Goal: Transaction & Acquisition: Purchase product/service

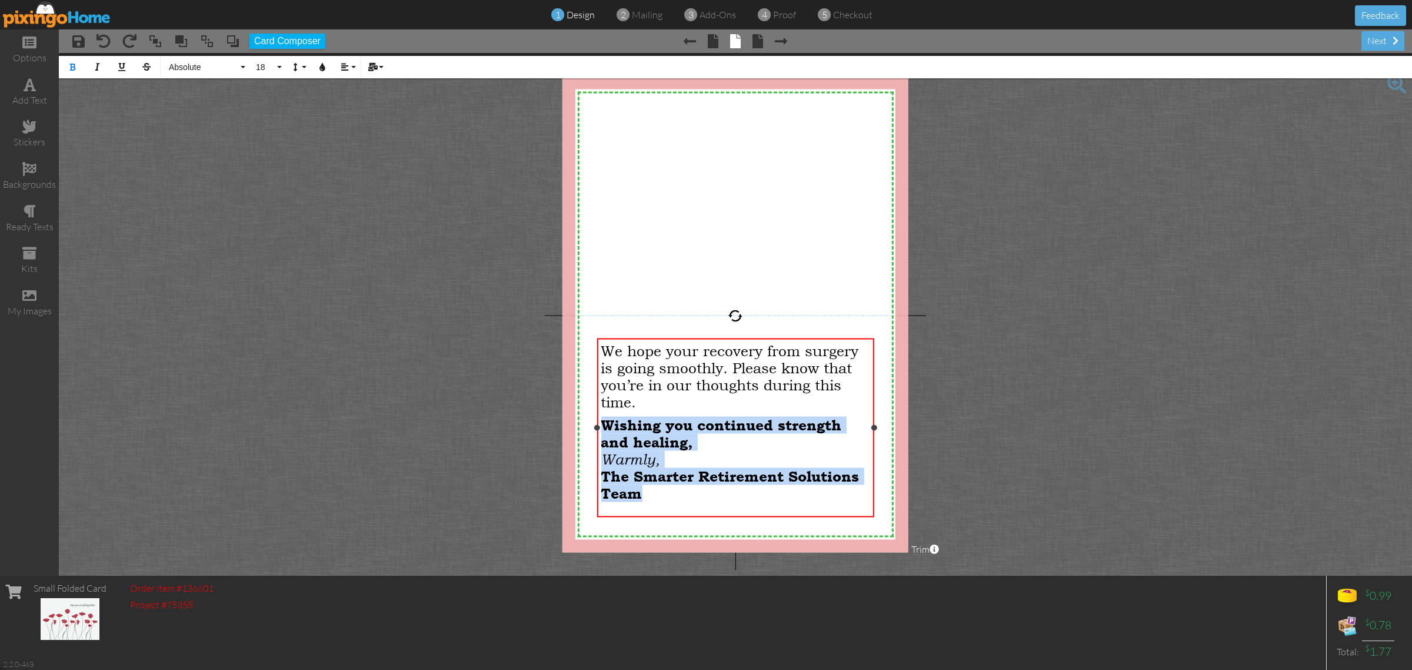
drag, startPoint x: 601, startPoint y: 422, endPoint x: 786, endPoint y: 502, distance: 201.4
click at [786, 501] on p "Wishing you continued strength and healing, Warmly, The Smarter Retirement Solu…" at bounding box center [735, 458] width 269 height 85
click at [769, 498] on p "Wishing you continued strength and healing, Warmly, The Smarter Retirement Solu…" at bounding box center [735, 458] width 269 height 85
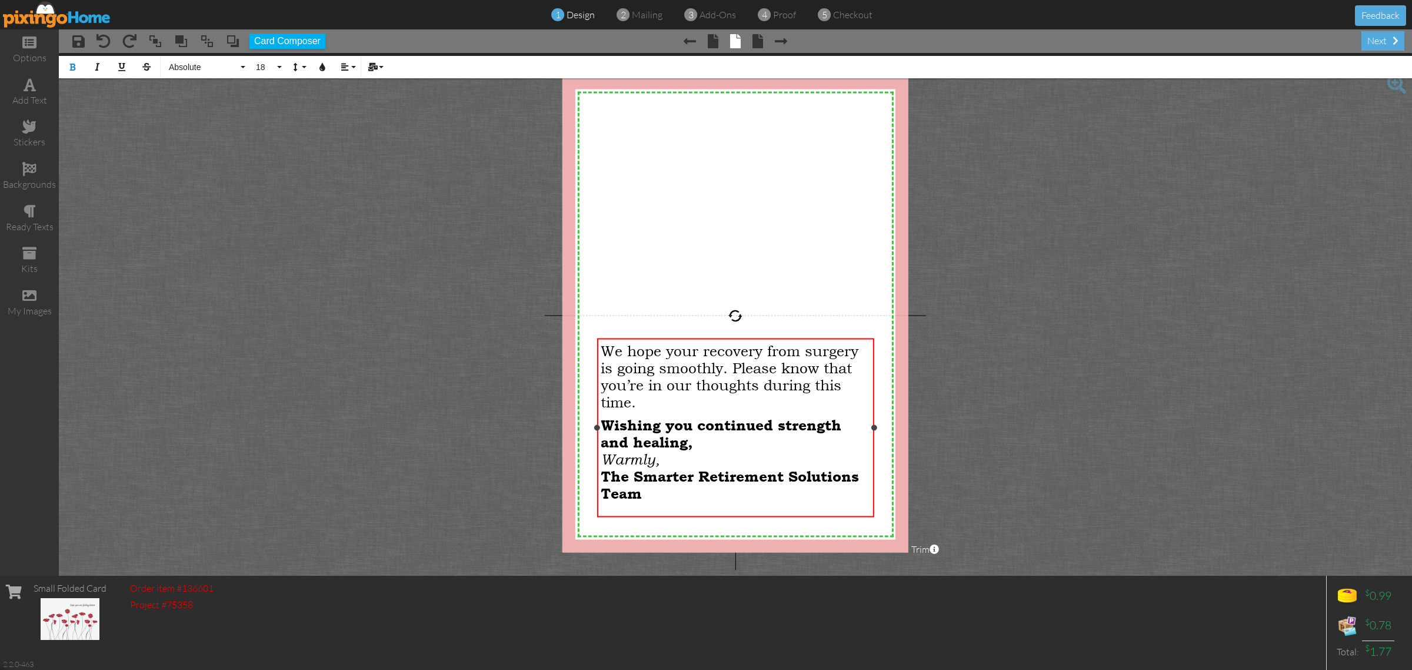
click at [665, 401] on p "We hope your recovery from surgery is going smoothly. Please know that you’re i…" at bounding box center [735, 376] width 269 height 68
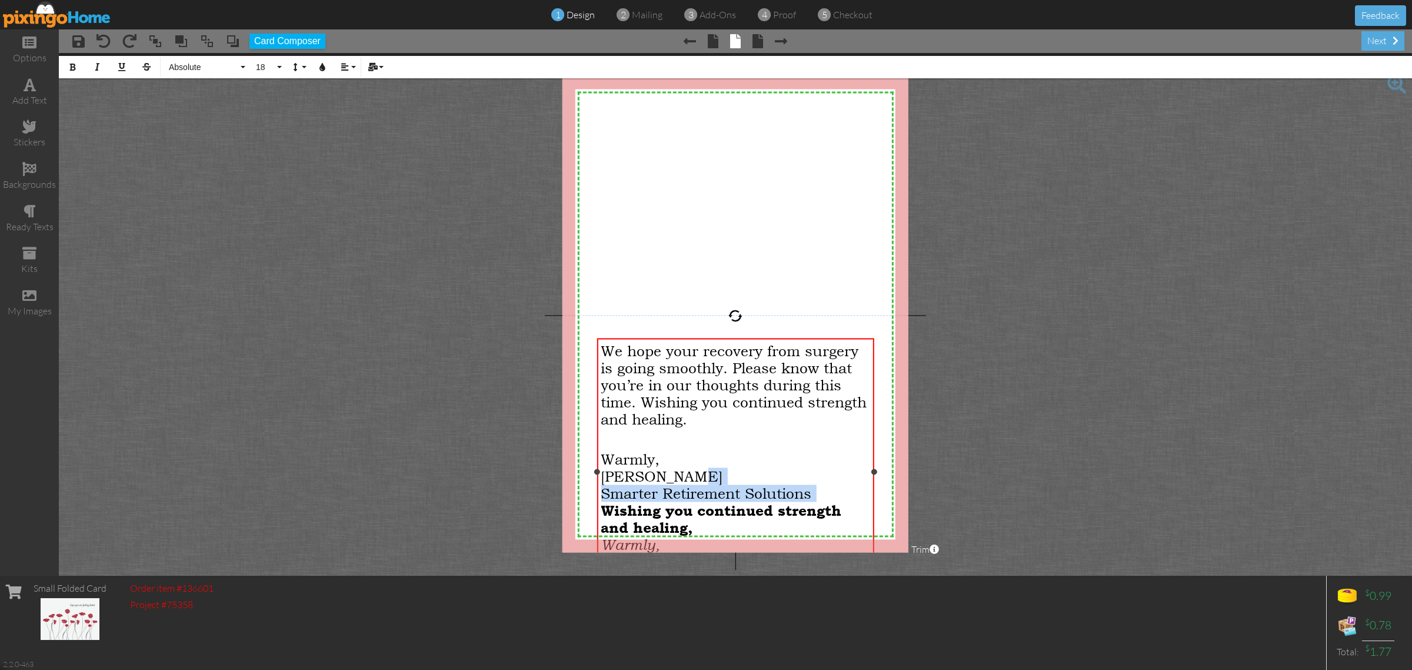
drag, startPoint x: 602, startPoint y: 510, endPoint x: 811, endPoint y: 477, distance: 211.4
click at [811, 477] on div "We hope your recovery from surgery is going smoothly. Please know that you’re i…" at bounding box center [735, 467] width 269 height 251
click at [758, 530] on p "Wishing you continued strength and healing, Warmly, The Smarter Retirement Solu…" at bounding box center [735, 543] width 269 height 85
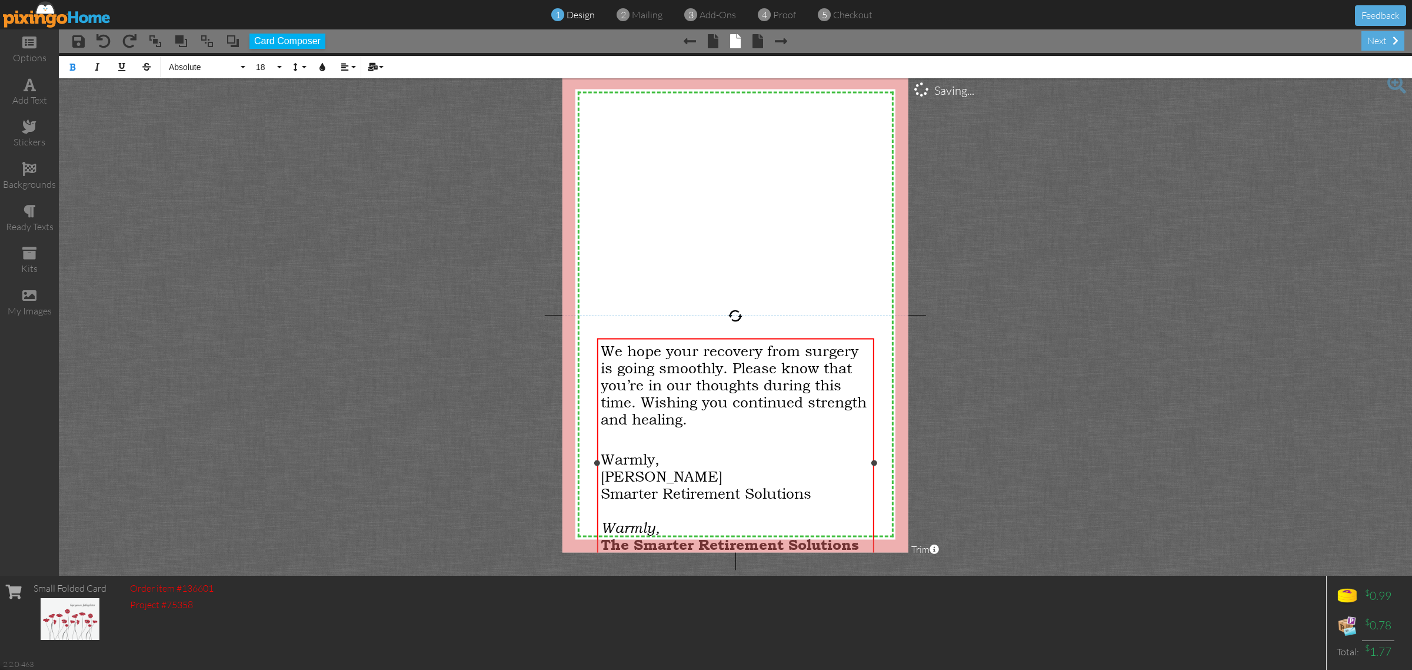
click at [772, 515] on p "​ Warmly, The Smarter Retirement Solutions Team" at bounding box center [735, 535] width 269 height 68
drag, startPoint x: 602, startPoint y: 528, endPoint x: 683, endPoint y: 530, distance: 81.2
click at [683, 530] on p "​ Warmly, The Smarter Retirement Solutions Team" at bounding box center [735, 535] width 269 height 68
drag, startPoint x: 602, startPoint y: 546, endPoint x: 831, endPoint y: 544, distance: 228.9
click at [831, 544] on span "The Smarter Retirement Solutions Team" at bounding box center [730, 552] width 258 height 34
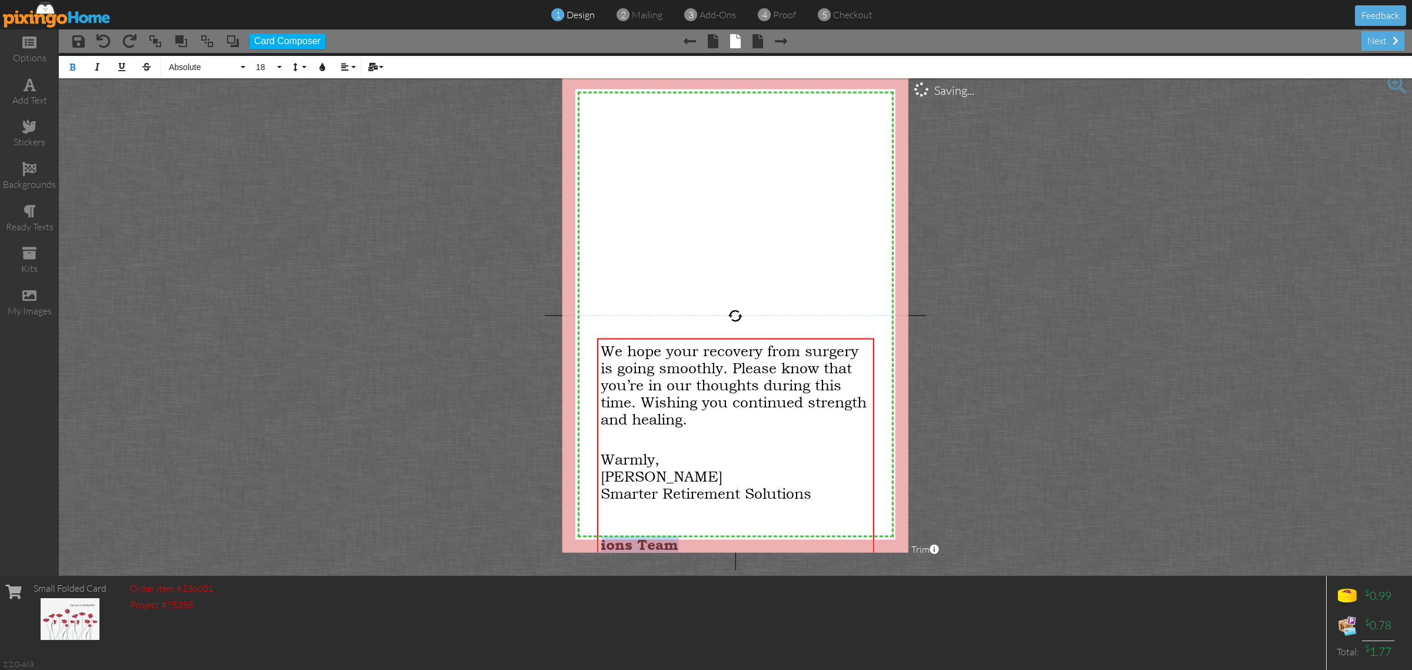
drag, startPoint x: 697, startPoint y: 547, endPoint x: 591, endPoint y: 545, distance: 105.9
click at [591, 544] on div "X X X X X X X X X X X X X X X X X X X X X X X X X X X X X X X X X X X X X X X X…" at bounding box center [736, 314] width 346 height 476
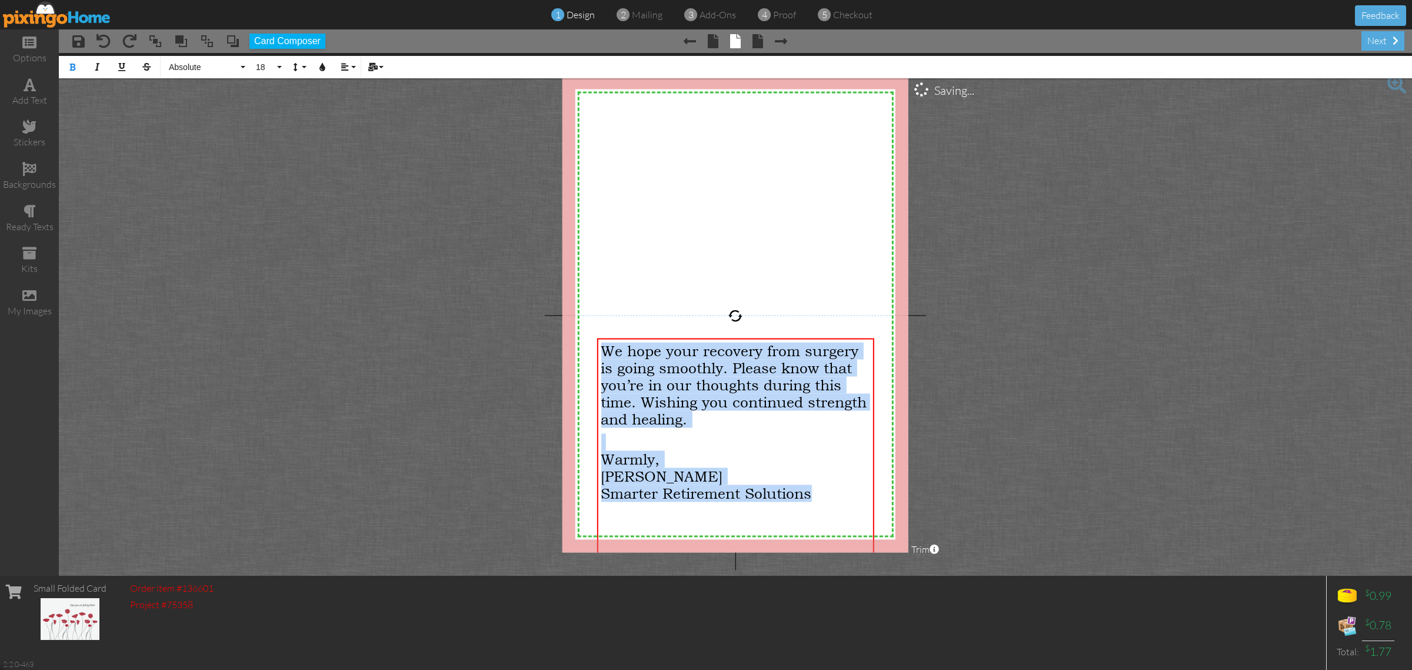
drag, startPoint x: 820, startPoint y: 491, endPoint x: 586, endPoint y: 342, distance: 277.5
click at [586, 342] on div "X X X X X X X X X X X X X X X X X X X X X X X X X X X X X X X X X X X X X X X X…" at bounding box center [736, 314] width 346 height 476
click at [751, 427] on p "We hope your recovery from surgery is going smoothly. Please know that you’re i…" at bounding box center [735, 384] width 269 height 85
click at [737, 430] on div "We hope your recovery from surgery is going smoothly. Please know that you’re i…" at bounding box center [735, 450] width 269 height 217
click at [715, 391] on span "We hope your recovery from surgery is going smoothly. Please know that you’re i…" at bounding box center [734, 384] width 266 height 85
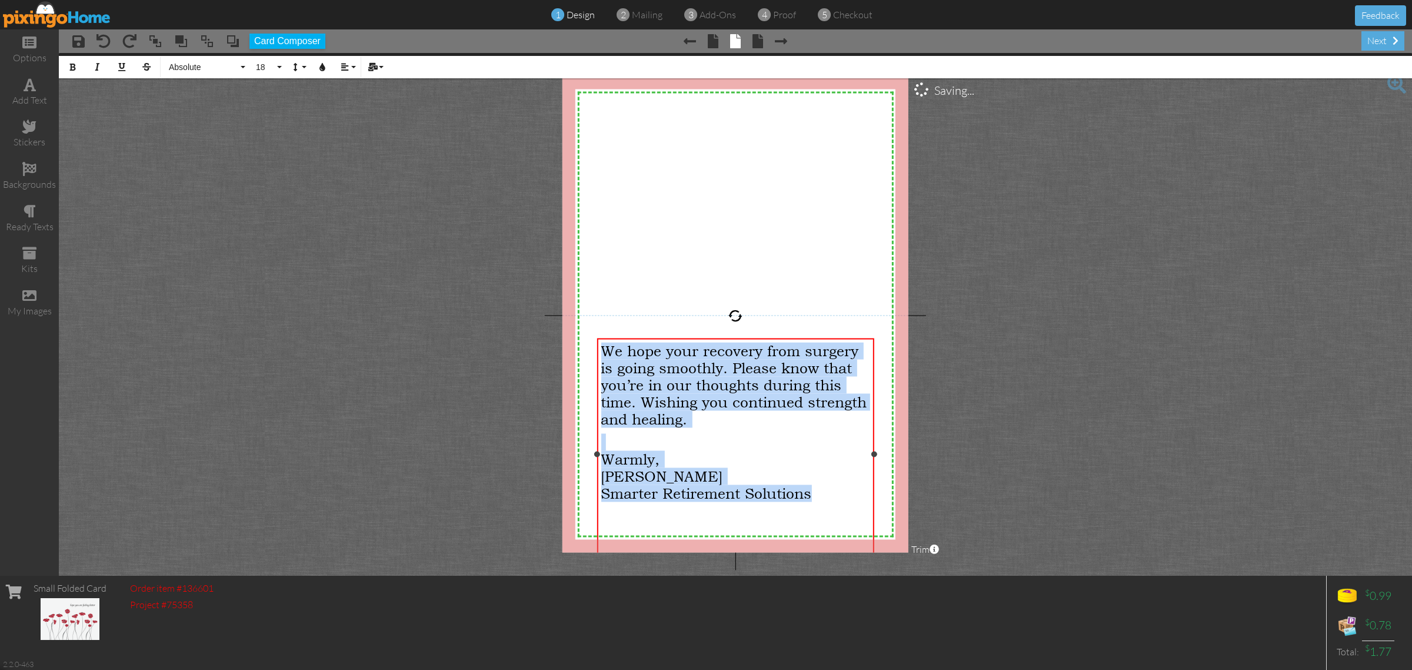
click at [627, 348] on span "We hope your recovery from surgery is going smoothly. Please know that you’re i…" at bounding box center [734, 384] width 266 height 85
click at [613, 344] on span "We hope your recovery from surgery is going smoothly. Please know that you’re i…" at bounding box center [734, 384] width 266 height 85
click at [612, 346] on span "We hope your recovery from surgery is going smoothly. Please know that you’re i…" at bounding box center [734, 384] width 266 height 85
click at [766, 448] on div "​" at bounding box center [735, 441] width 269 height 17
drag, startPoint x: 772, startPoint y: 451, endPoint x: 784, endPoint y: 456, distance: 12.9
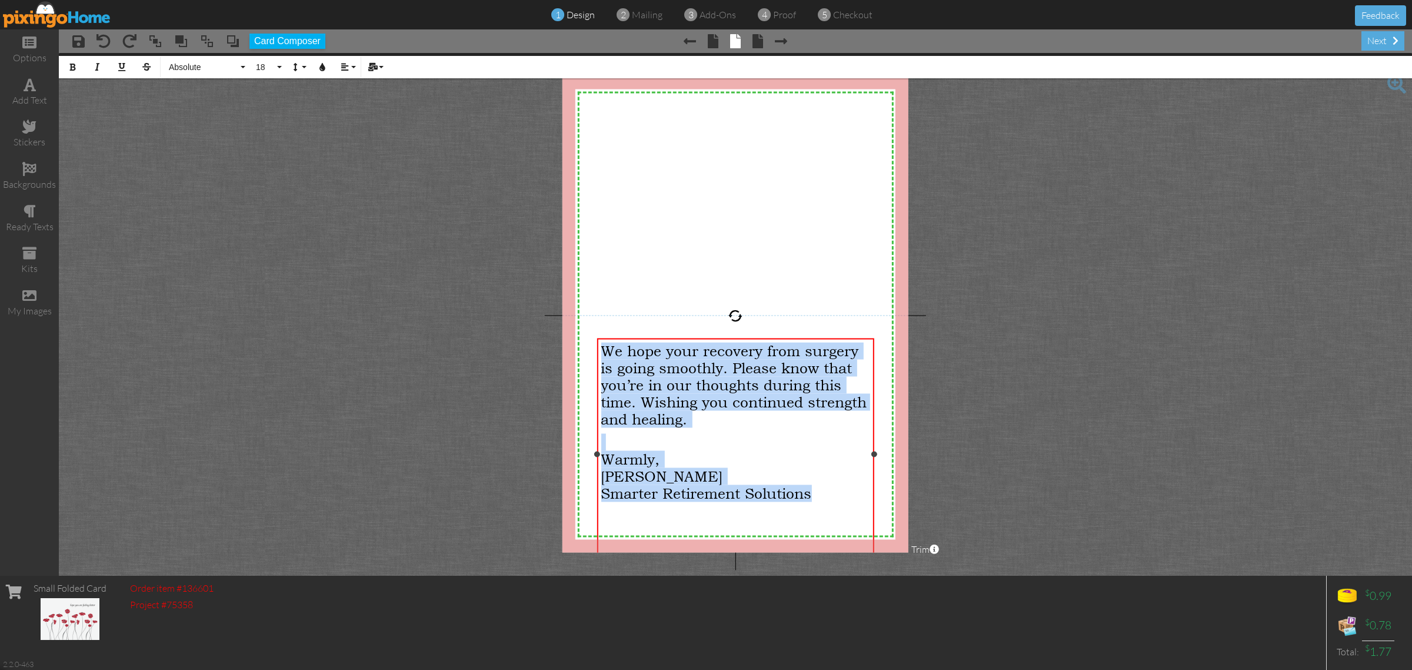
click at [773, 450] on div "​" at bounding box center [735, 441] width 269 height 17
click at [784, 454] on div "Warmly," at bounding box center [735, 458] width 269 height 17
drag, startPoint x: 784, startPoint y: 455, endPoint x: 774, endPoint y: 461, distance: 11.6
click at [783, 454] on div "Warmly," at bounding box center [735, 458] width 269 height 17
click at [769, 461] on div "Warmly," at bounding box center [735, 458] width 269 height 17
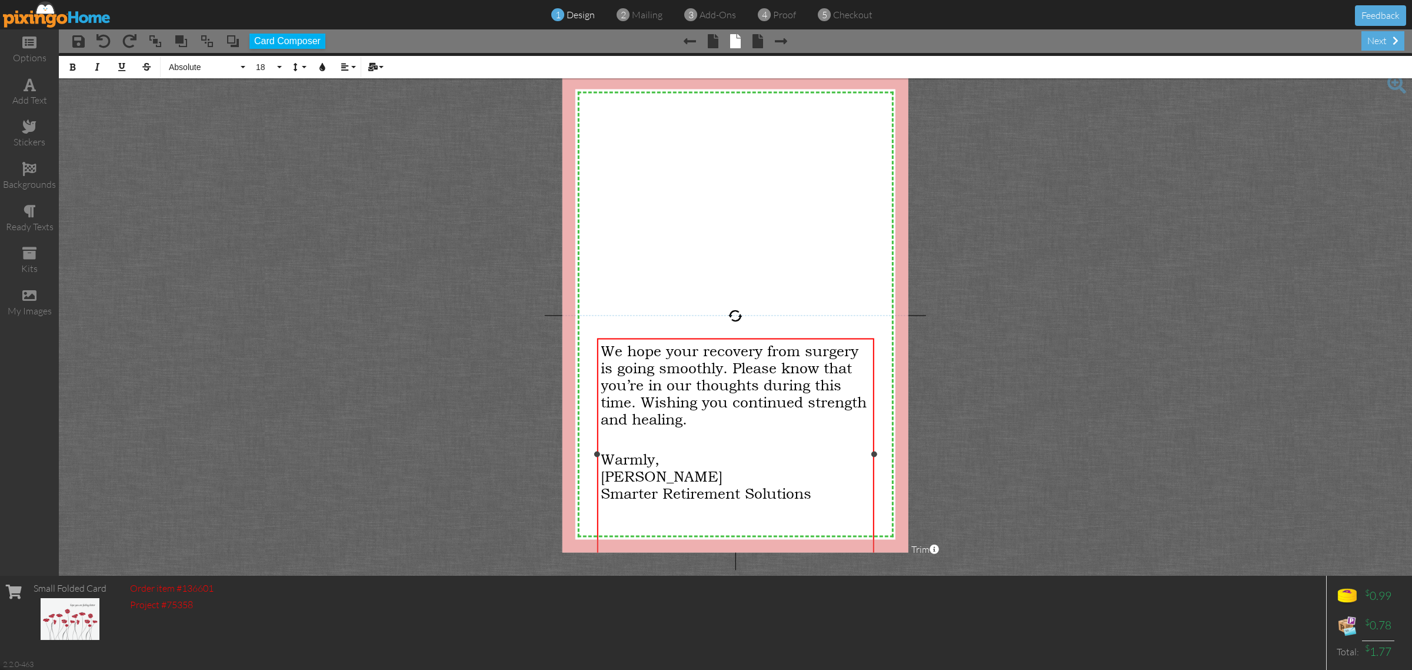
click at [851, 517] on p "​ ​ ​" at bounding box center [735, 526] width 269 height 51
click at [601, 346] on span "We hope your recovery from surgery is going smoothly. Please know that you’re i…" at bounding box center [734, 384] width 266 height 85
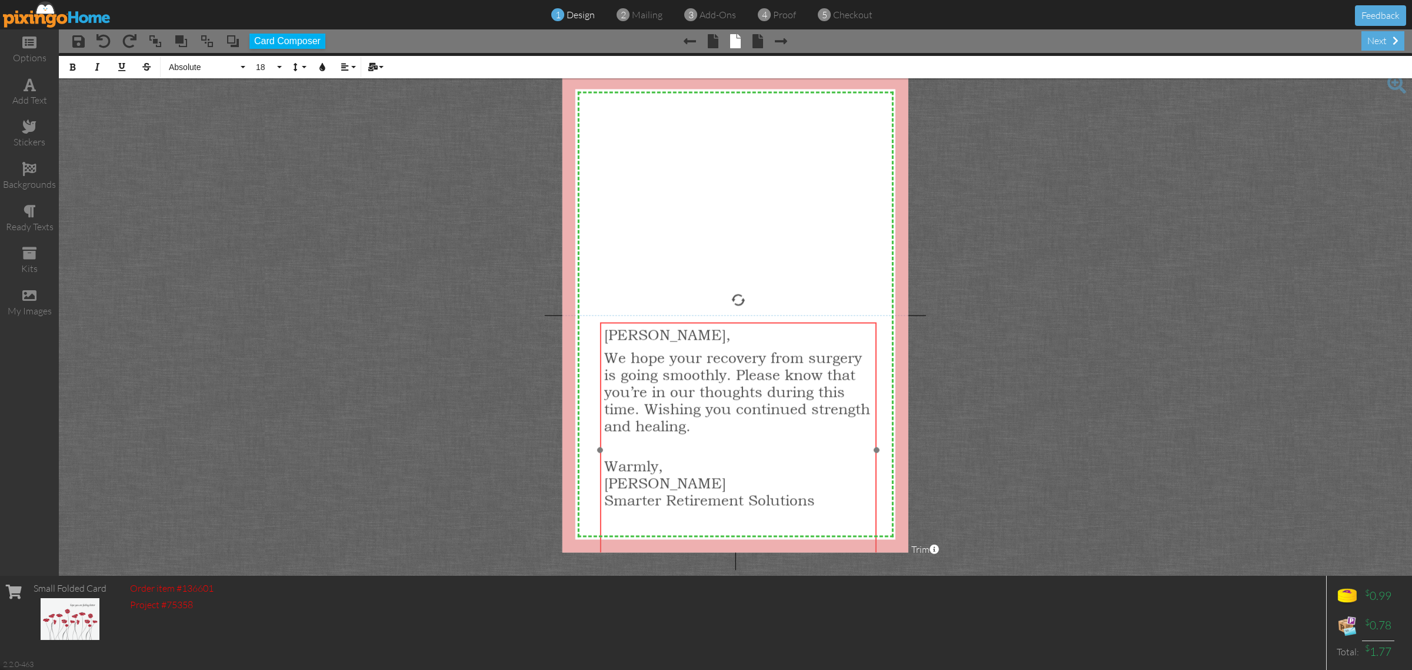
drag, startPoint x: 604, startPoint y: 348, endPoint x: 603, endPoint y: 328, distance: 20.0
click at [603, 328] on div "John, ​ ​ We hope your recovery from surgery is going smoothly. Please know tha…" at bounding box center [738, 446] width 277 height 248
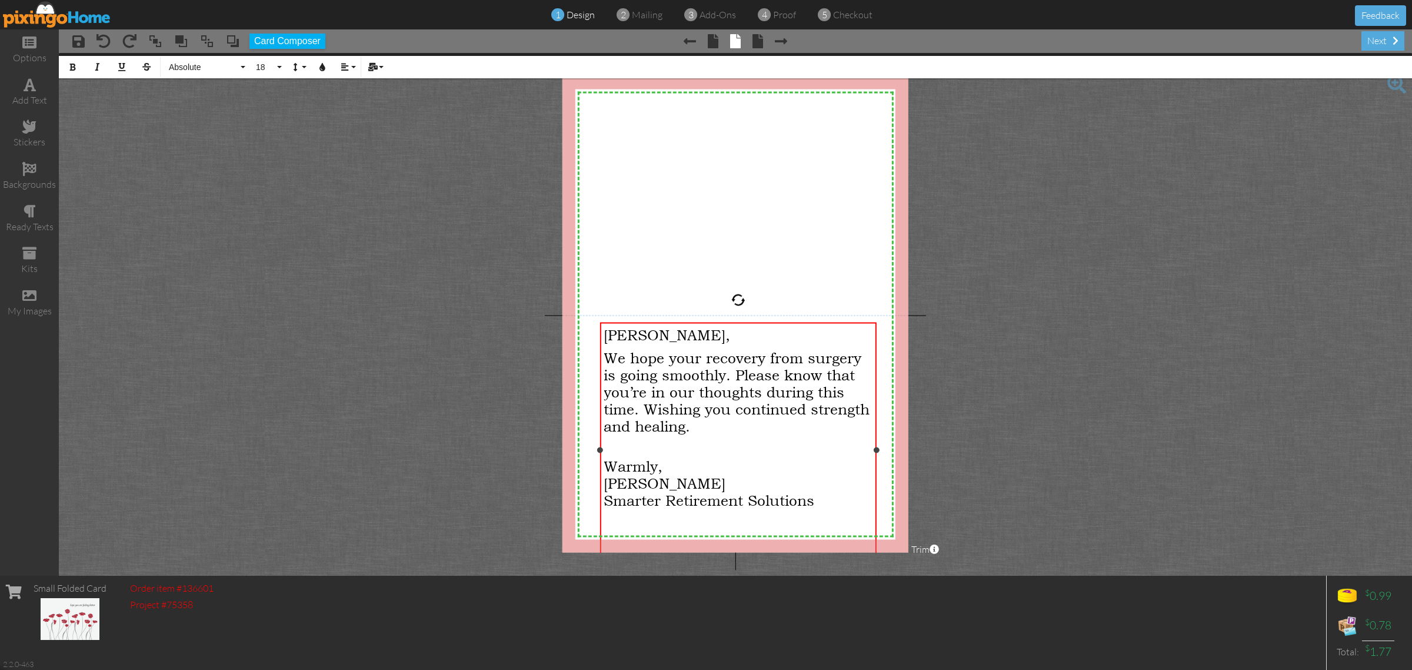
click at [724, 372] on span "We hope your recovery from surgery is going smoothly. Please know that you’re i…" at bounding box center [737, 391] width 266 height 85
click at [177, 68] on span "Absolute" at bounding box center [203, 67] width 71 height 10
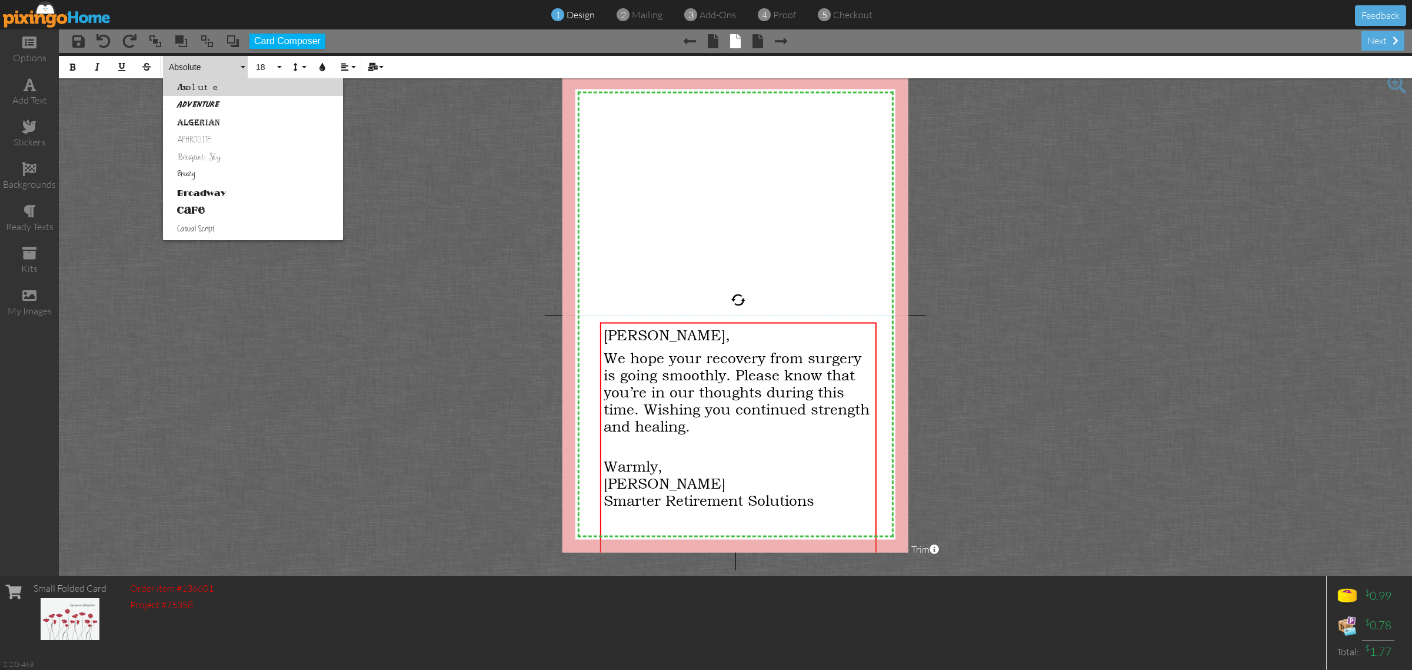
click at [198, 172] on link "Breezy" at bounding box center [253, 176] width 180 height 18
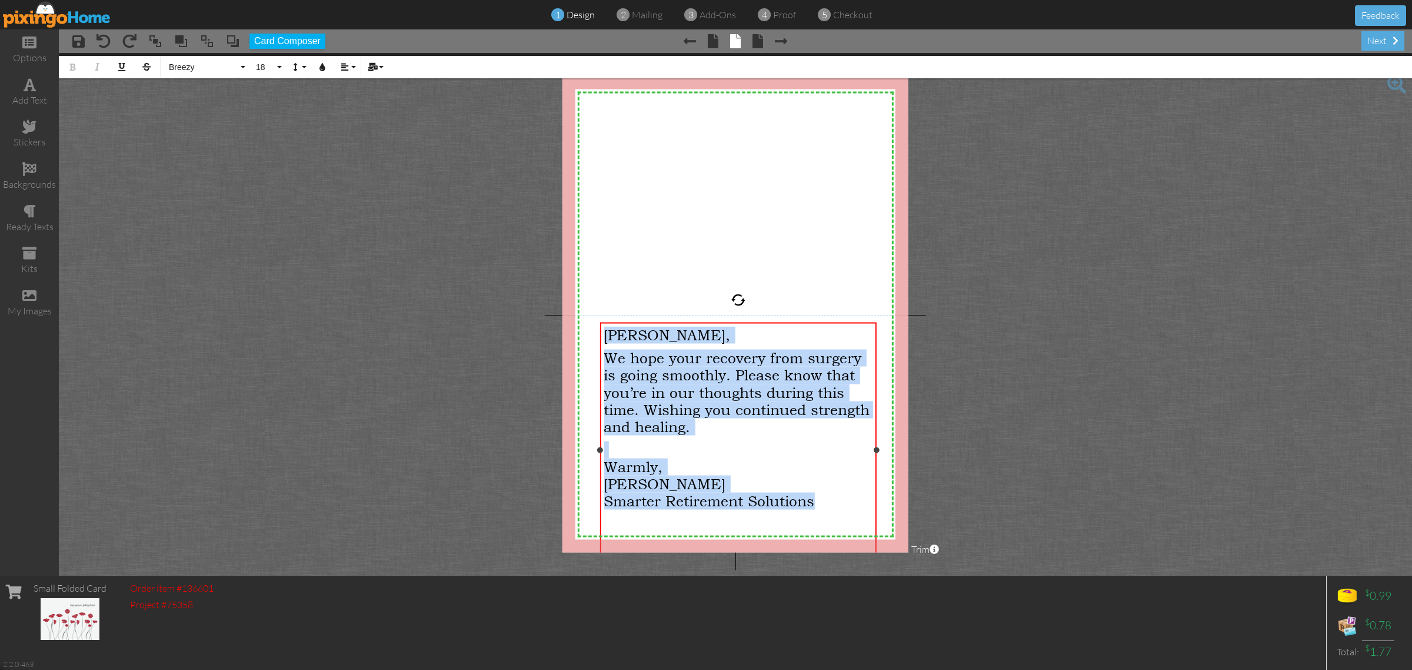
drag, startPoint x: 814, startPoint y: 502, endPoint x: 602, endPoint y: 337, distance: 268.7
click at [602, 337] on div "John, We hope your recovery from surgery is going smoothly ​ . Please know that…" at bounding box center [738, 446] width 277 height 248
click at [190, 68] on span "Breezy" at bounding box center [203, 67] width 71 height 10
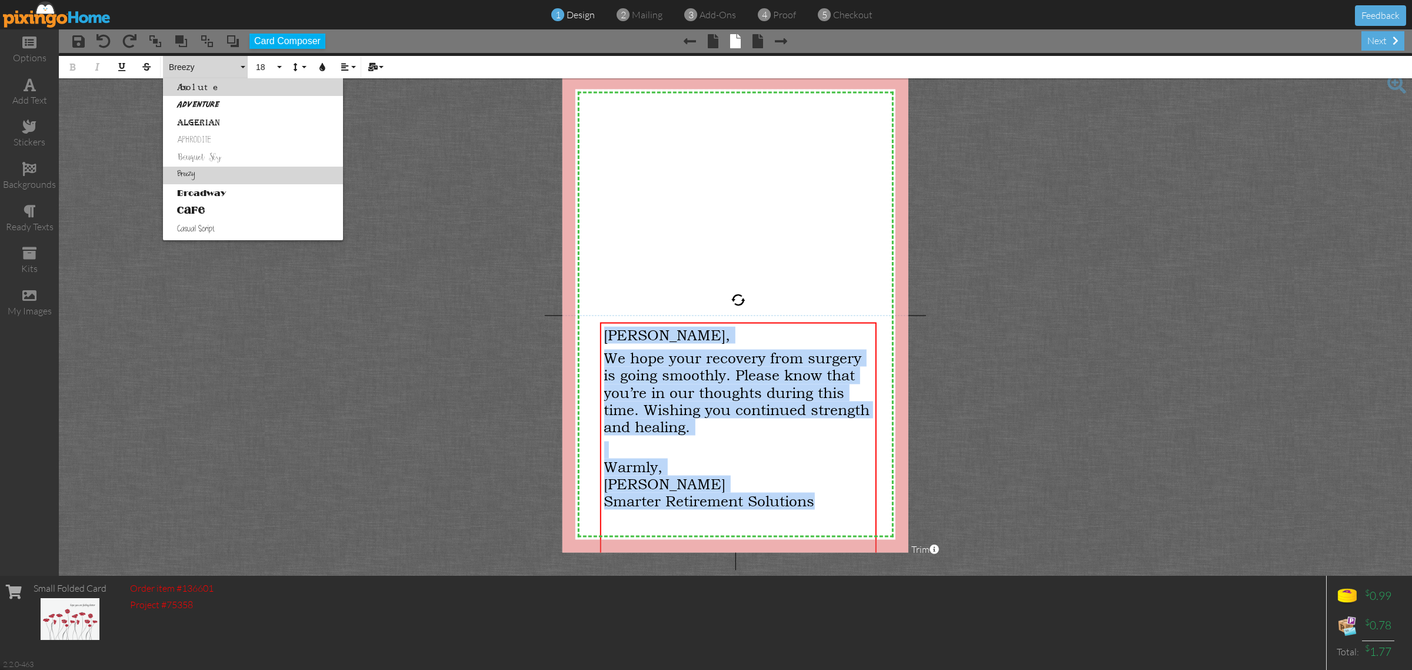
click at [203, 172] on link "Breezy" at bounding box center [253, 176] width 180 height 18
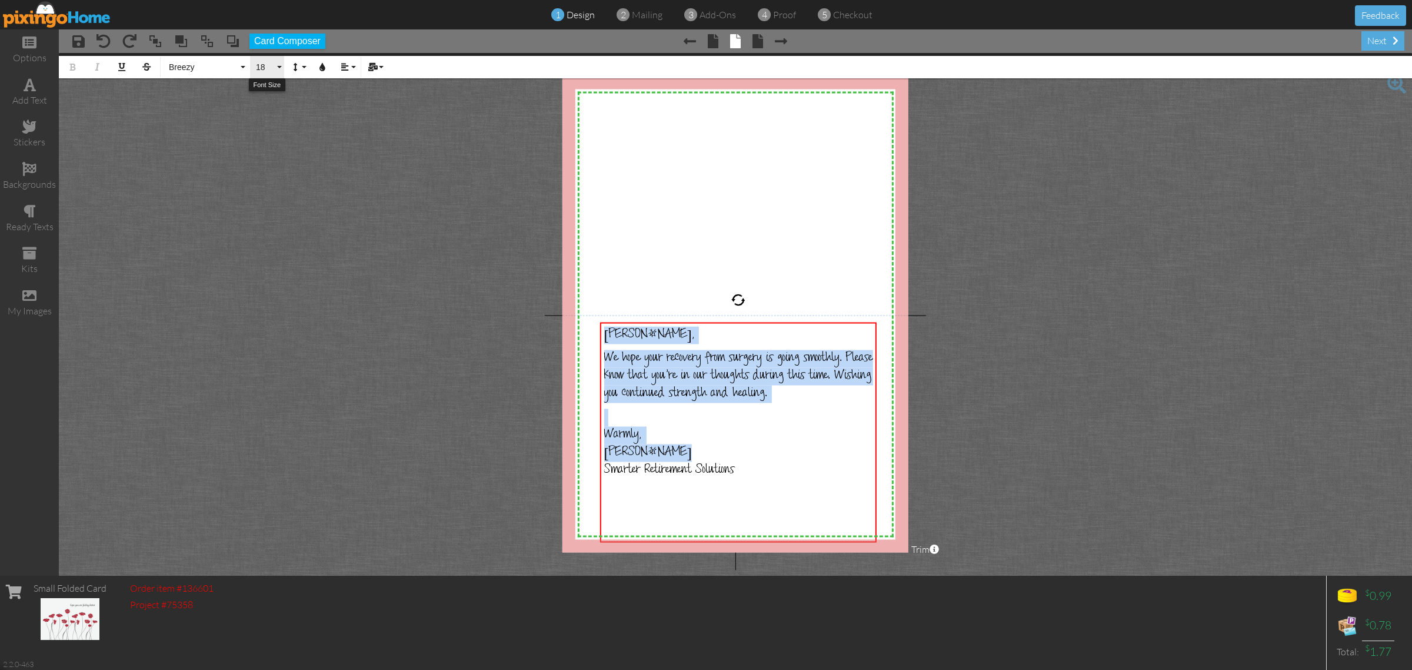
click at [272, 65] on span "18" at bounding box center [265, 67] width 20 height 10
click at [272, 212] on link "24" at bounding box center [269, 213] width 38 height 18
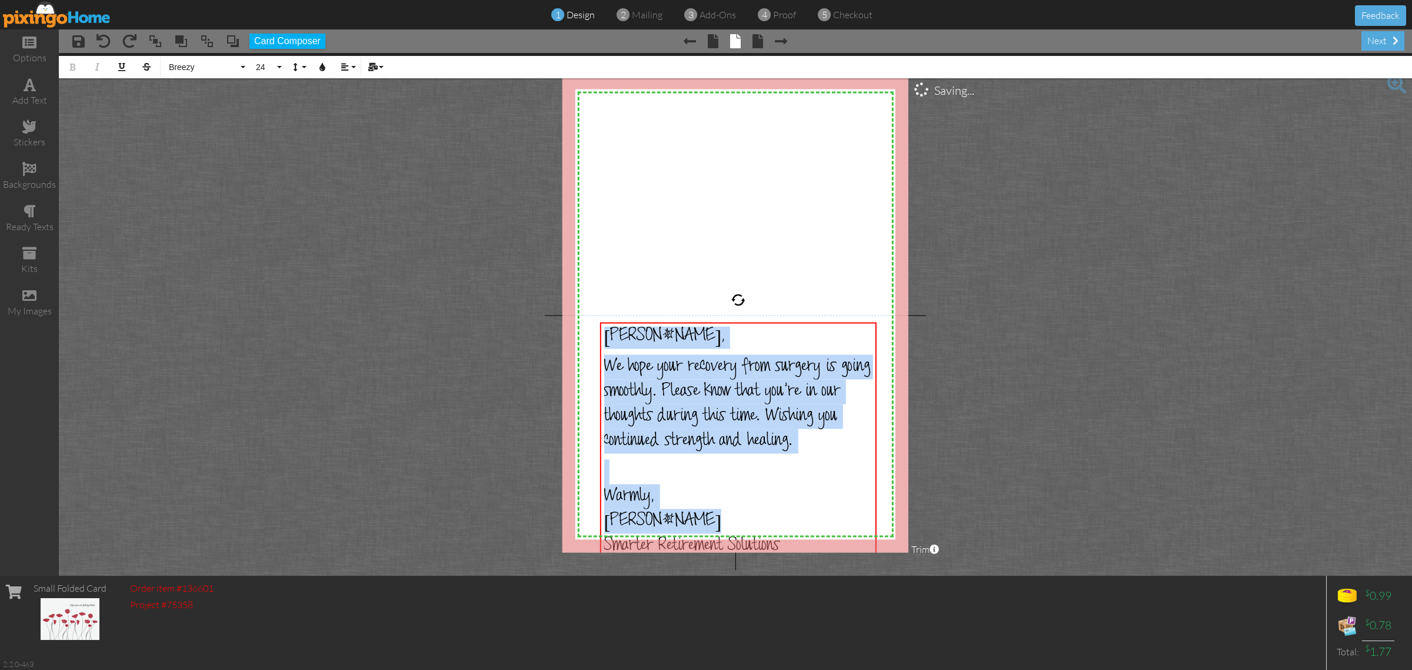
click at [301, 281] on project-studio-wrapper "X X X X X X X X X X X X X X X X X X X X X X X X X X X X X X X X X X X X X X X X…" at bounding box center [735, 314] width 1353 height 523
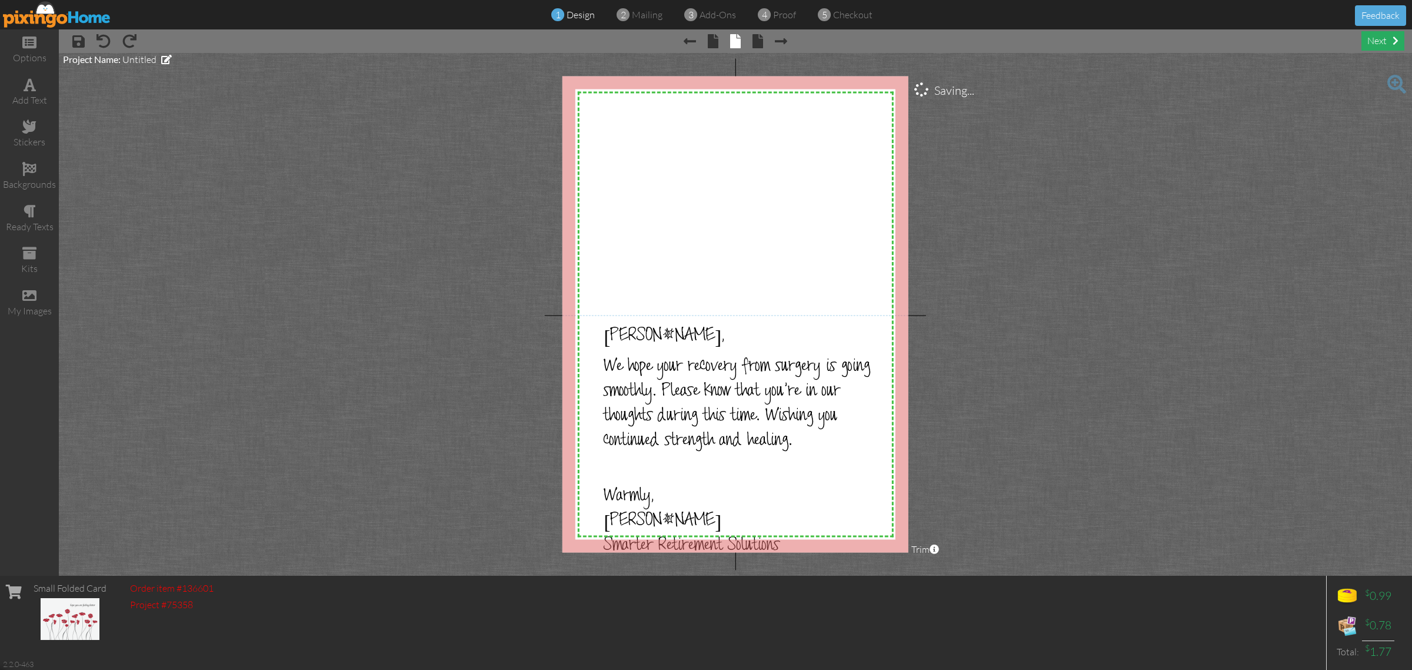
click at [1369, 36] on div "next" at bounding box center [1383, 40] width 43 height 19
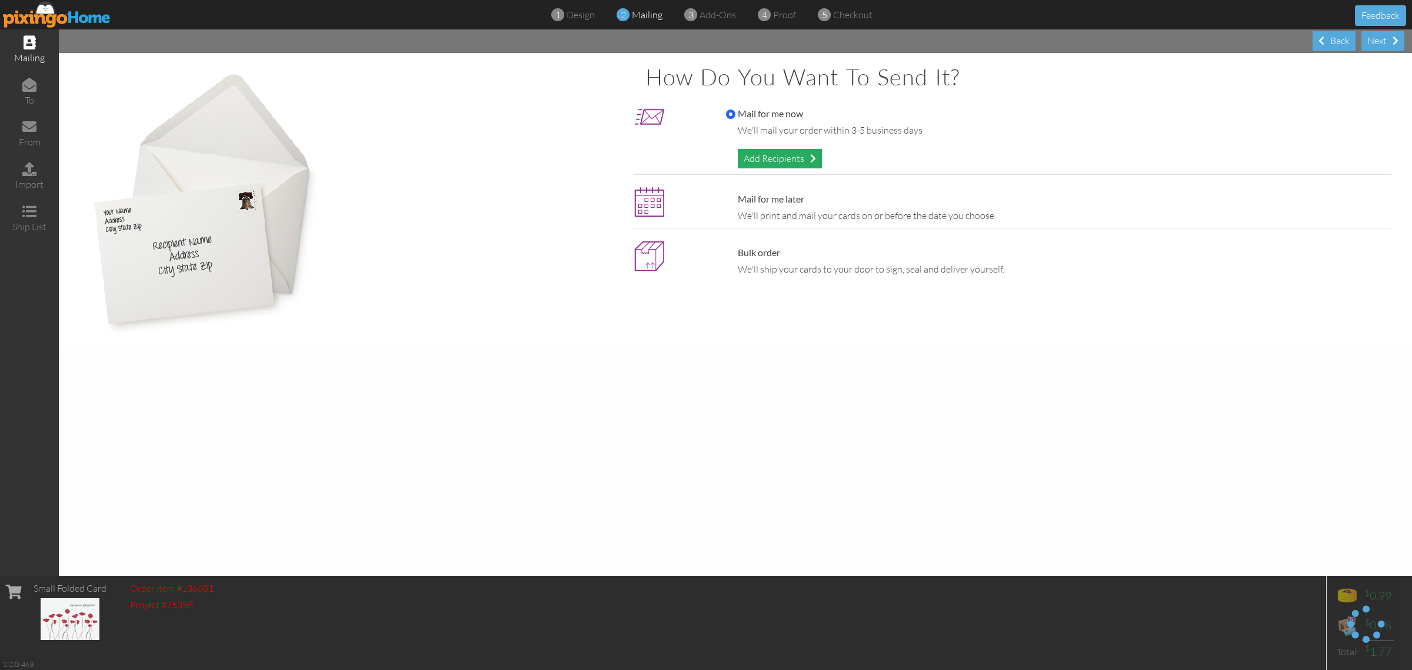
click at [759, 158] on div "Add Recipients" at bounding box center [780, 158] width 84 height 19
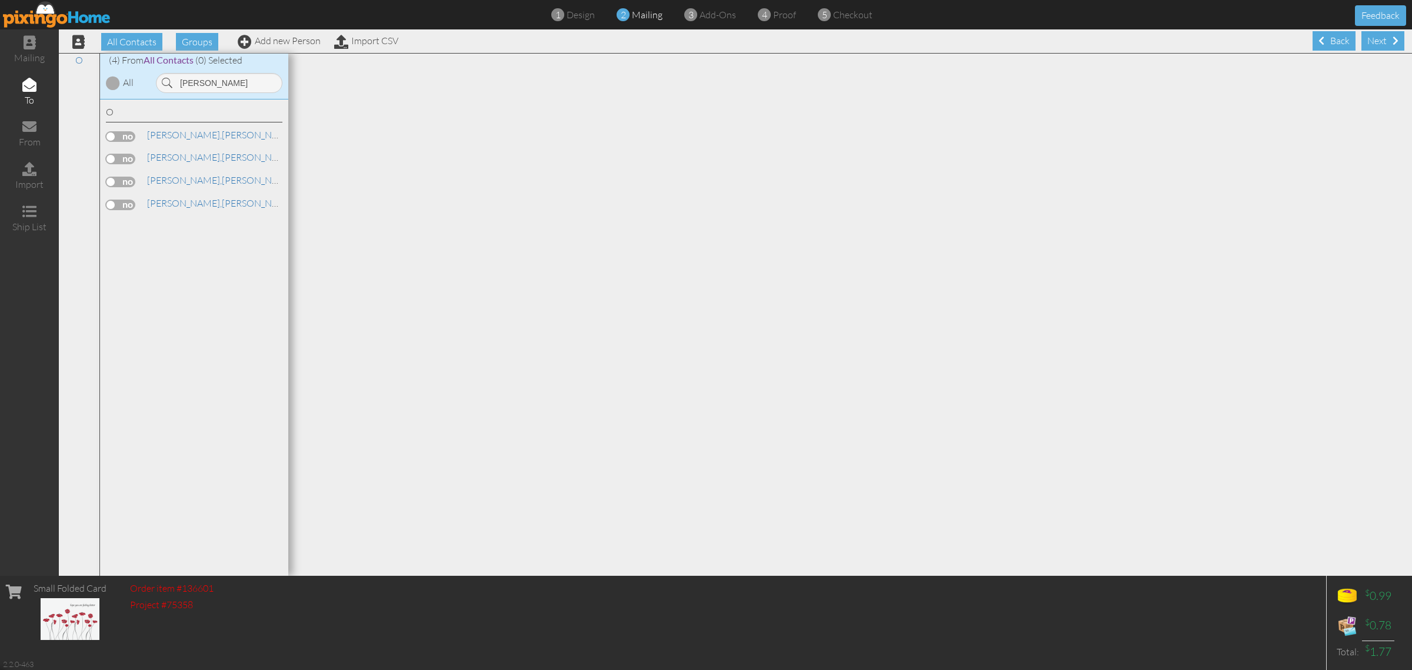
type input "o'brien"
click at [107, 180] on label at bounding box center [120, 182] width 29 height 11
click at [0, 0] on input "checkbox" at bounding box center [0, 0] width 0 height 0
click at [1362, 45] on div "Next" at bounding box center [1383, 40] width 43 height 19
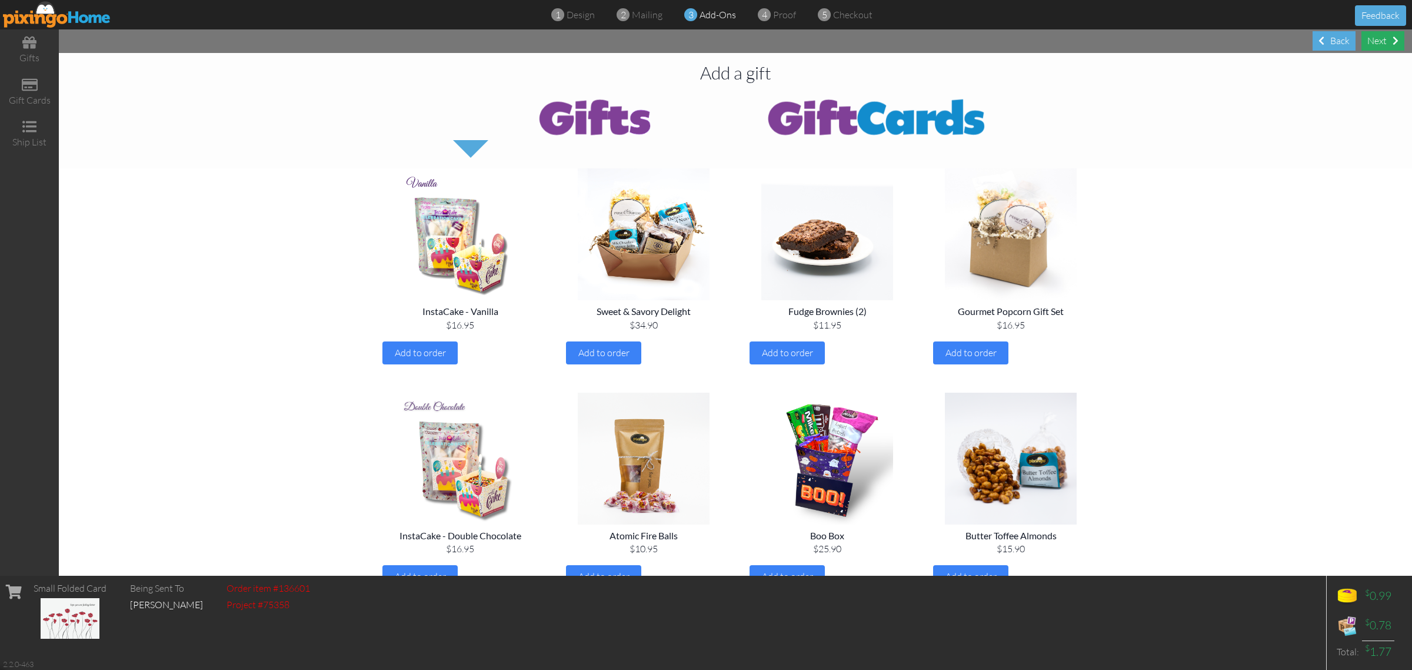
click at [1389, 41] on div "Next" at bounding box center [1383, 40] width 43 height 19
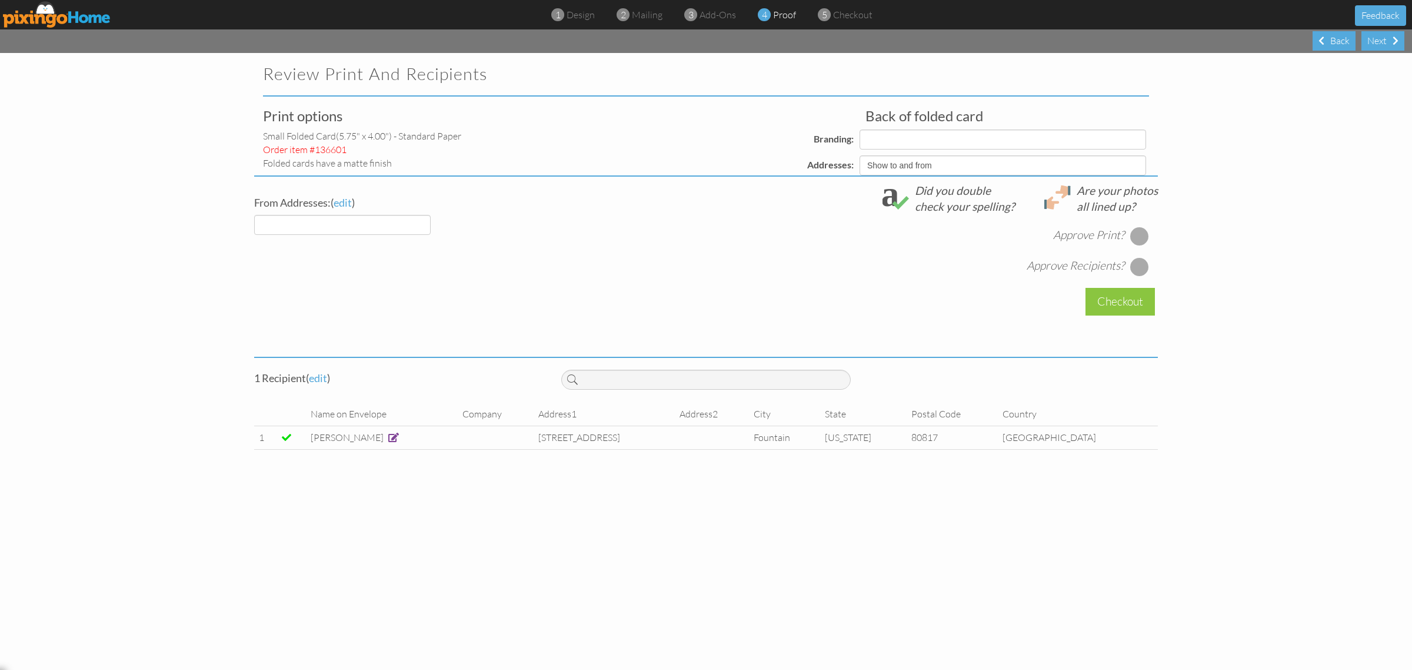
select select "object:33435"
select select "object:33458"
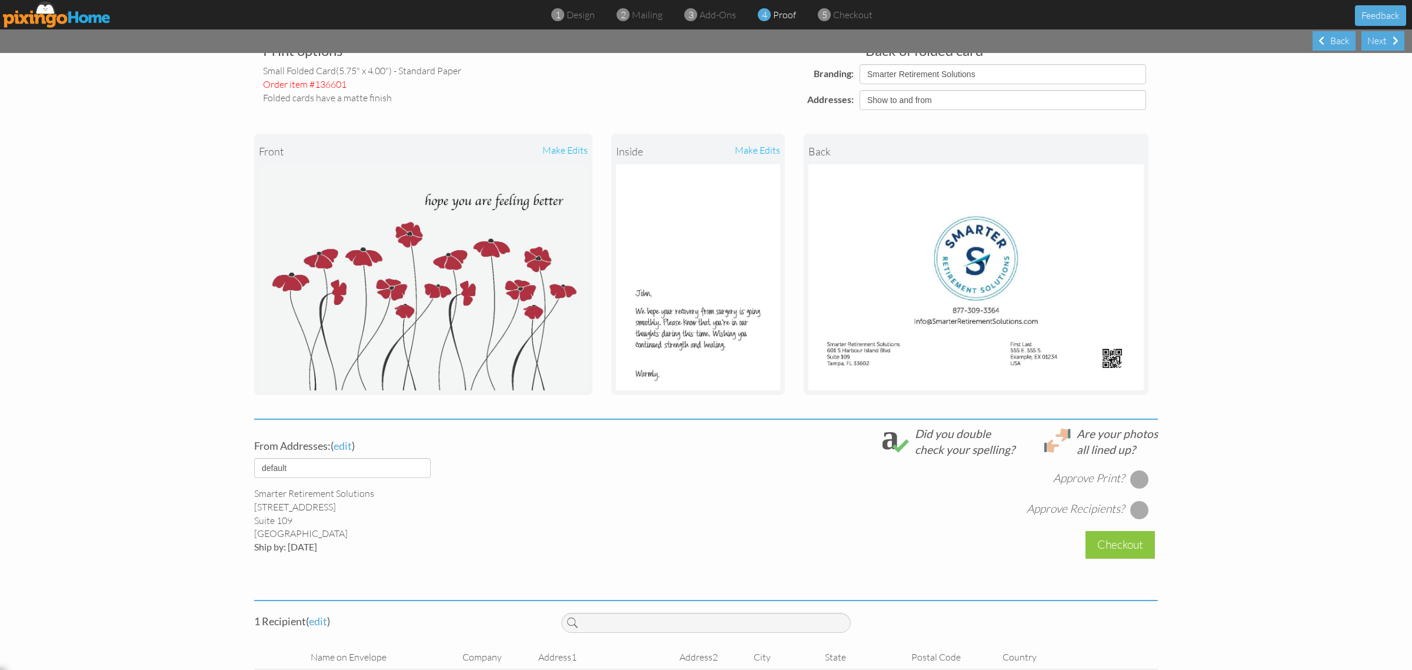
scroll to position [110, 0]
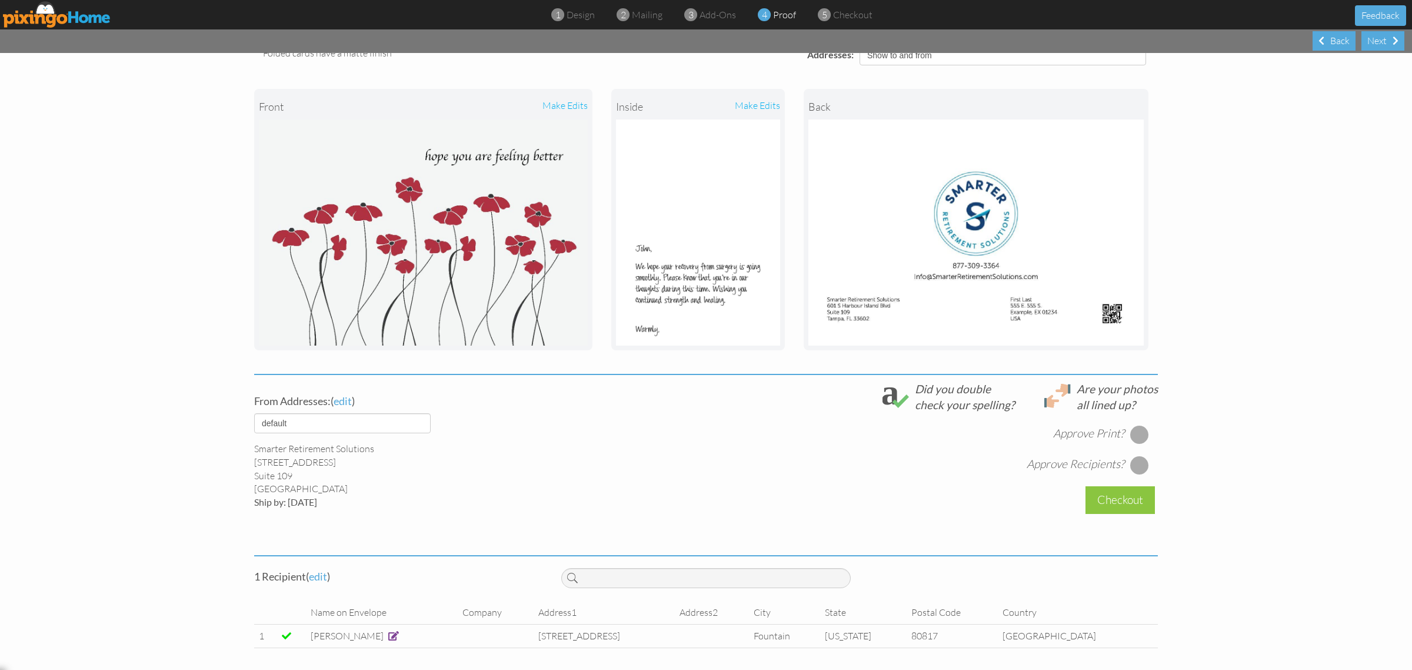
click at [1133, 428] on div at bounding box center [1139, 434] width 19 height 19
click at [1136, 463] on div at bounding box center [1139, 464] width 19 height 19
click at [1133, 499] on div "Checkout" at bounding box center [1120, 500] width 69 height 28
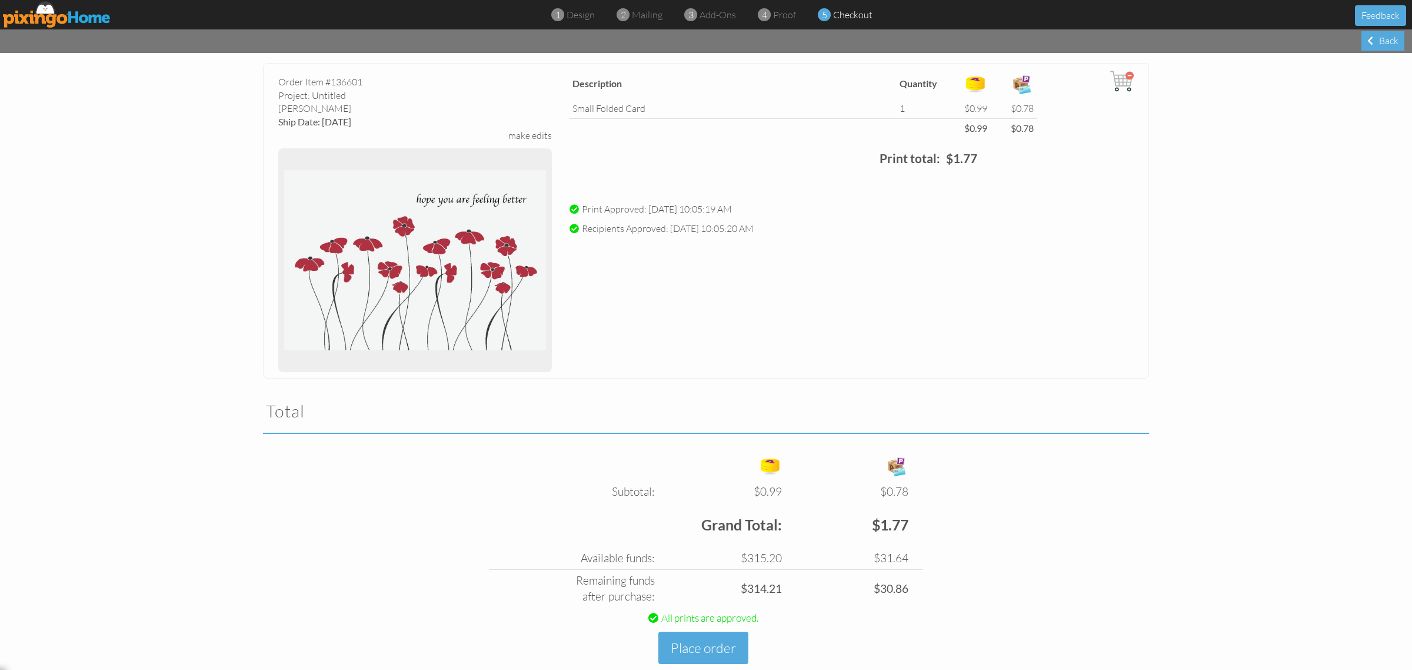
scroll to position [76, 0]
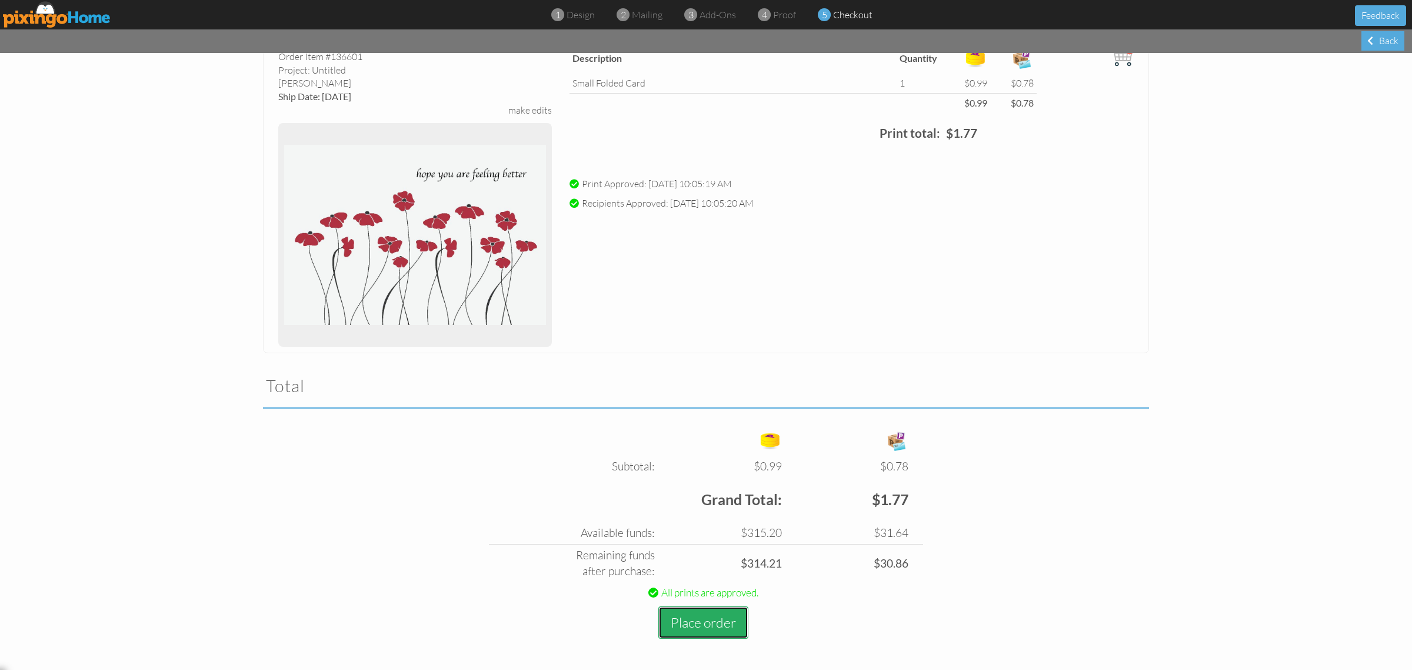
click at [734, 619] on button "Place order" at bounding box center [703, 622] width 90 height 32
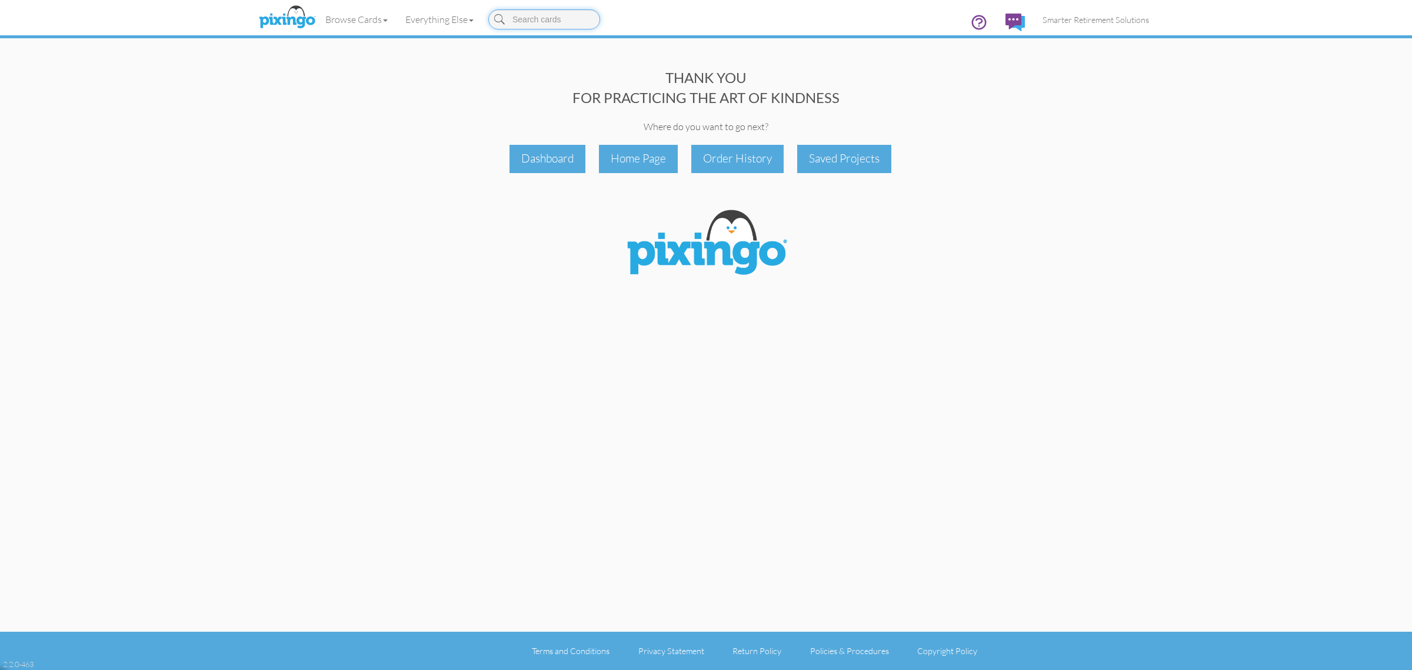
click at [536, 16] on input at bounding box center [544, 19] width 112 height 20
type input "retirement"
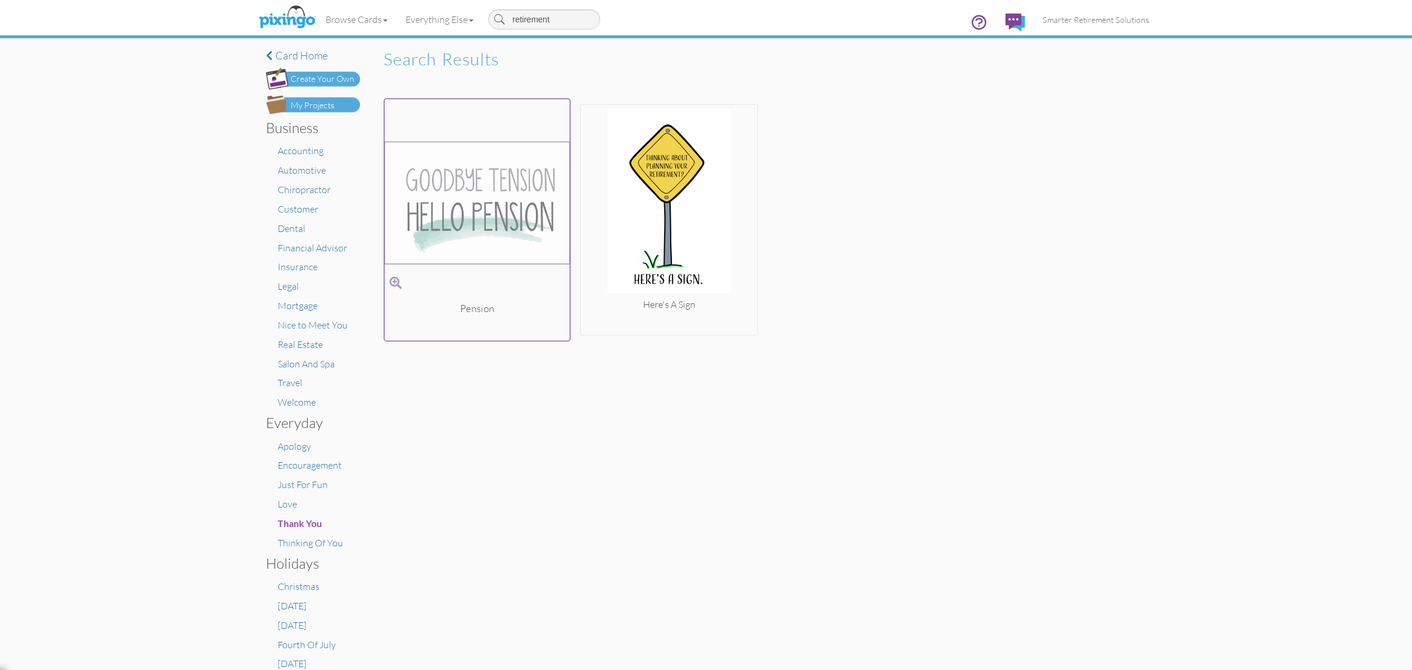
click at [496, 184] on img at bounding box center [477, 203] width 185 height 198
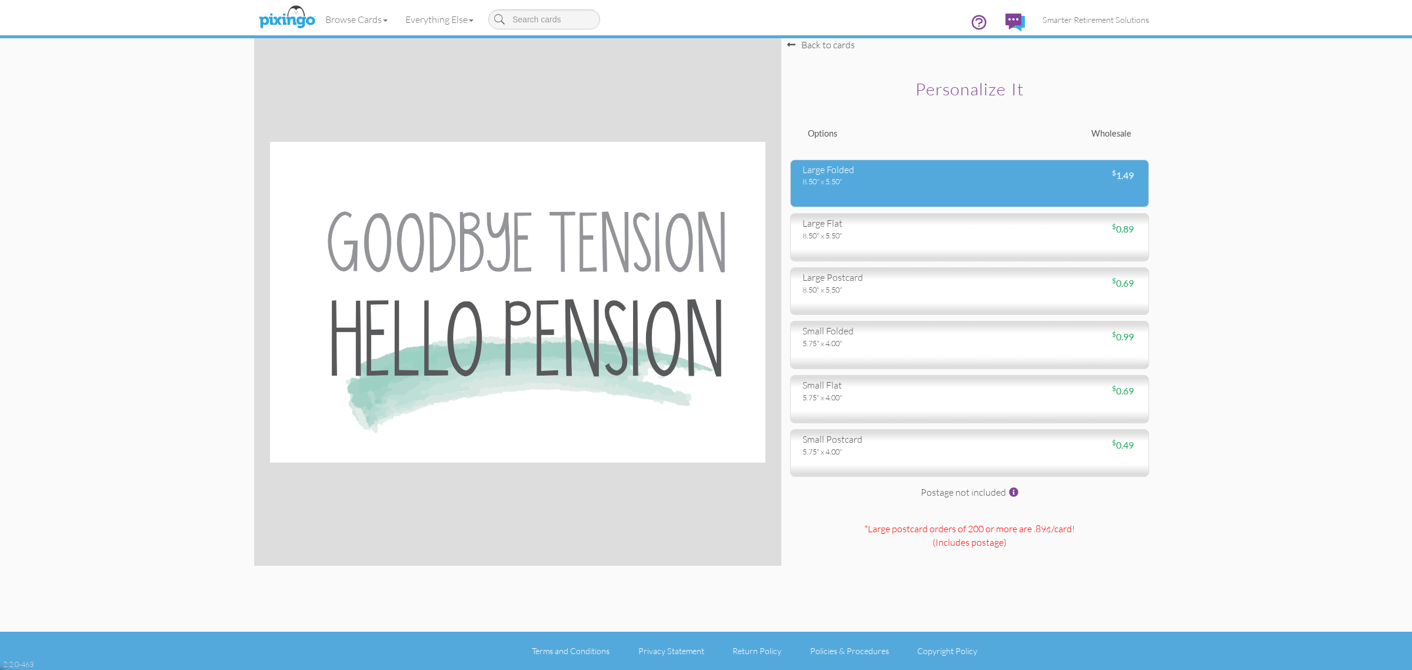
click at [901, 184] on div "8.50" x 5.50"" at bounding box center [882, 181] width 158 height 11
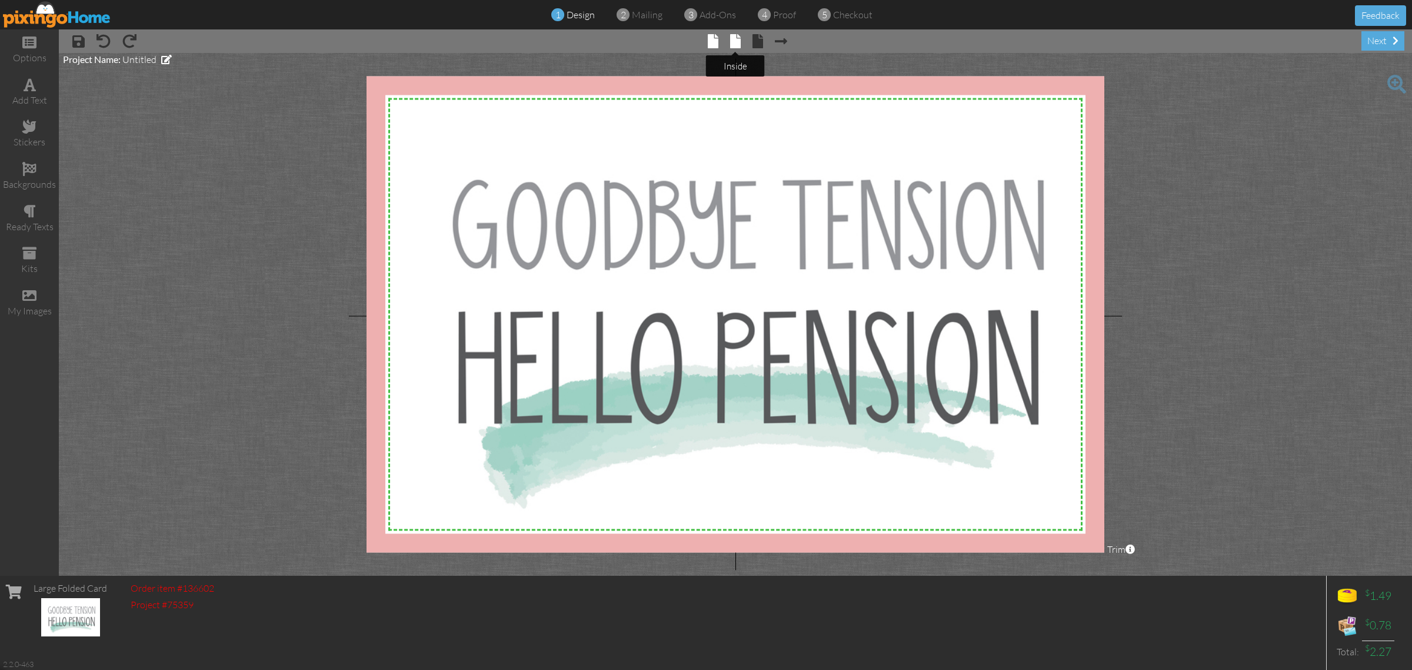
click at [737, 42] on span at bounding box center [735, 41] width 11 height 14
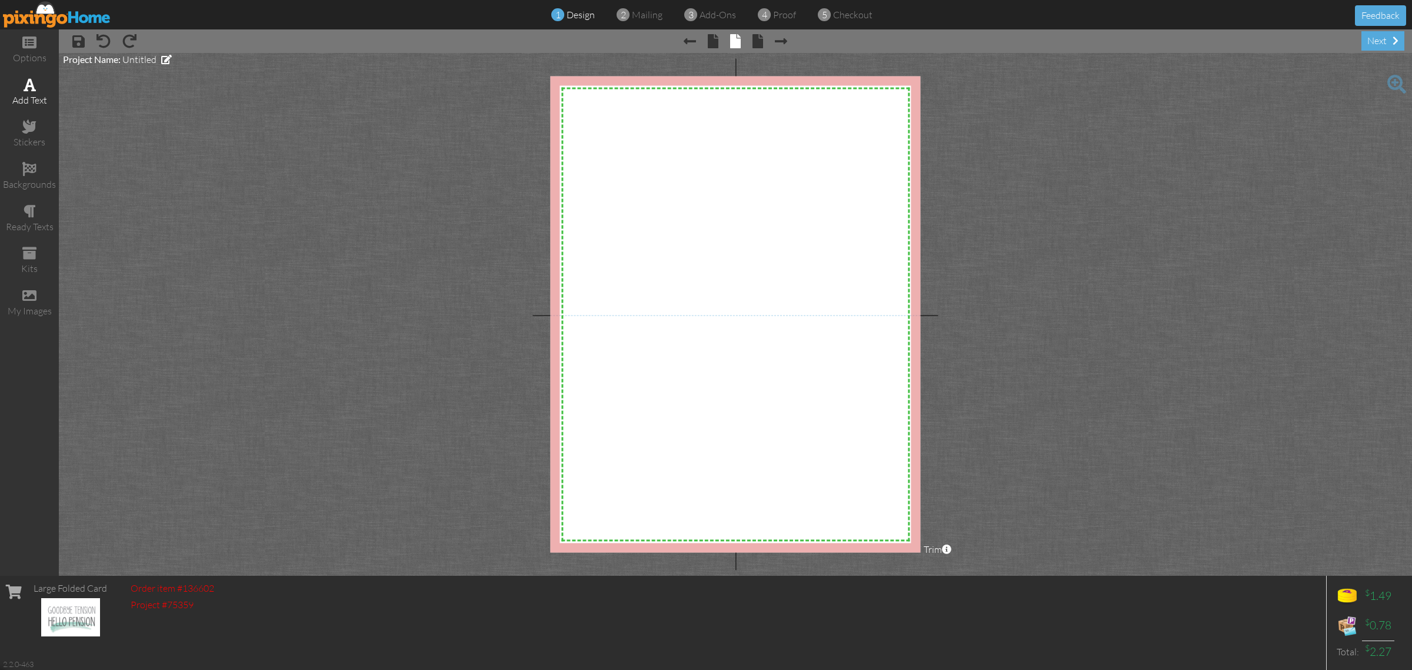
click at [25, 89] on span at bounding box center [30, 85] width 12 height 14
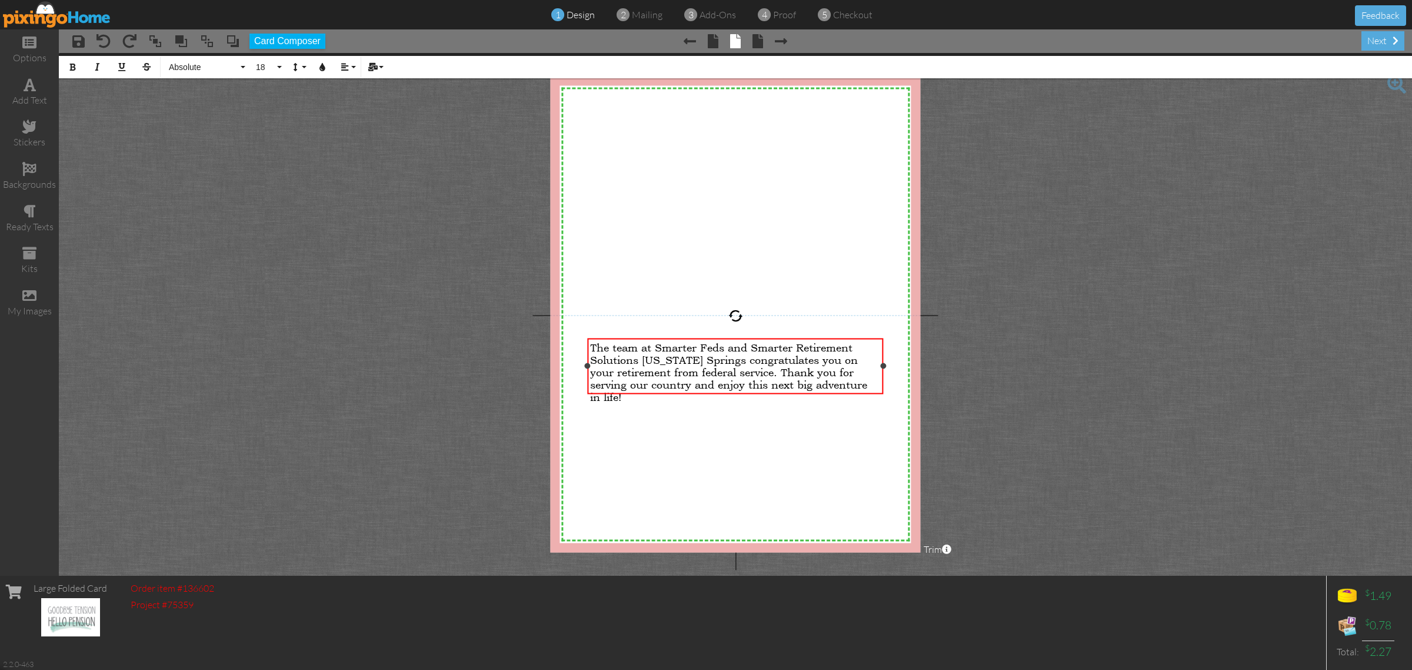
scroll to position [2556, 2]
click at [590, 342] on span "The team at Smarter Feds and Smarter Retirement Solutions Colorado Springs cong…" at bounding box center [728, 372] width 277 height 62
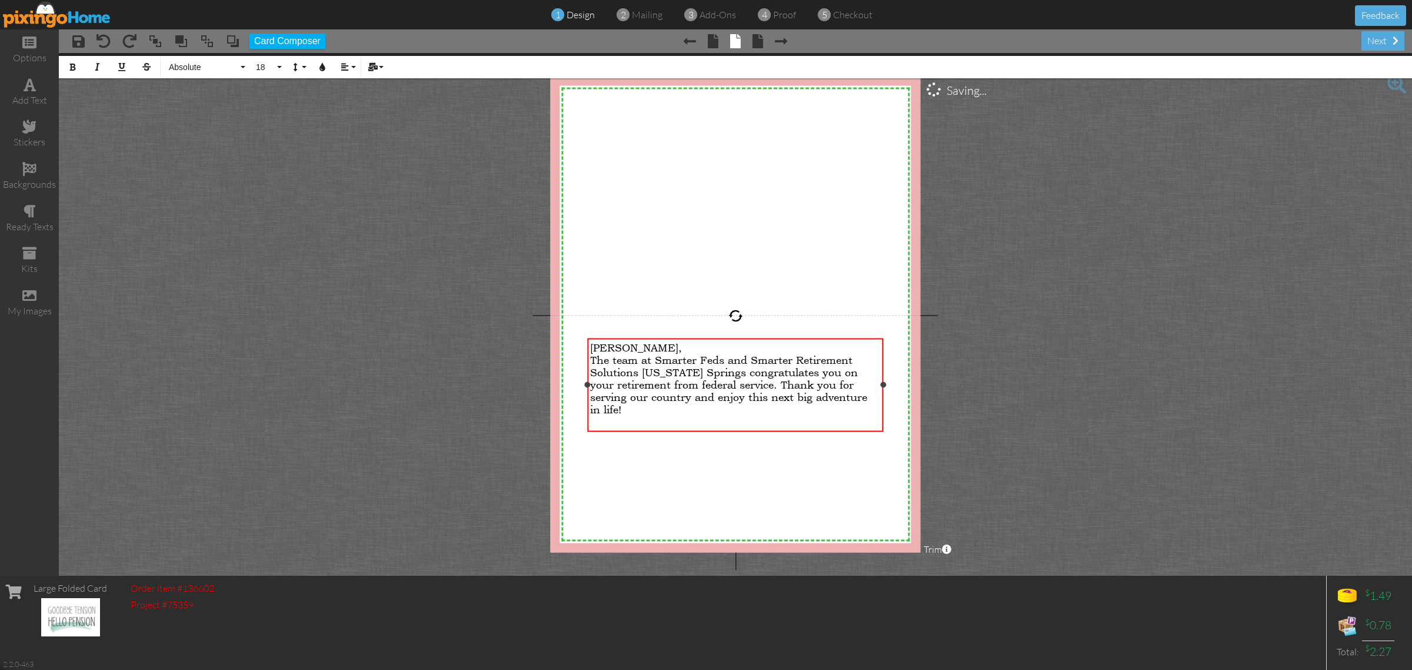
scroll to position [2531, 2]
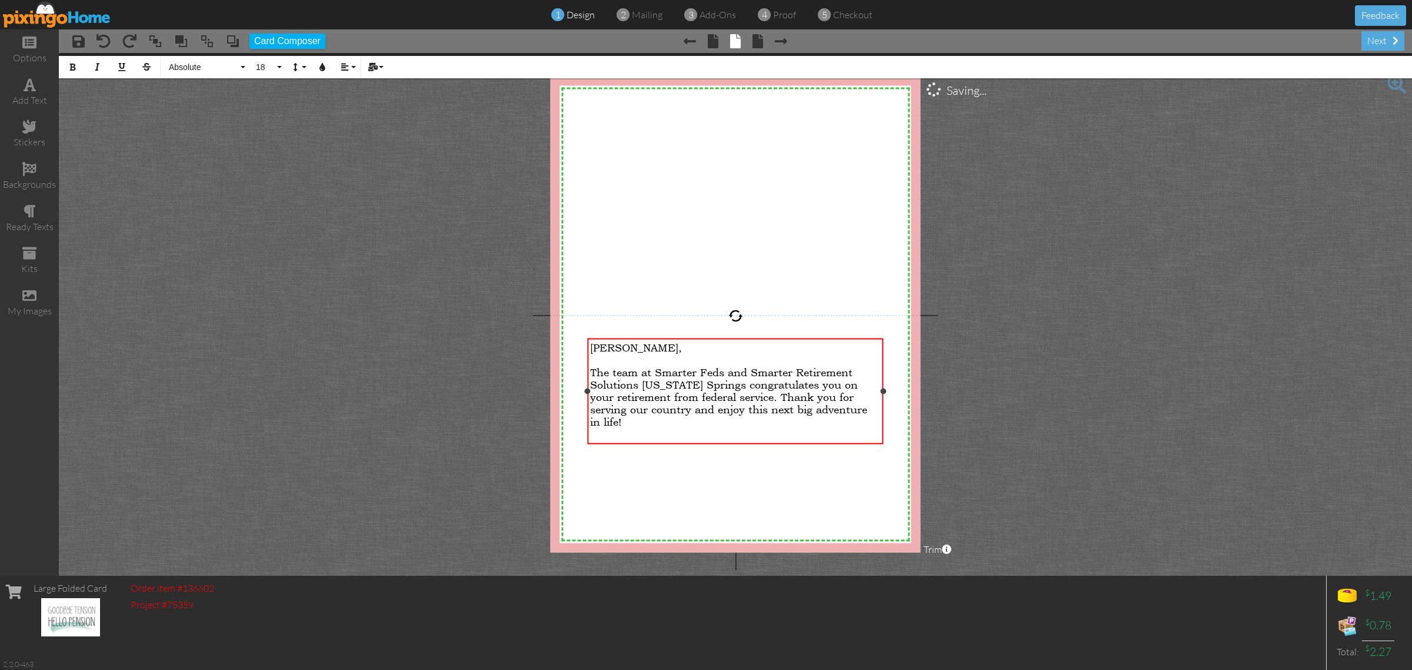
click at [869, 409] on div "The team at Smarter Feds and Smarter Retirement Solutions Colorado Springs cong…" at bounding box center [735, 396] width 290 height 62
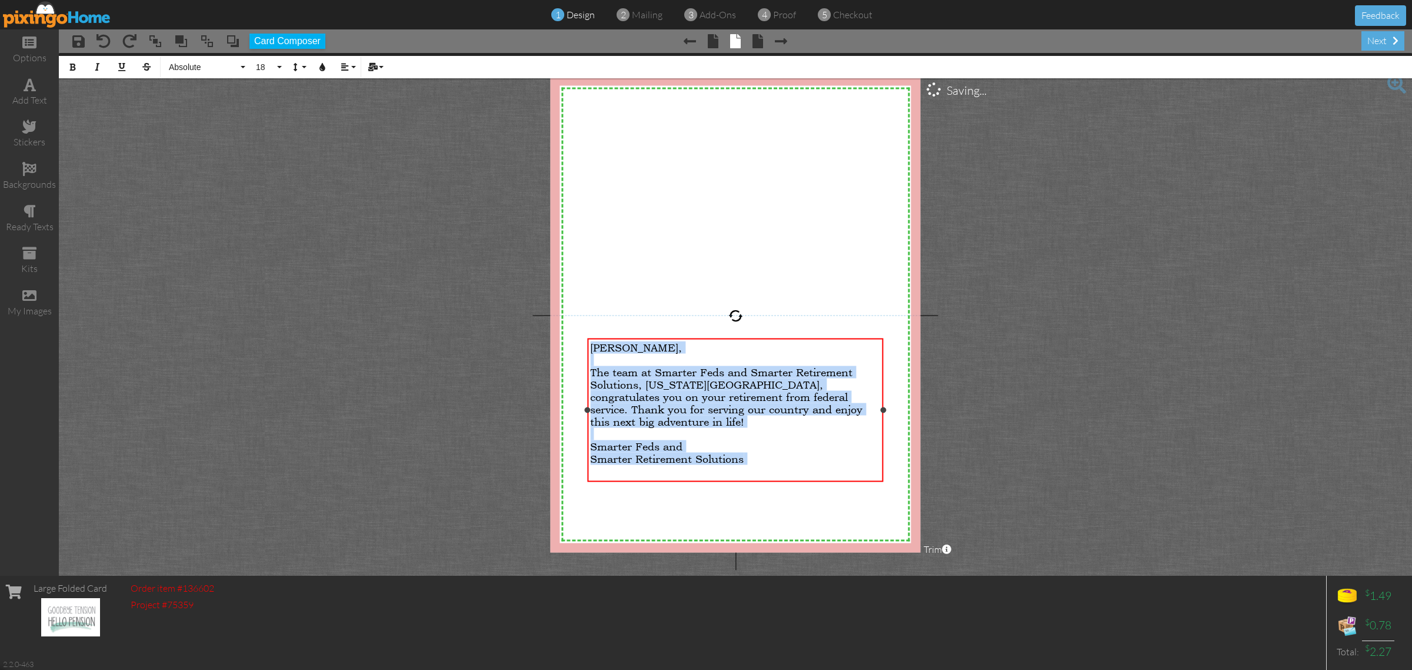
drag, startPoint x: 749, startPoint y: 450, endPoint x: 591, endPoint y: 342, distance: 190.5
click at [591, 342] on div "Dan, ​ The team at Smarter Feds and Smarter Retirement Solutions, Colorado Spri…" at bounding box center [735, 415] width 290 height 148
copy div "Dan, ​ The team at Smarter Feds and Smarter Retirement Solutions, Colorado Spri…"
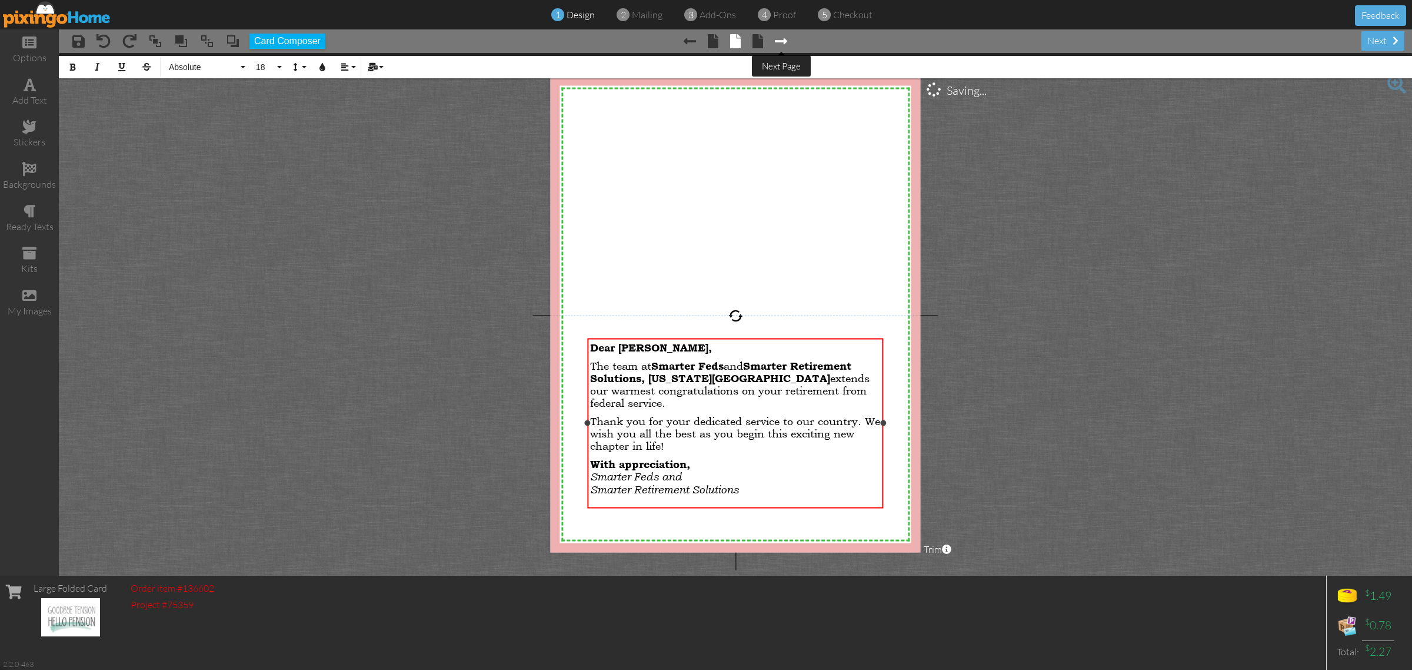
scroll to position [2467, 2]
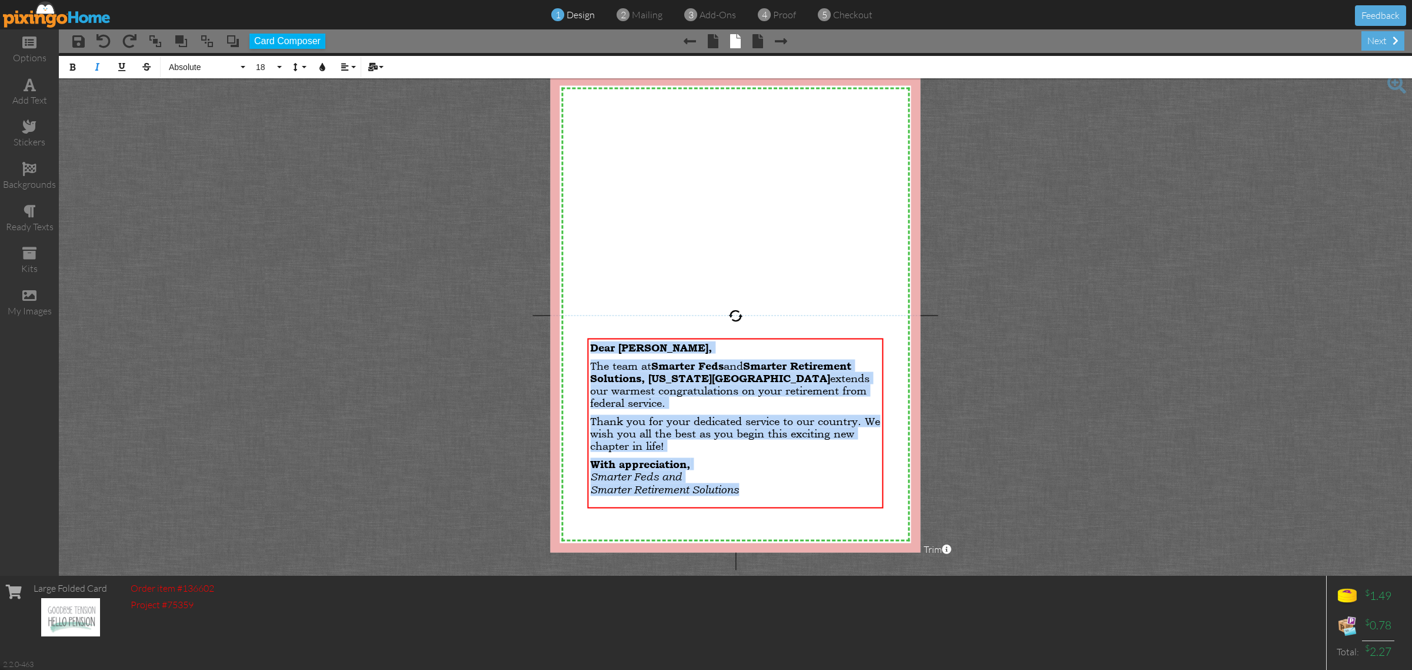
drag, startPoint x: 752, startPoint y: 484, endPoint x: 559, endPoint y: 304, distance: 263.6
click at [576, 333] on div "X X X X X X X X X X X X X X X X X X X X X X X X X X X X X X X X X X X X X X X X…" at bounding box center [735, 314] width 370 height 476
click at [189, 62] on span "Absolute" at bounding box center [203, 67] width 71 height 10
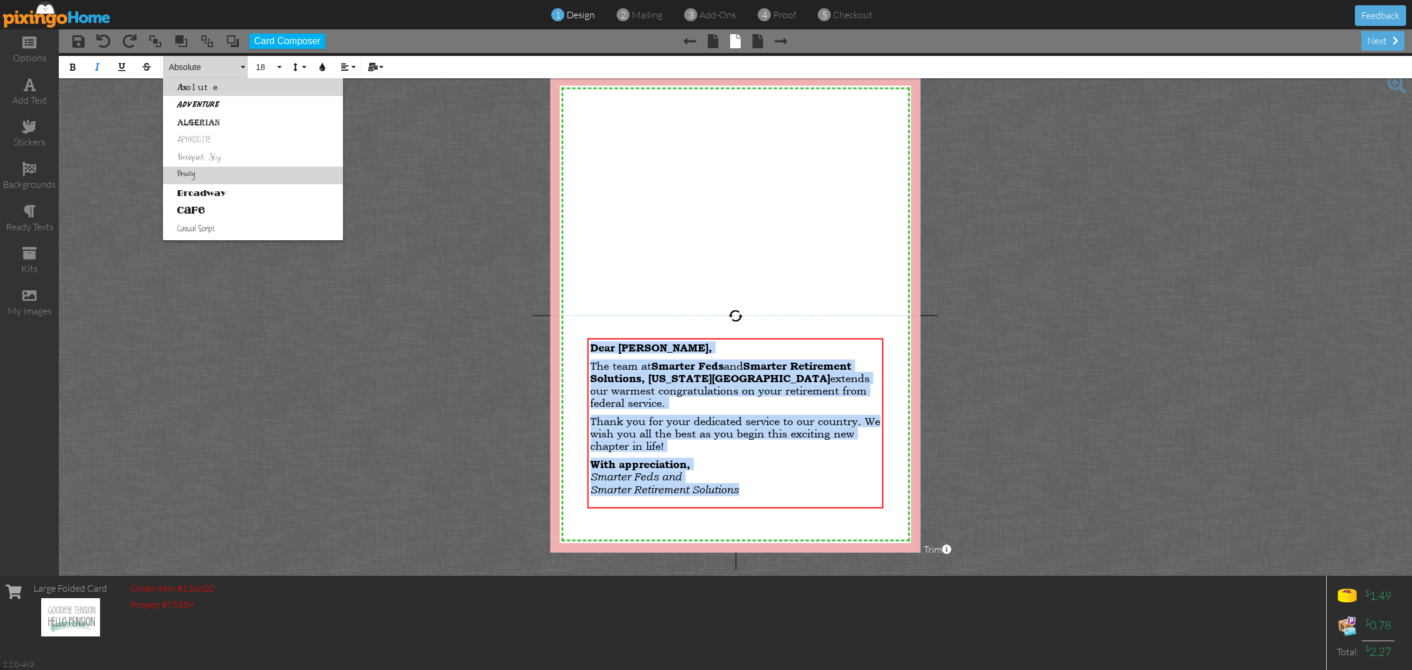
click at [209, 178] on link "Breezy" at bounding box center [253, 176] width 180 height 18
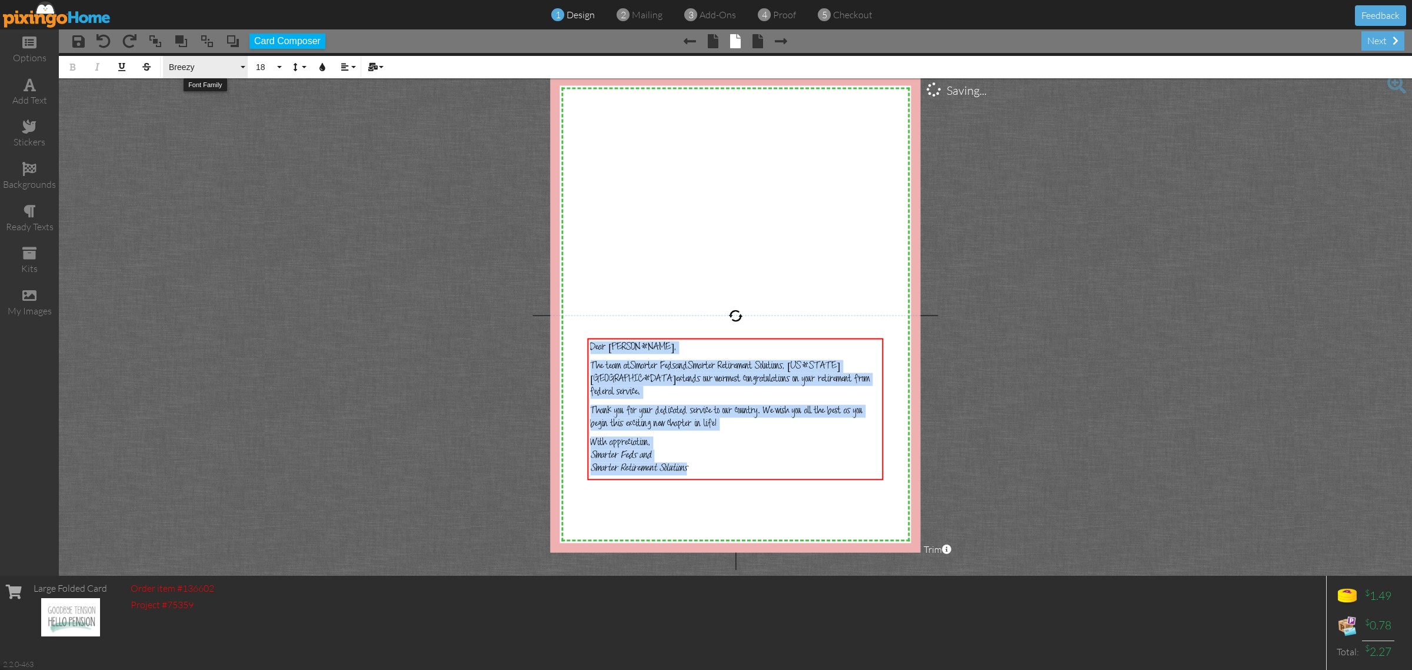
click at [213, 66] on span "Breezy" at bounding box center [203, 67] width 71 height 10
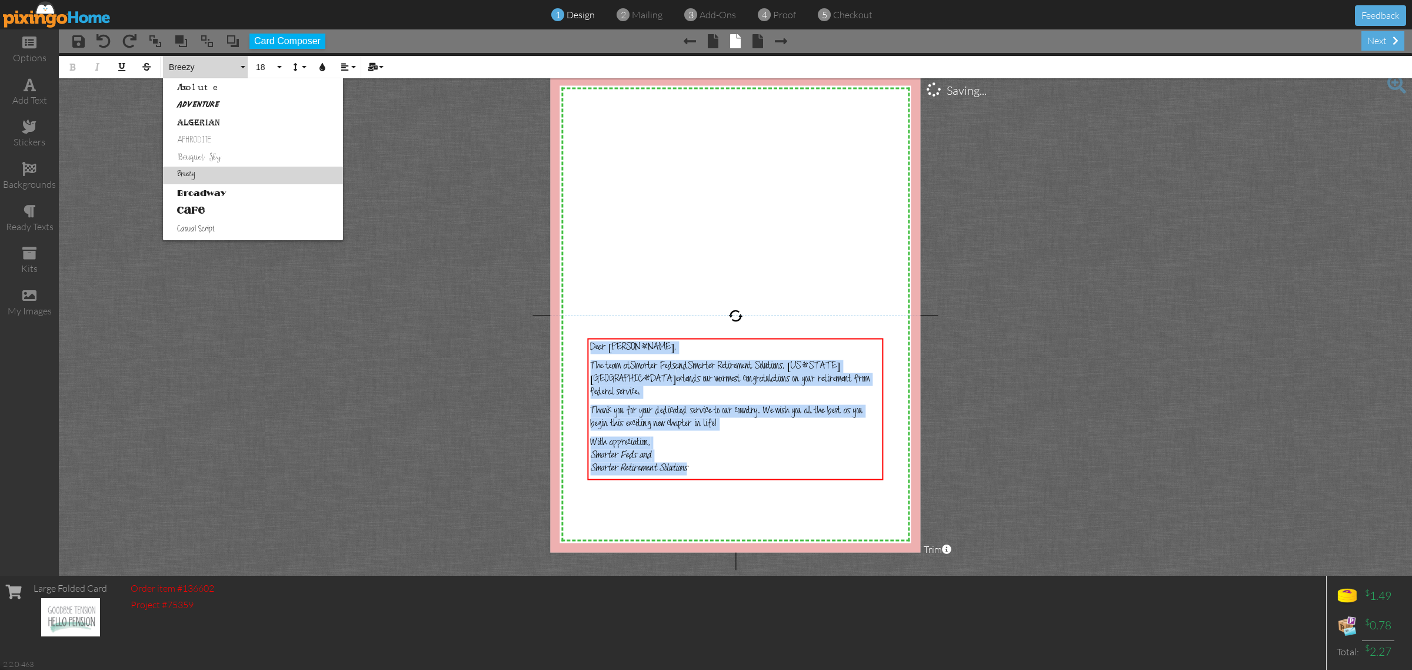
scroll to position [16, 0]
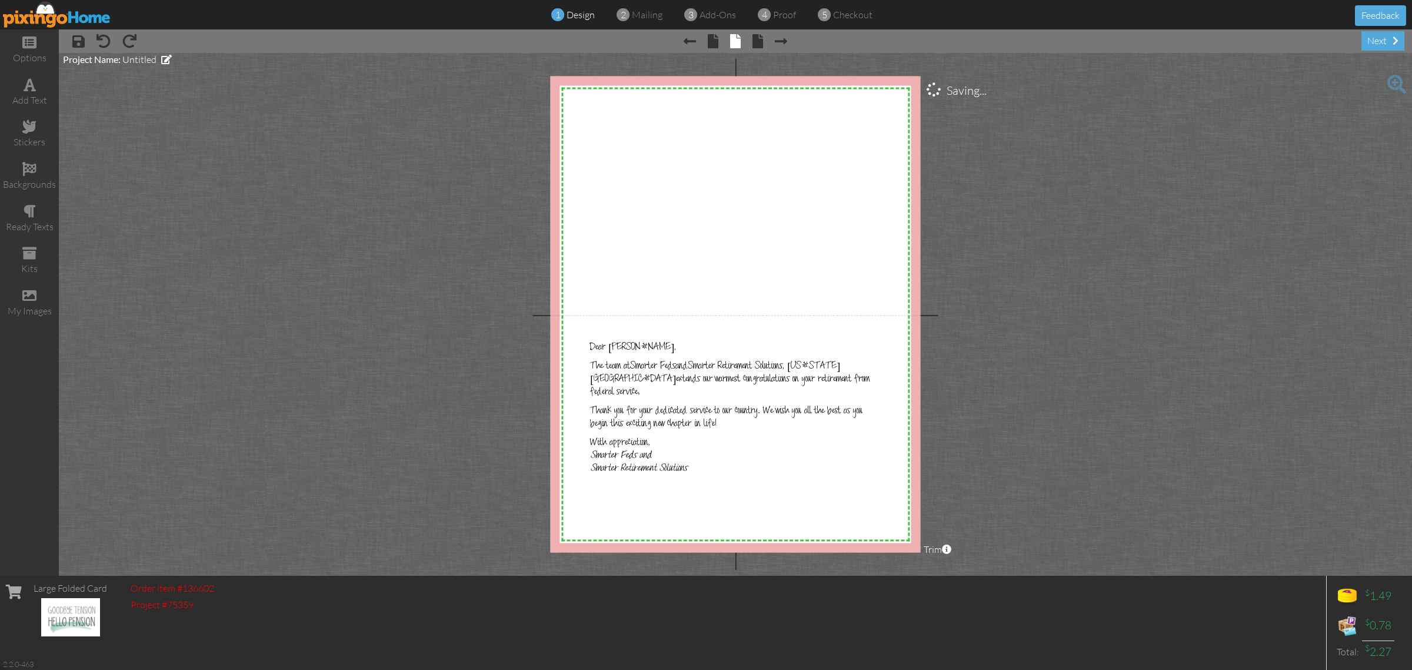
drag, startPoint x: 437, startPoint y: 180, endPoint x: 344, endPoint y: 134, distance: 103.9
click at [437, 180] on project-studio-wrapper "X X X X X X X X X X X X X X X X X X X X X X X X X X X X X X X X X X X X X X X X…" at bounding box center [735, 314] width 1353 height 523
click at [31, 49] on div "options" at bounding box center [29, 49] width 59 height 41
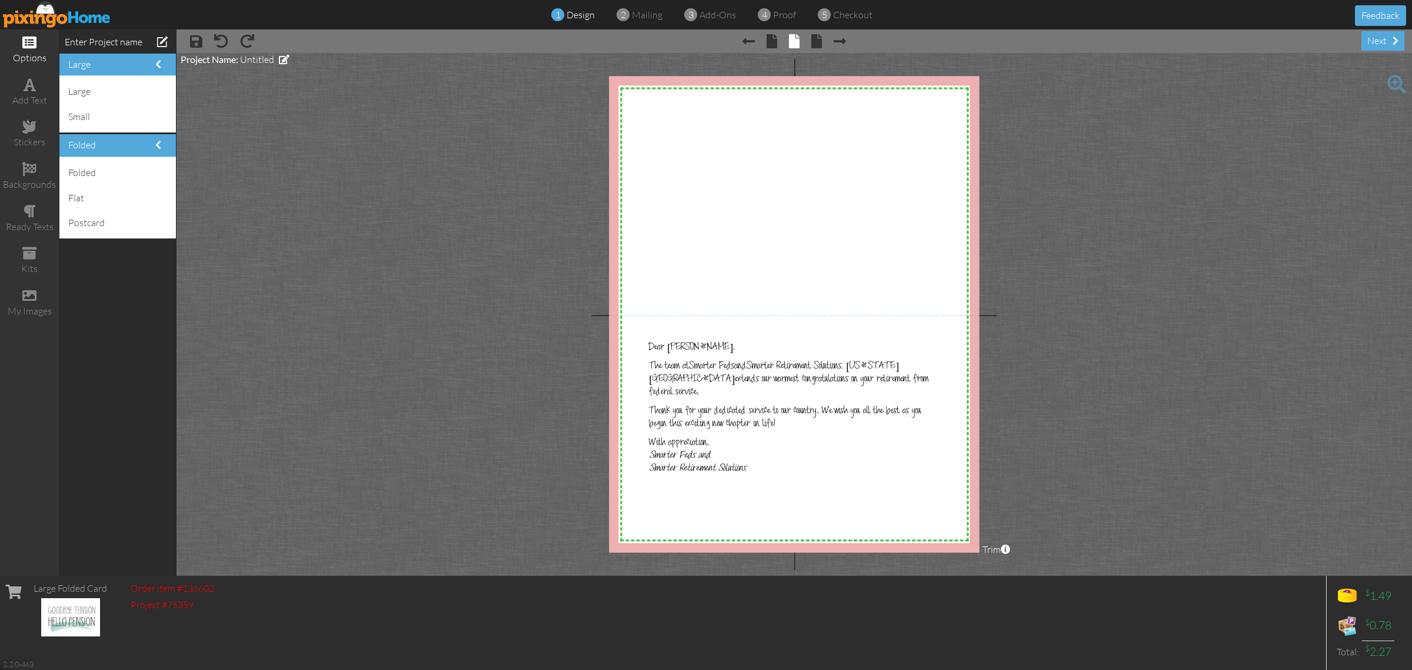
click at [281, 166] on project-studio-wrapper "X X X X X X X X X X X X X X X X X X X X X X X X X X X X X X X X X X X X X X X X…" at bounding box center [795, 314] width 1236 height 523
click at [364, 174] on project-studio-wrapper "X X X X X X X X X X X X X X X X X X X X X X X X X X X X X X X X X X X X X X X X…" at bounding box center [795, 314] width 1236 height 523
drag, startPoint x: 33, startPoint y: 84, endPoint x: 40, endPoint y: 82, distance: 7.3
click at [33, 84] on span at bounding box center [30, 85] width 12 height 14
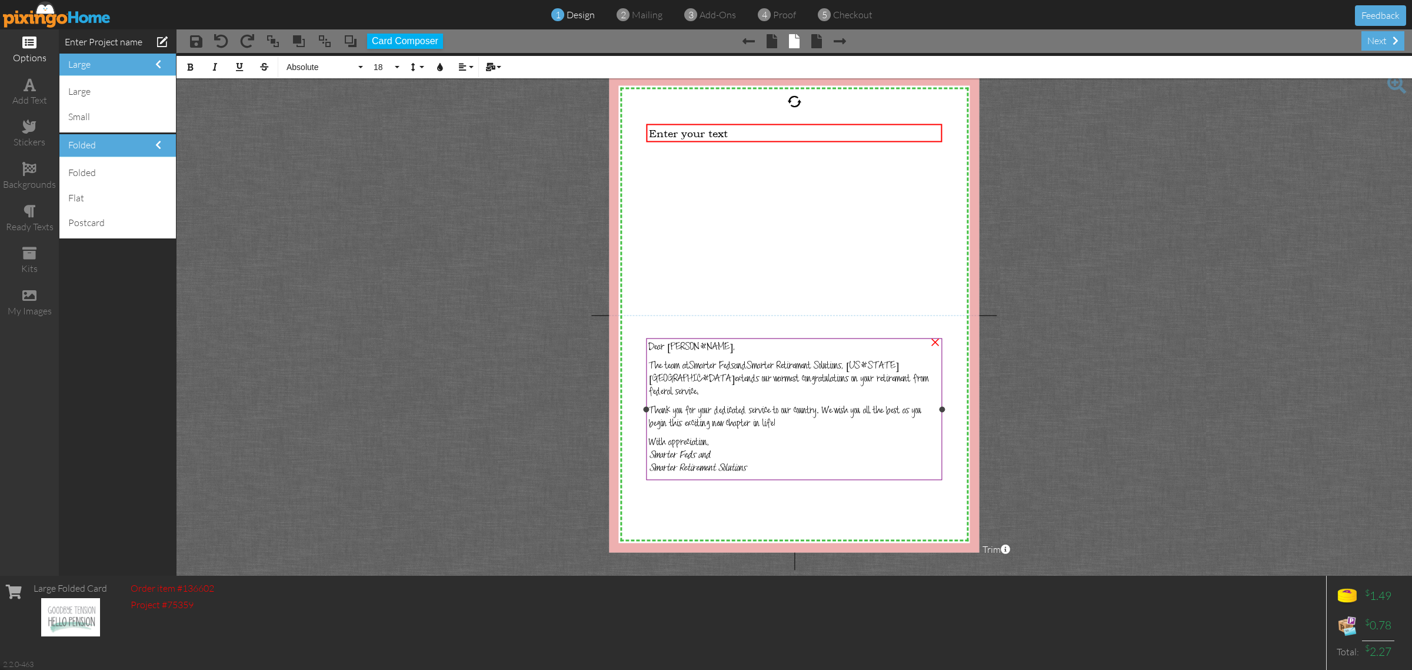
click at [795, 481] on div at bounding box center [794, 487] width 290 height 12
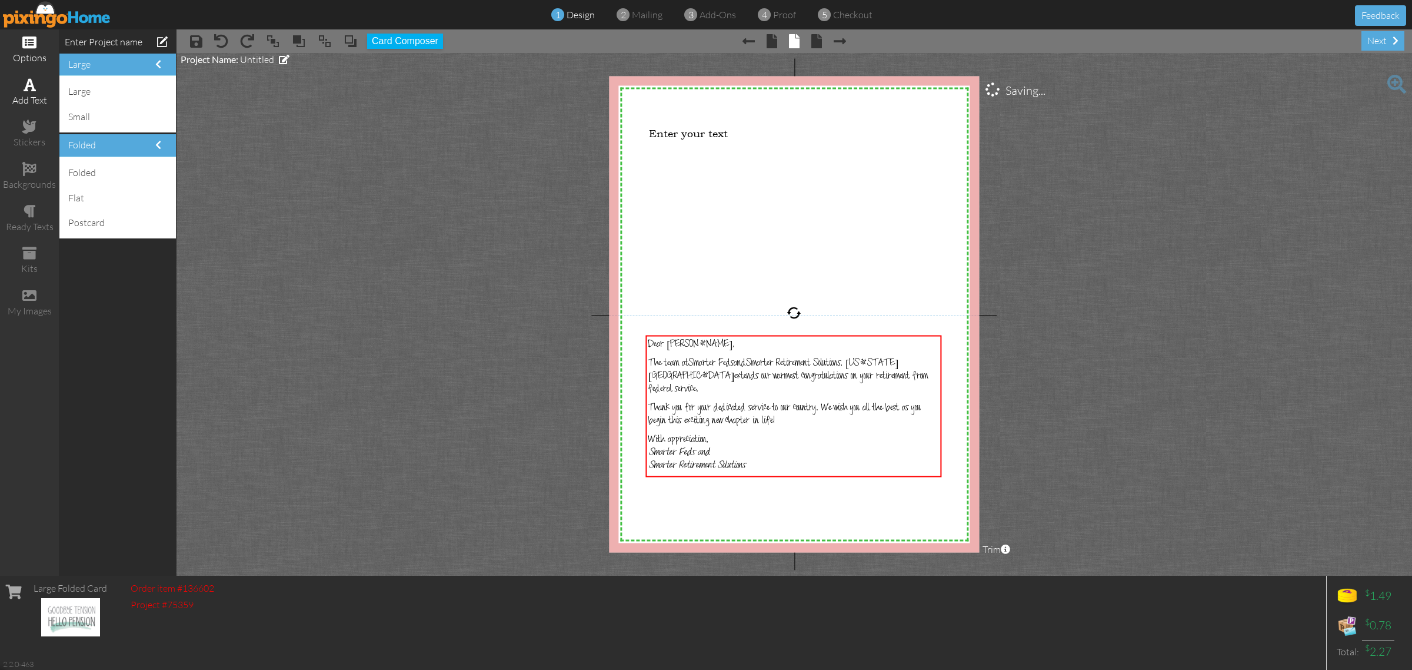
click at [24, 90] on span at bounding box center [30, 85] width 12 height 14
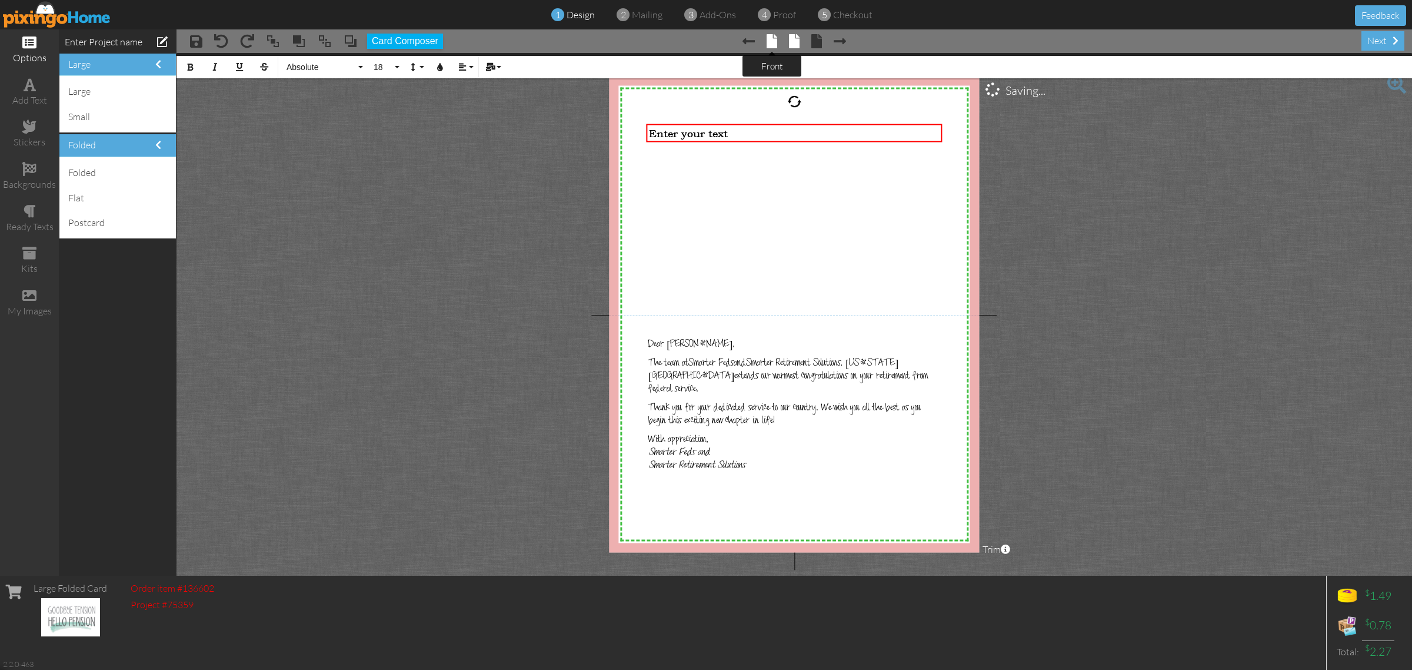
click at [772, 39] on span at bounding box center [772, 41] width 11 height 14
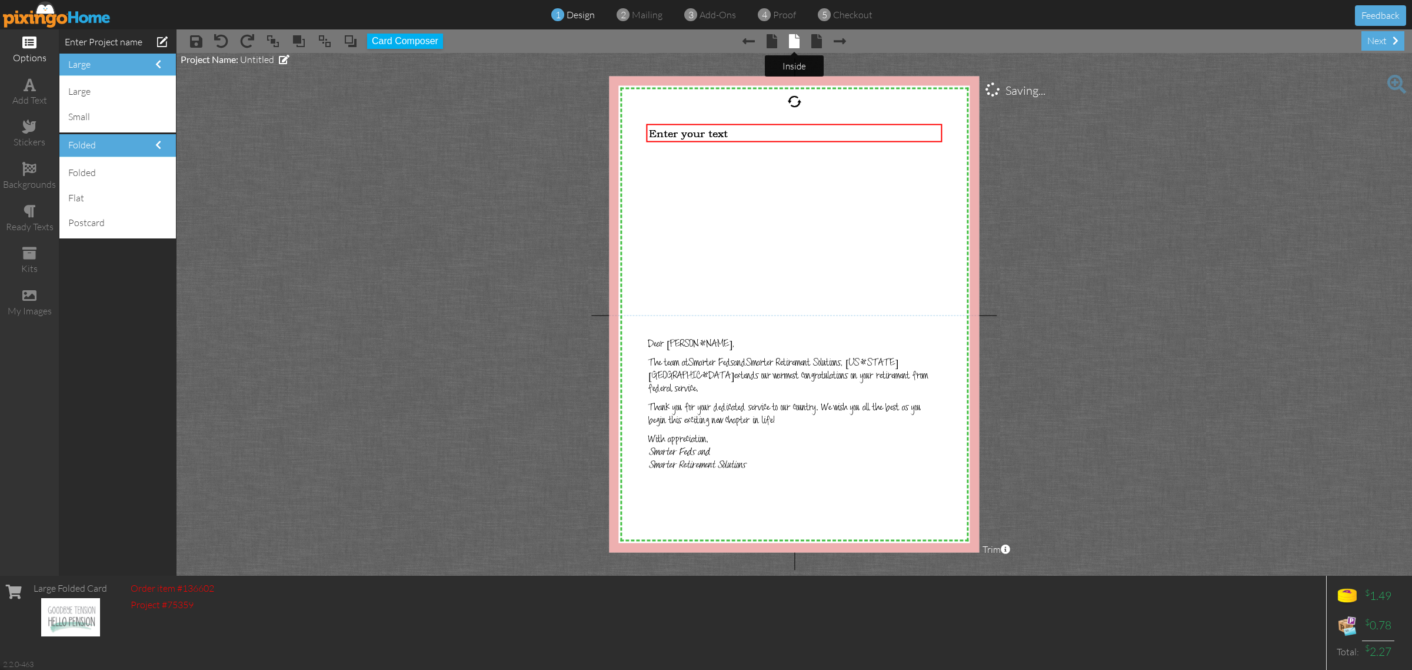
click at [791, 38] on span at bounding box center [794, 41] width 11 height 14
click at [810, 454] on div "Dear Dan, The team at Smarter Feds and Smarter Retirement Solutions, Colorado S…" at bounding box center [794, 414] width 296 height 158
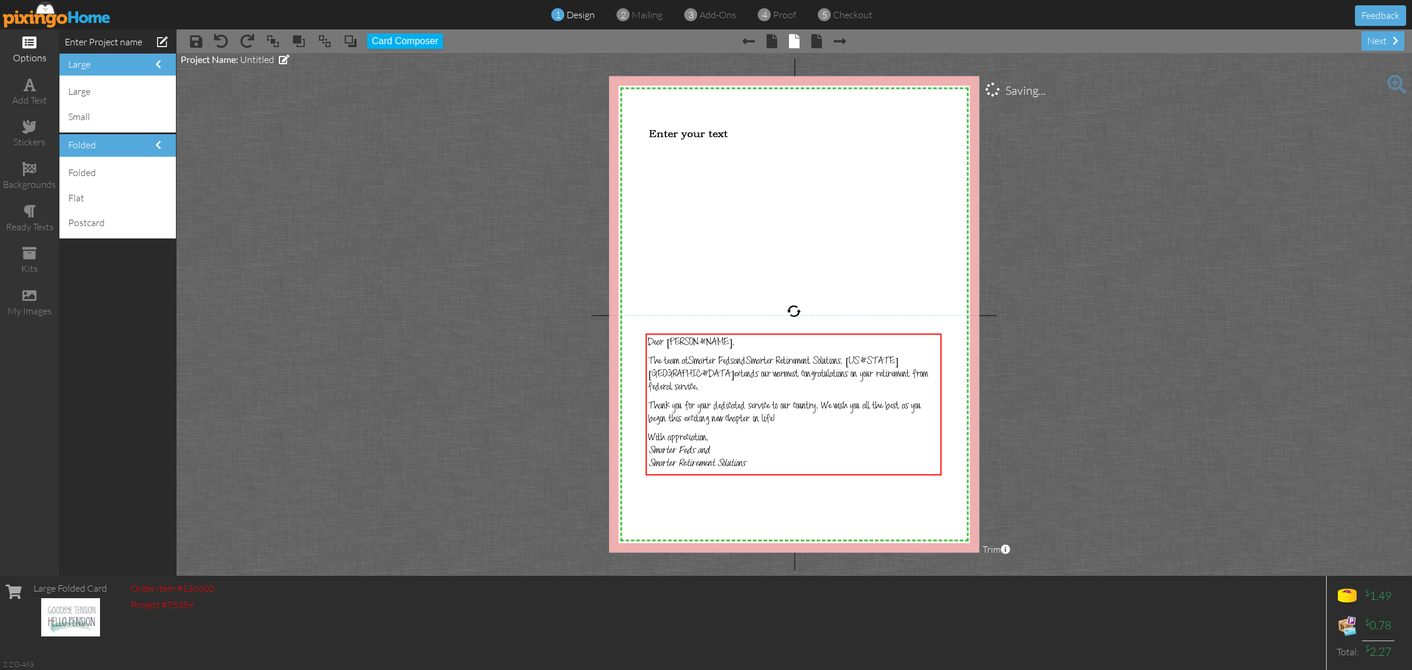
click at [387, 317] on project-studio-wrapper "X X X X X X X X X X X X X X X X X X X X X X X X X X X X X X X X X X X X X X X X…" at bounding box center [795, 314] width 1236 height 523
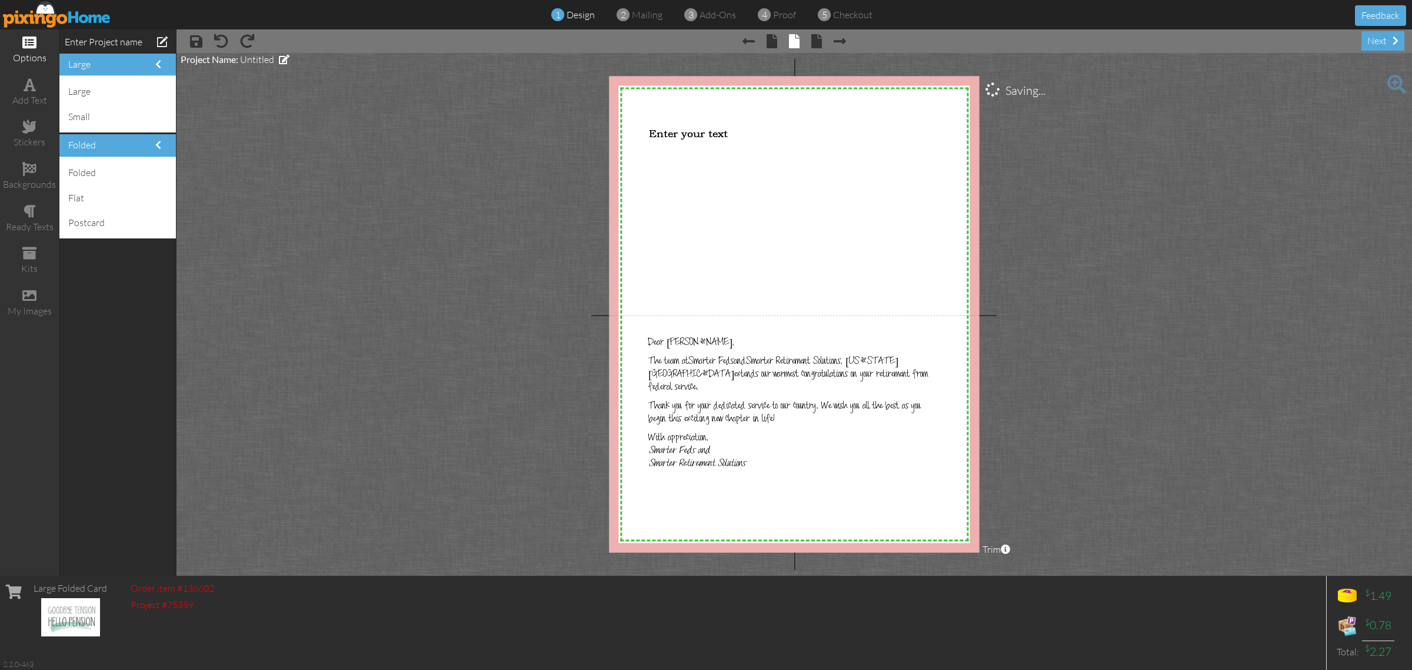
click at [162, 39] on span at bounding box center [162, 42] width 11 height 20
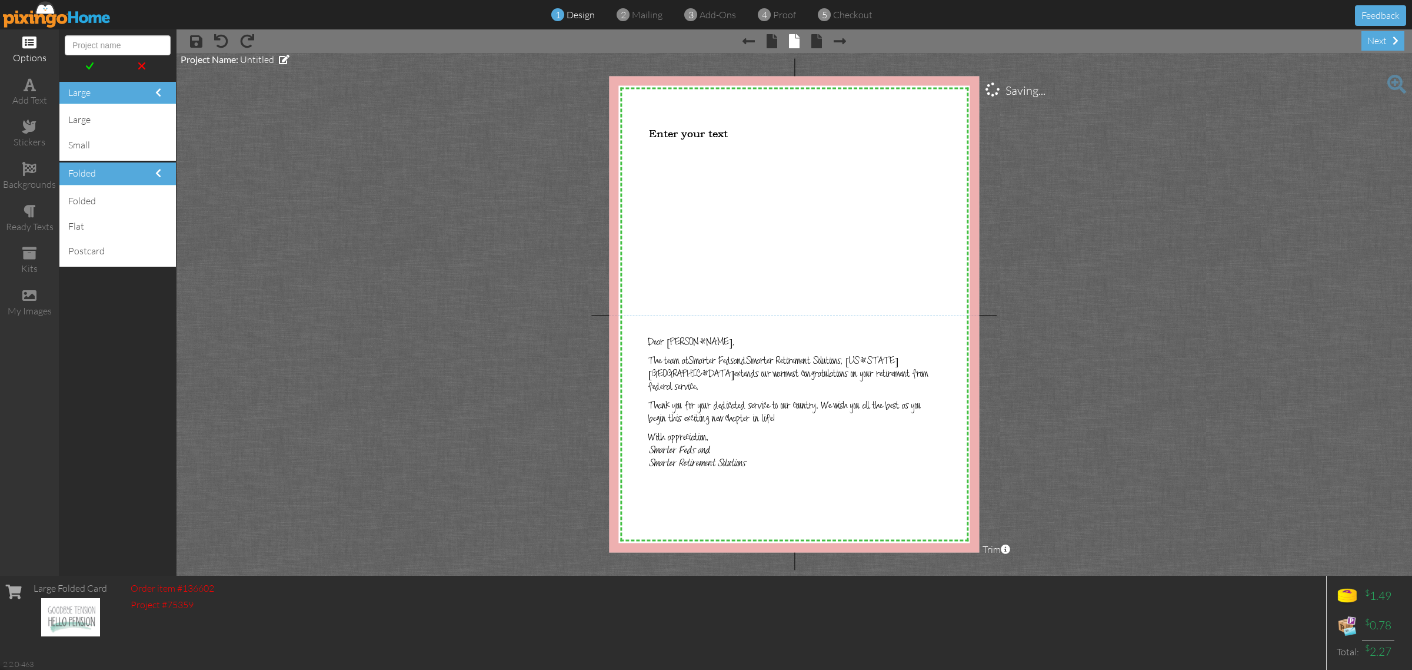
click at [112, 336] on div "Enter Project name large large small folded folded flat postcard" at bounding box center [118, 302] width 118 height 546
click at [124, 346] on div "Enter Project name large large small folded folded flat postcard" at bounding box center [118, 302] width 118 height 546
click at [967, 28] on div "1 design 2 mailing 3 add-ons 4 proof 5 checkout Feedback" at bounding box center [706, 14] width 1412 height 29
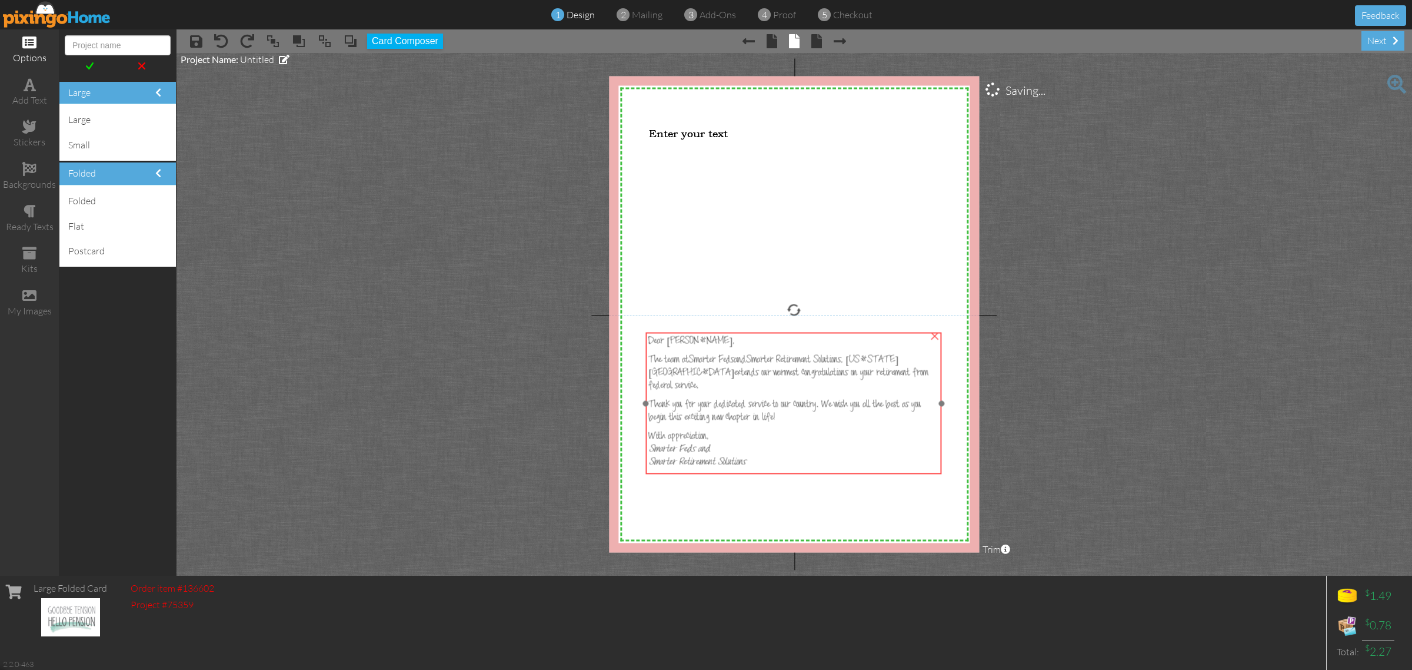
click at [764, 440] on p "With appreciation, Smarter Feds and Smarter Retirement Solutions" at bounding box center [793, 449] width 290 height 39
click at [764, 439] on p "With appreciation, Smarter Feds and Smarter Retirement Solutions" at bounding box center [793, 449] width 290 height 39
click at [764, 439] on p "With appreciation, Smarter Feds and Smarter Retirement Solutions" at bounding box center [793, 447] width 290 height 39
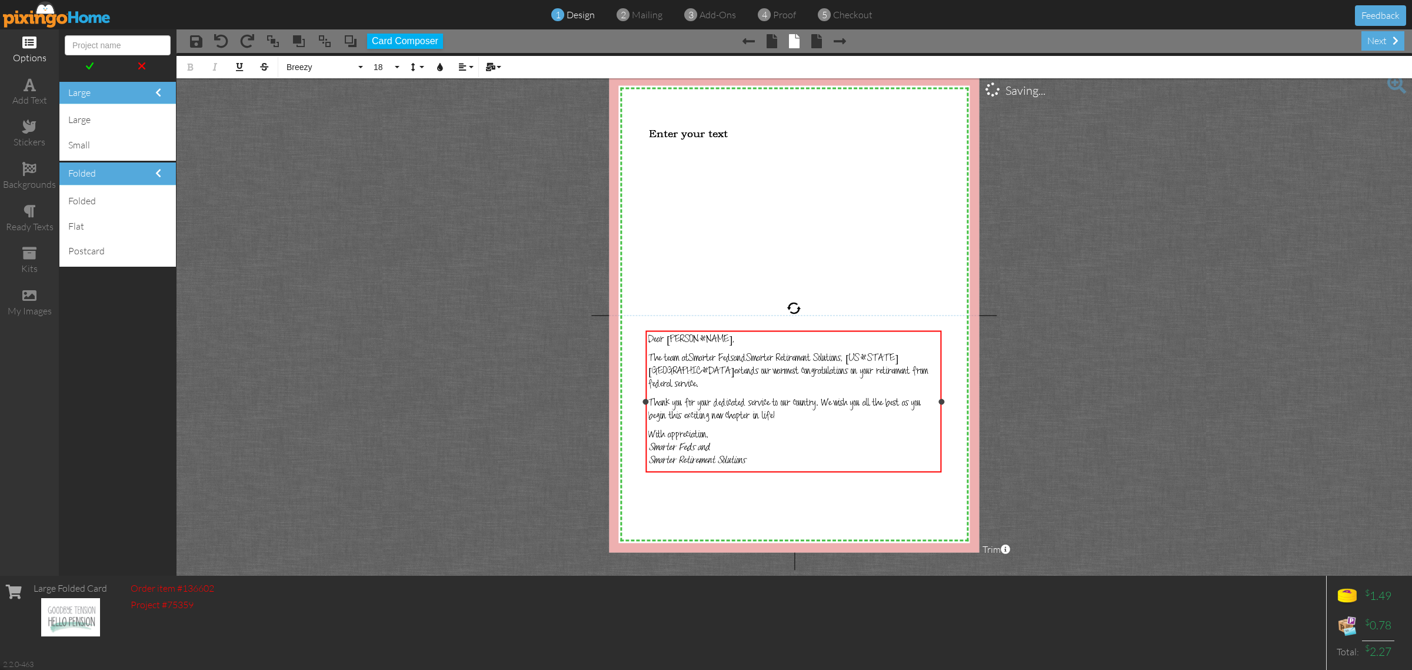
click at [764, 440] on p "With appreciation, Smarter Feds and Smarter Retirement Solutions" at bounding box center [793, 447] width 290 height 39
click at [757, 442] on p "With appreciation, Smarter Feds and Smarter Retirement Solutions" at bounding box center [793, 447] width 290 height 39
click at [803, 428] on p "With appreciation, Smarter Feds and Smarter Retirement Solutions" at bounding box center [793, 447] width 290 height 39
click at [422, 36] on button "Card Composer" at bounding box center [405, 41] width 76 height 15
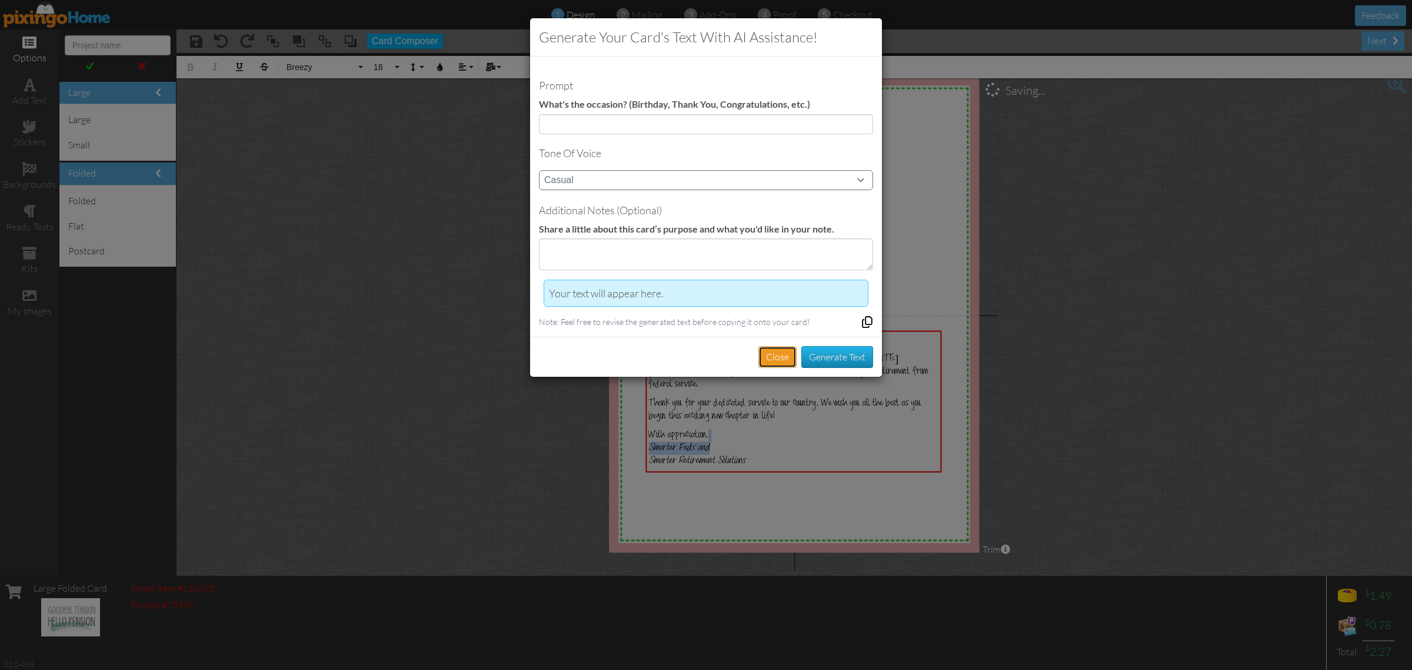
click at [777, 354] on button "Close" at bounding box center [778, 357] width 38 height 22
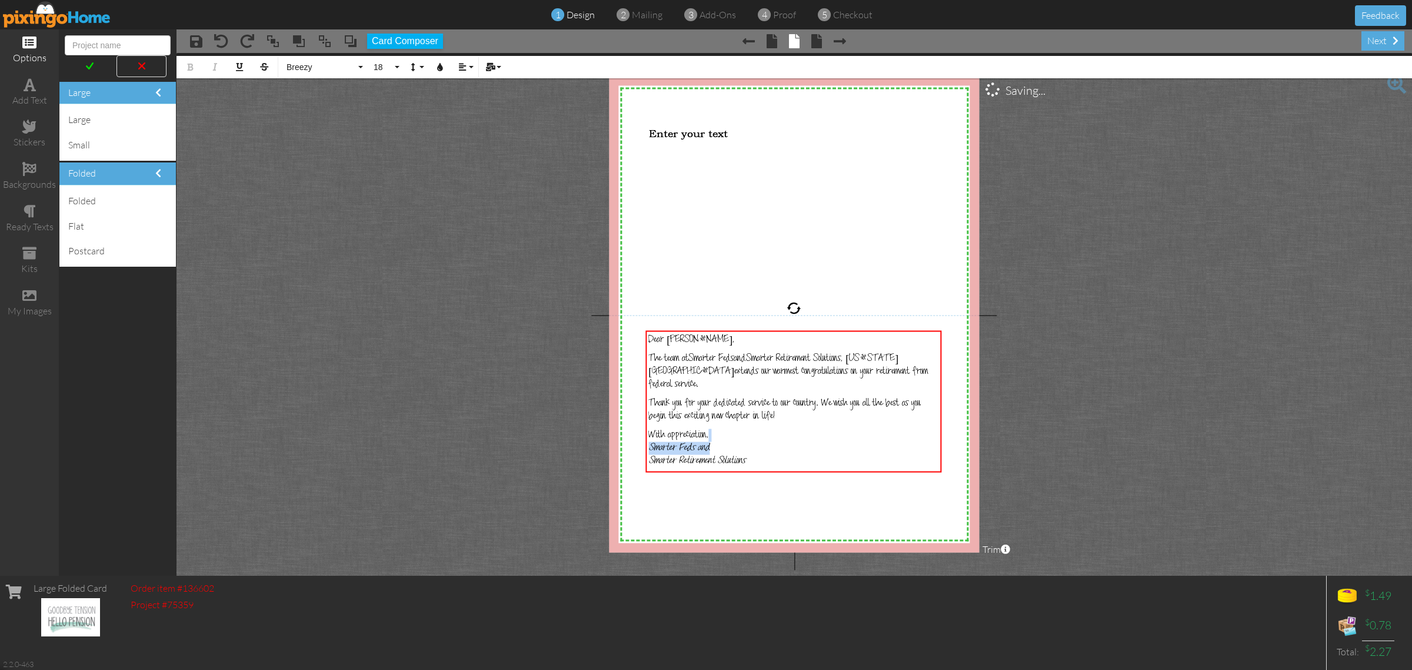
click at [145, 66] on div at bounding box center [142, 66] width 50 height 22
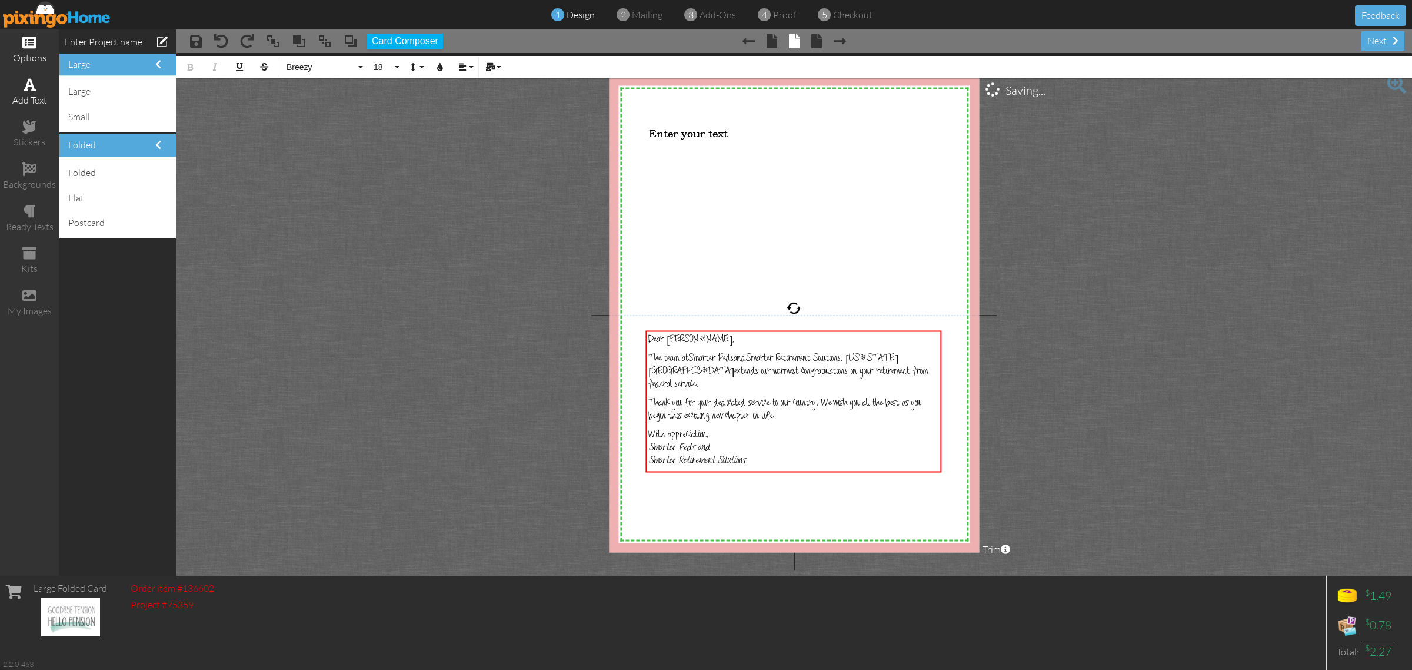
drag, startPoint x: 24, startPoint y: 95, endPoint x: 25, endPoint y: 89, distance: 6.6
click at [24, 95] on div "add text" at bounding box center [29, 101] width 59 height 14
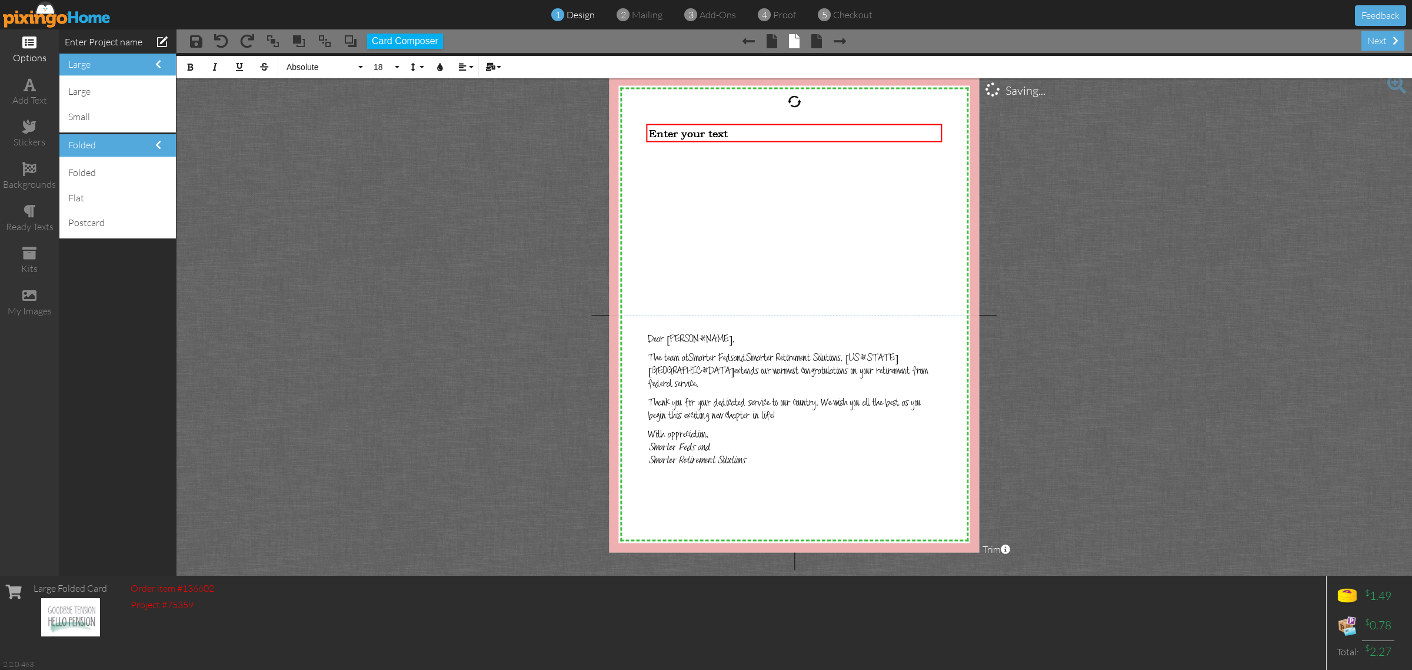
click at [25, 42] on span at bounding box center [29, 42] width 14 height 14
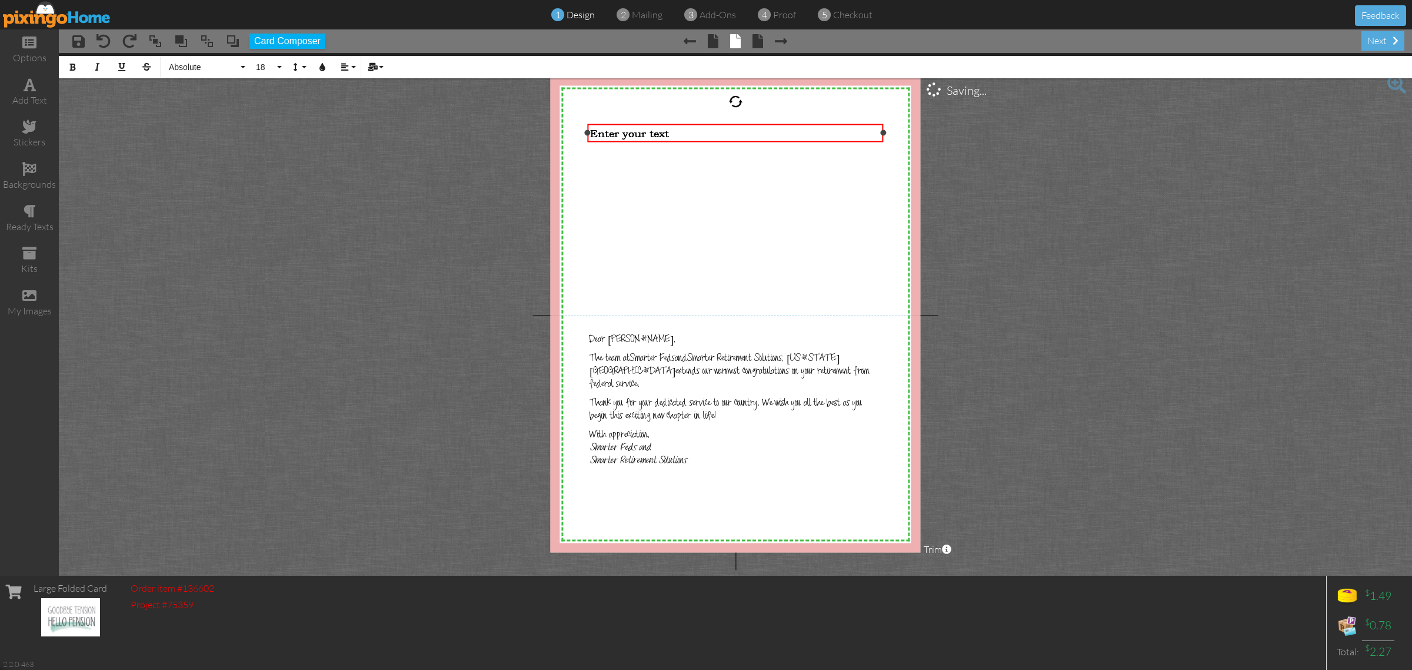
click at [707, 135] on div "Enter your text" at bounding box center [735, 133] width 290 height 12
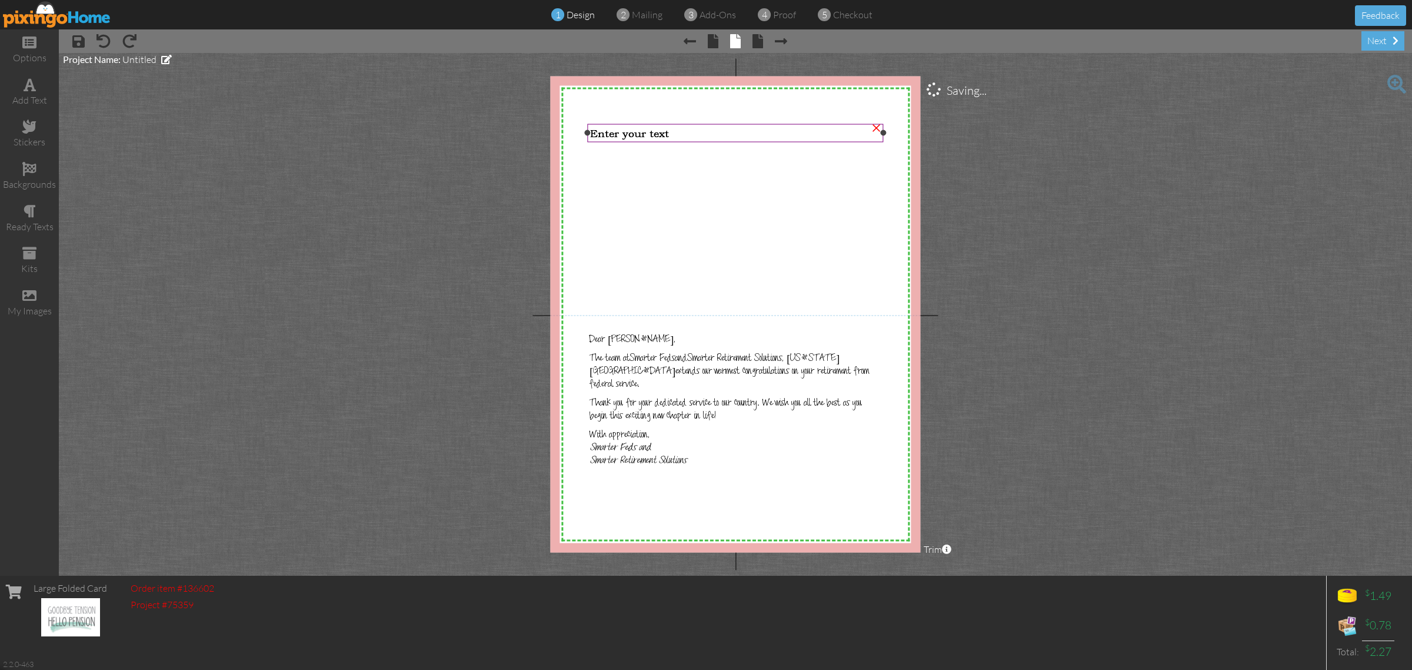
click at [877, 129] on div "×" at bounding box center [876, 126] width 19 height 19
click at [875, 124] on div "×" at bounding box center [876, 126] width 19 height 19
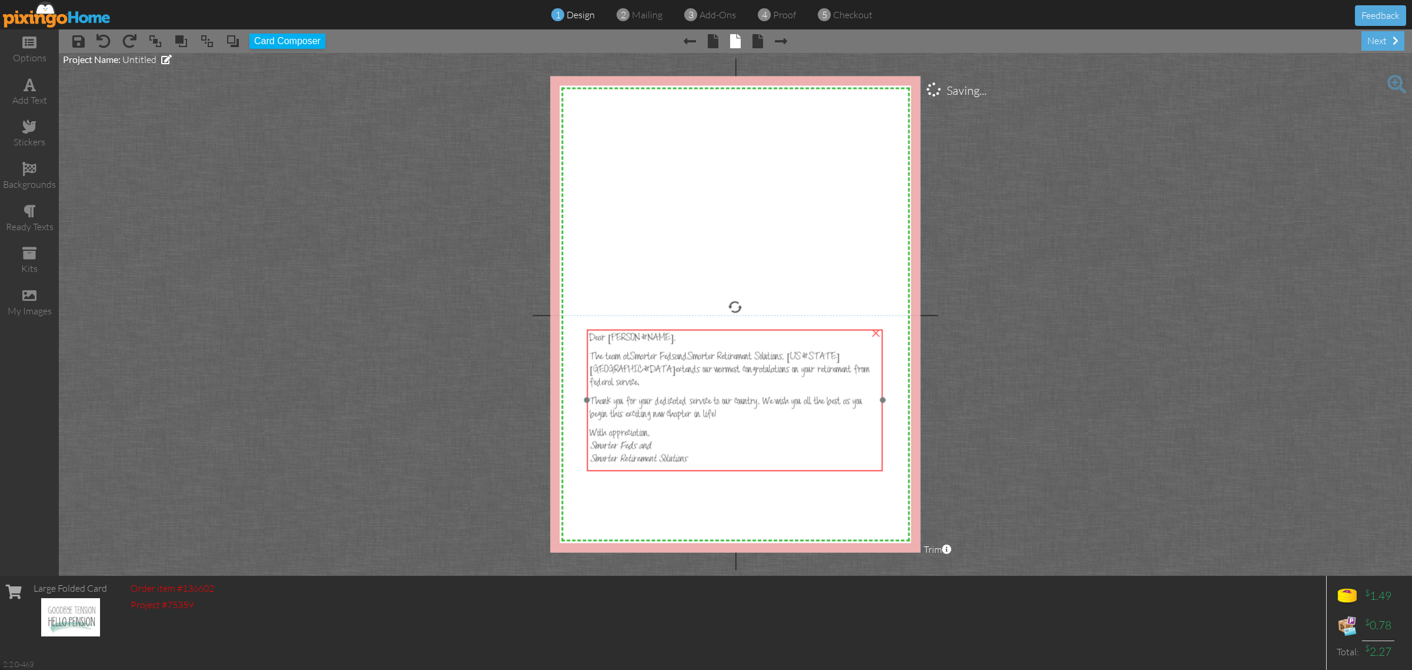
click at [740, 433] on p "With appreciation, Smarter Feds and Smarter Retirement Solutions" at bounding box center [735, 446] width 290 height 39
click at [743, 434] on p "With appreciation, Smarter Feds and Smarter Retirement Solutions" at bounding box center [735, 445] width 290 height 39
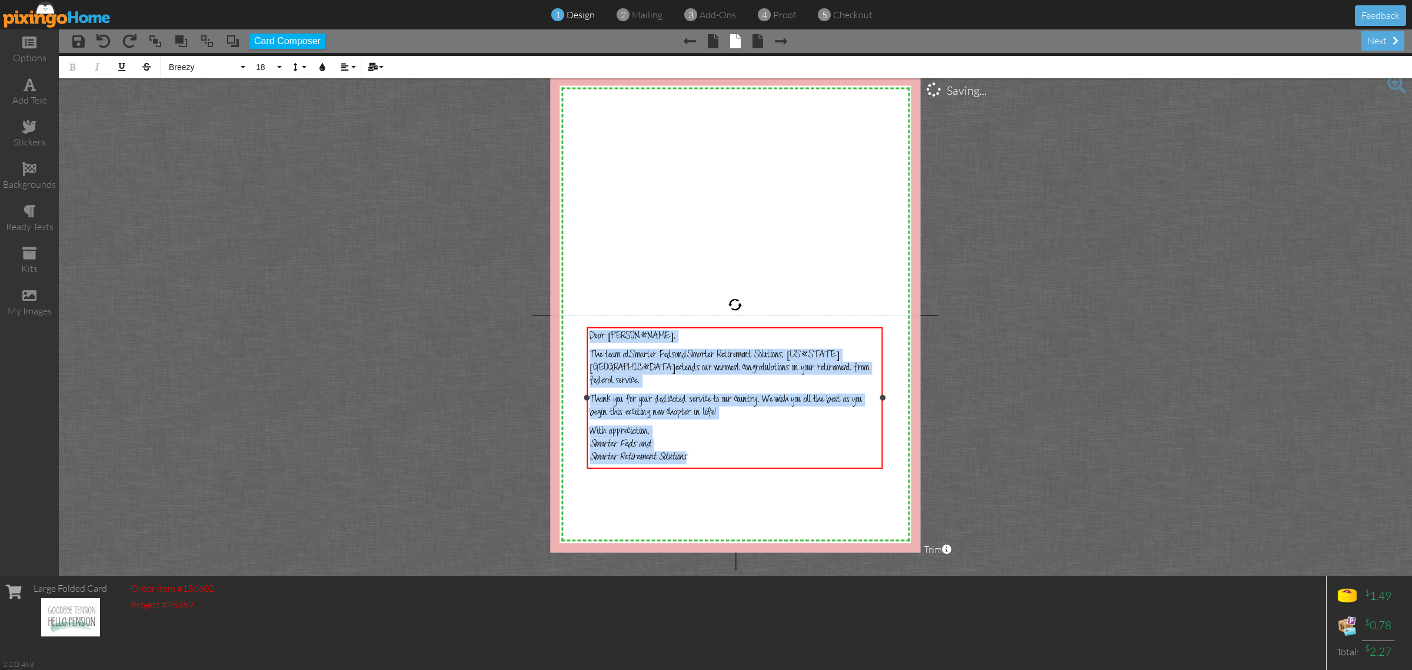
drag, startPoint x: 704, startPoint y: 437, endPoint x: 584, endPoint y: 330, distance: 160.9
click at [587, 330] on div "Dear Dan, The team at Smarter Feds and Smarter Retirement Solutions, Colorado S…" at bounding box center [735, 398] width 296 height 142
click at [275, 63] on button "18" at bounding box center [267, 67] width 34 height 22
click at [282, 208] on link "24" at bounding box center [269, 213] width 38 height 18
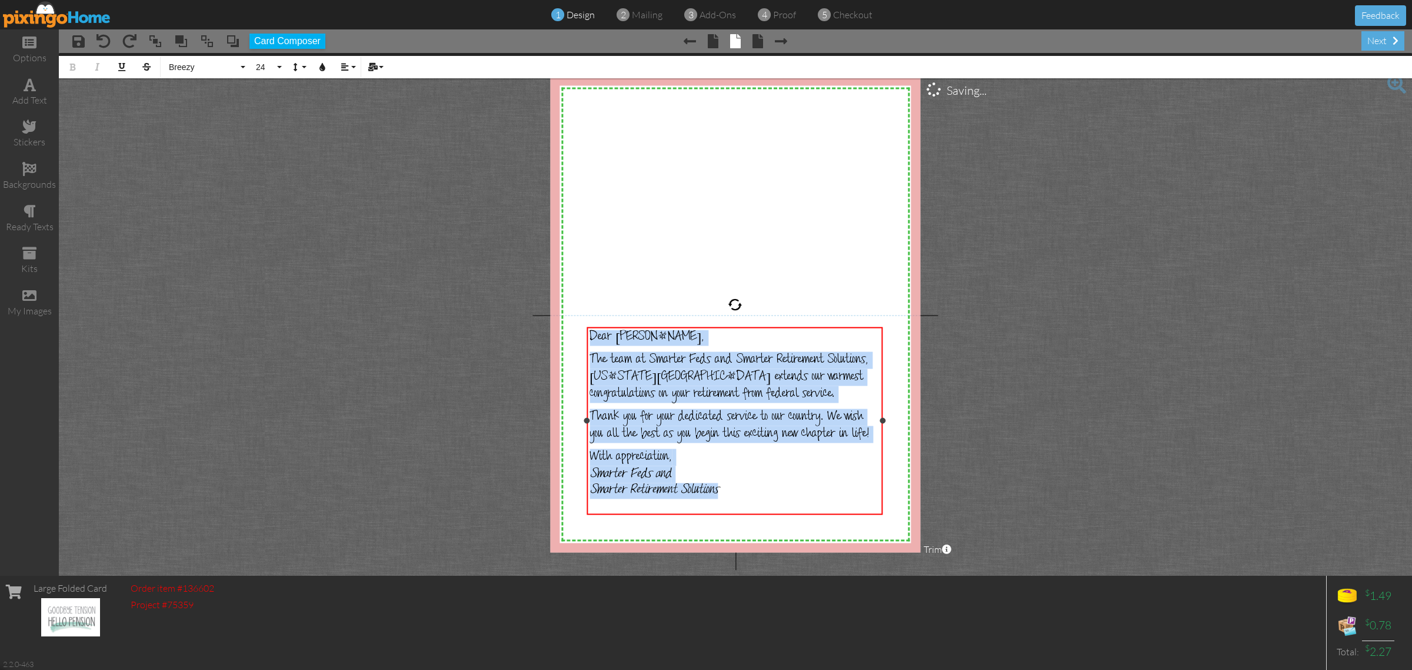
click at [801, 460] on p "With appreciation, Smarter Feds and Smarter Retirement Solutions" at bounding box center [735, 473] width 290 height 50
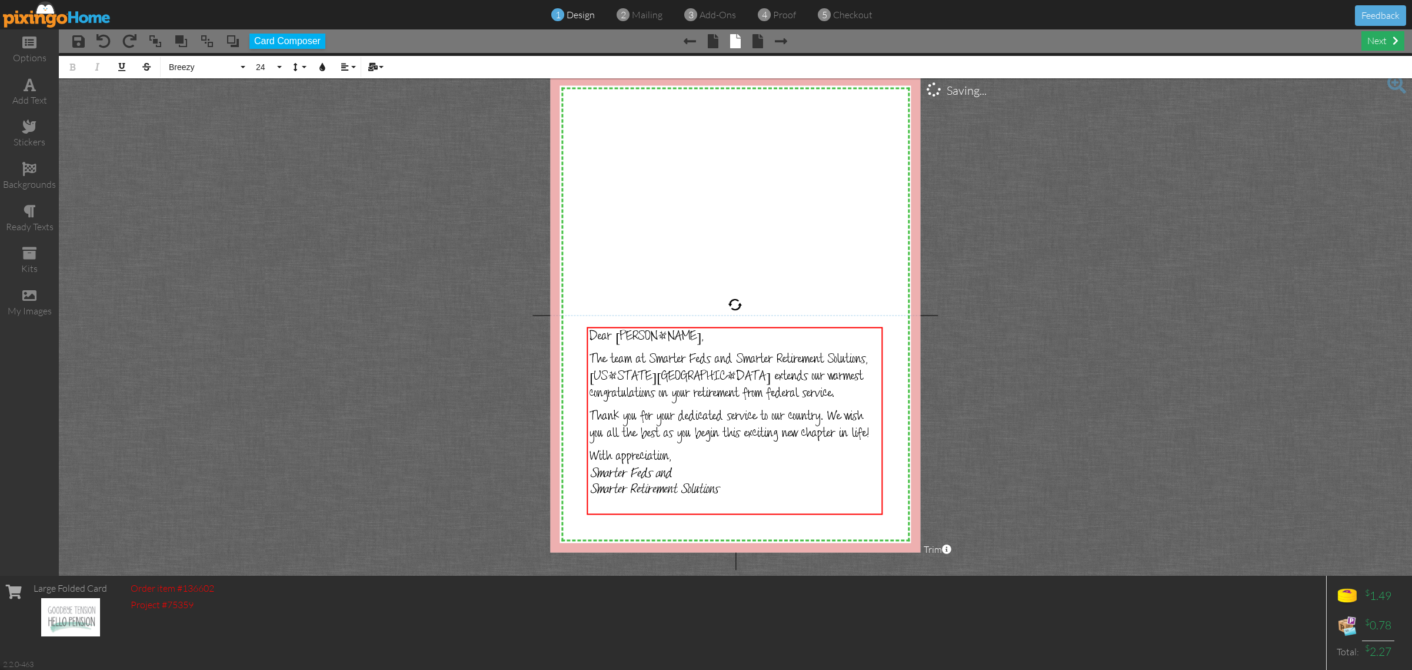
click at [1366, 48] on div "next" at bounding box center [1383, 40] width 43 height 19
click at [1371, 34] on div "next" at bounding box center [1383, 40] width 43 height 19
click at [1381, 39] on div "next" at bounding box center [1383, 40] width 43 height 19
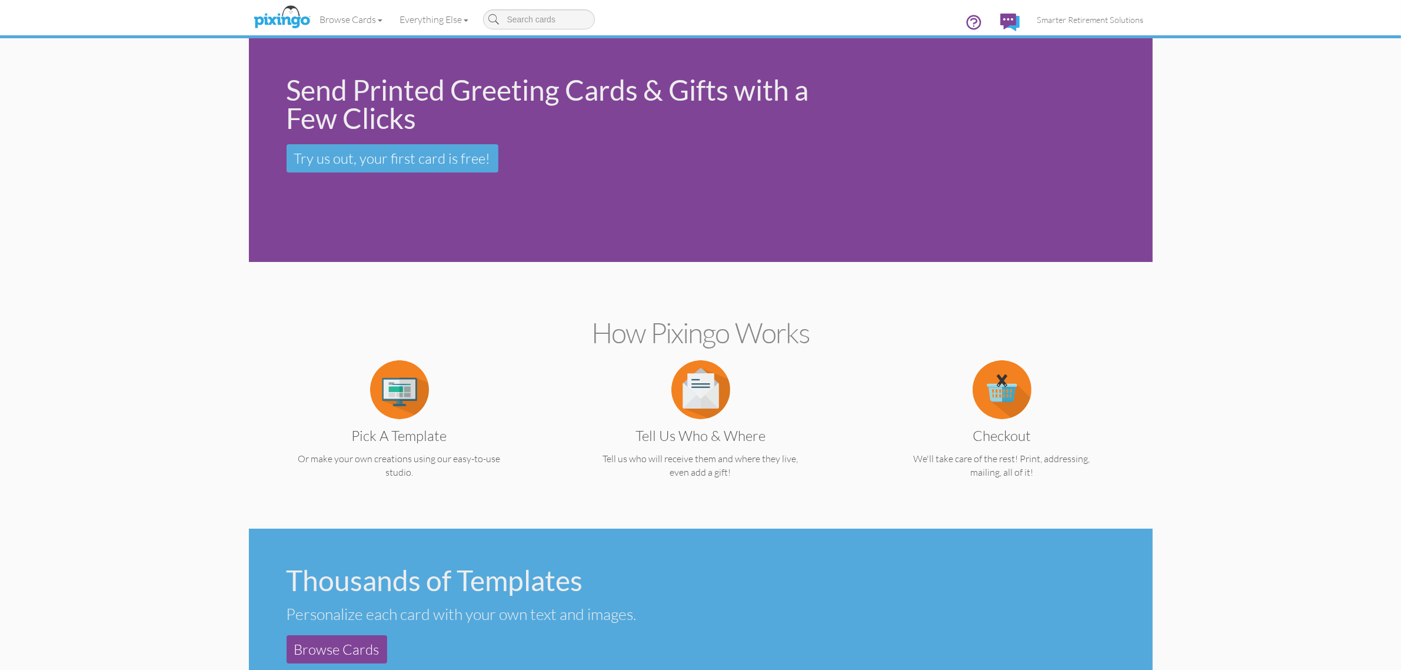
click at [543, 19] on input at bounding box center [539, 19] width 112 height 20
type input "retirement"
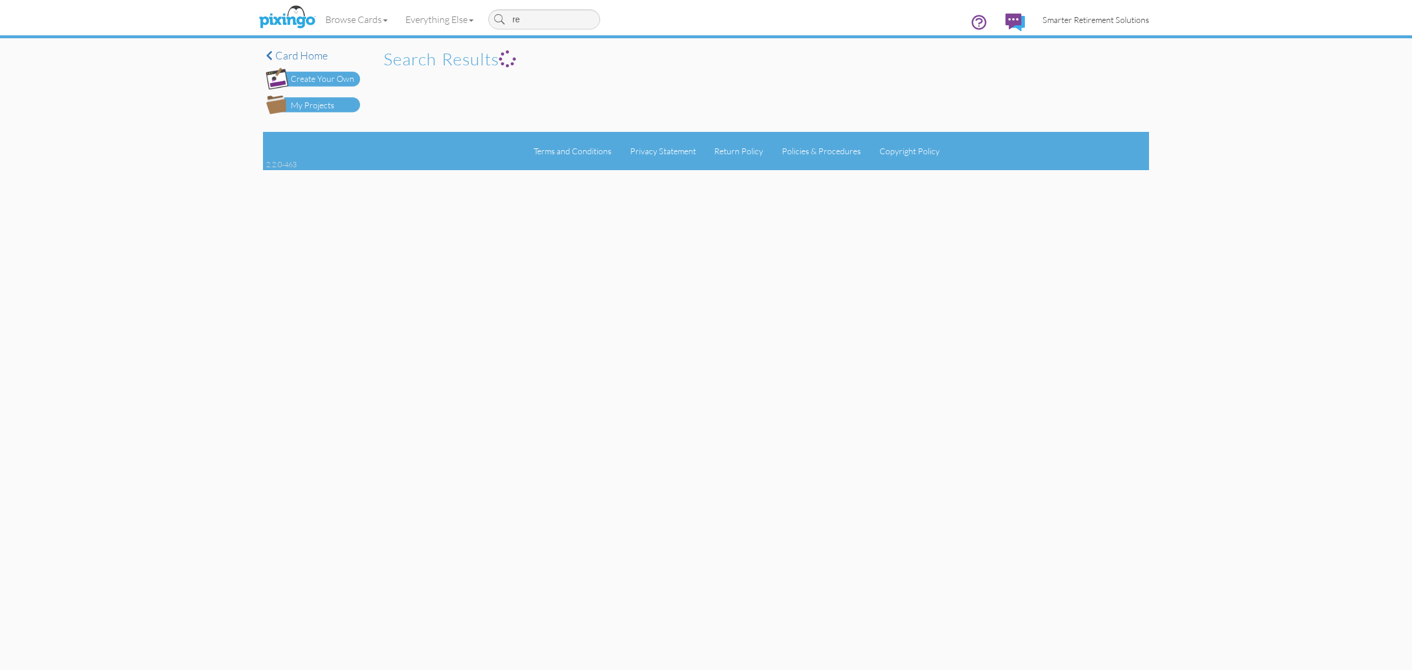
type input "r"
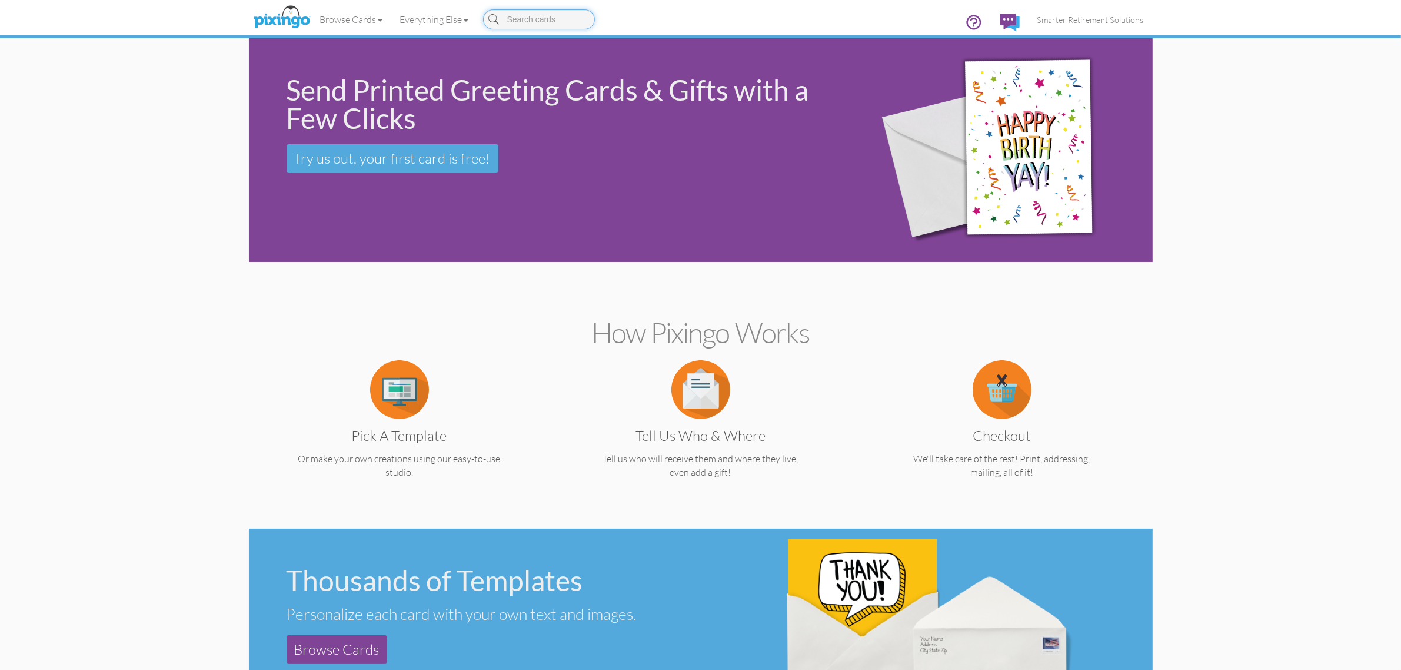
click at [528, 16] on input at bounding box center [539, 19] width 112 height 20
type input "retirement"
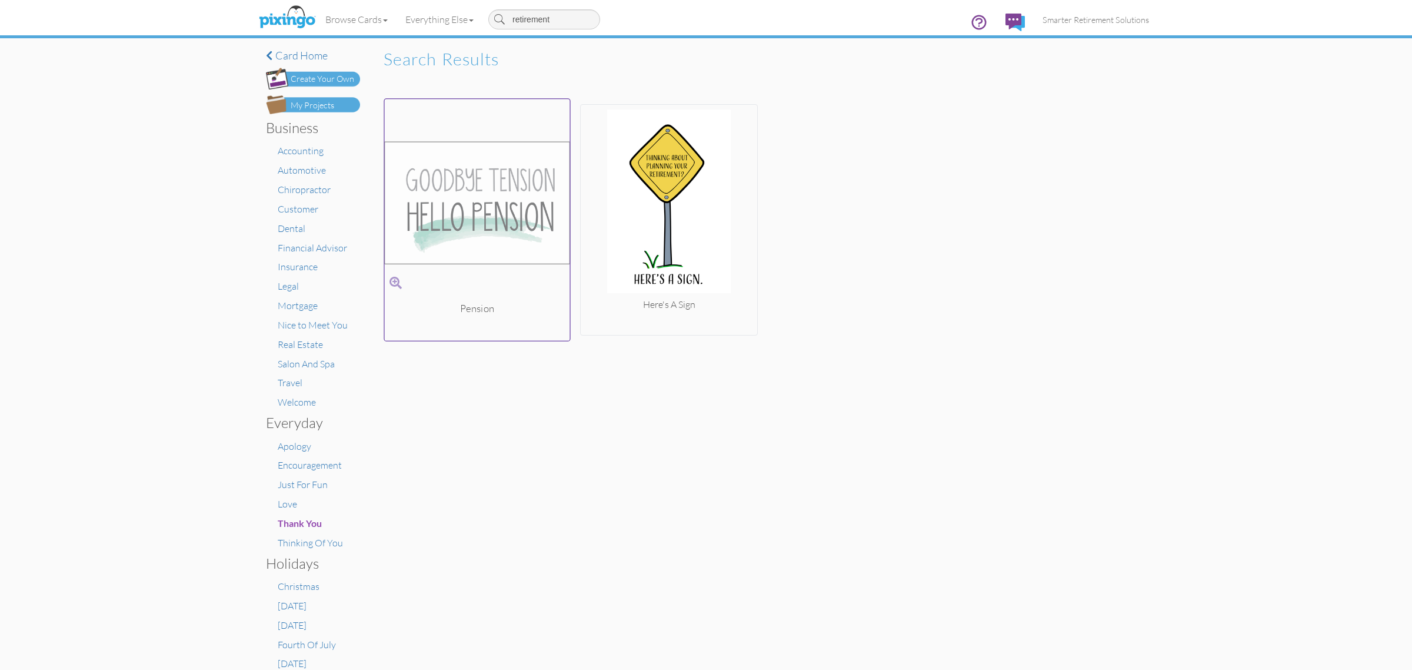
click at [538, 158] on img at bounding box center [477, 203] width 185 height 198
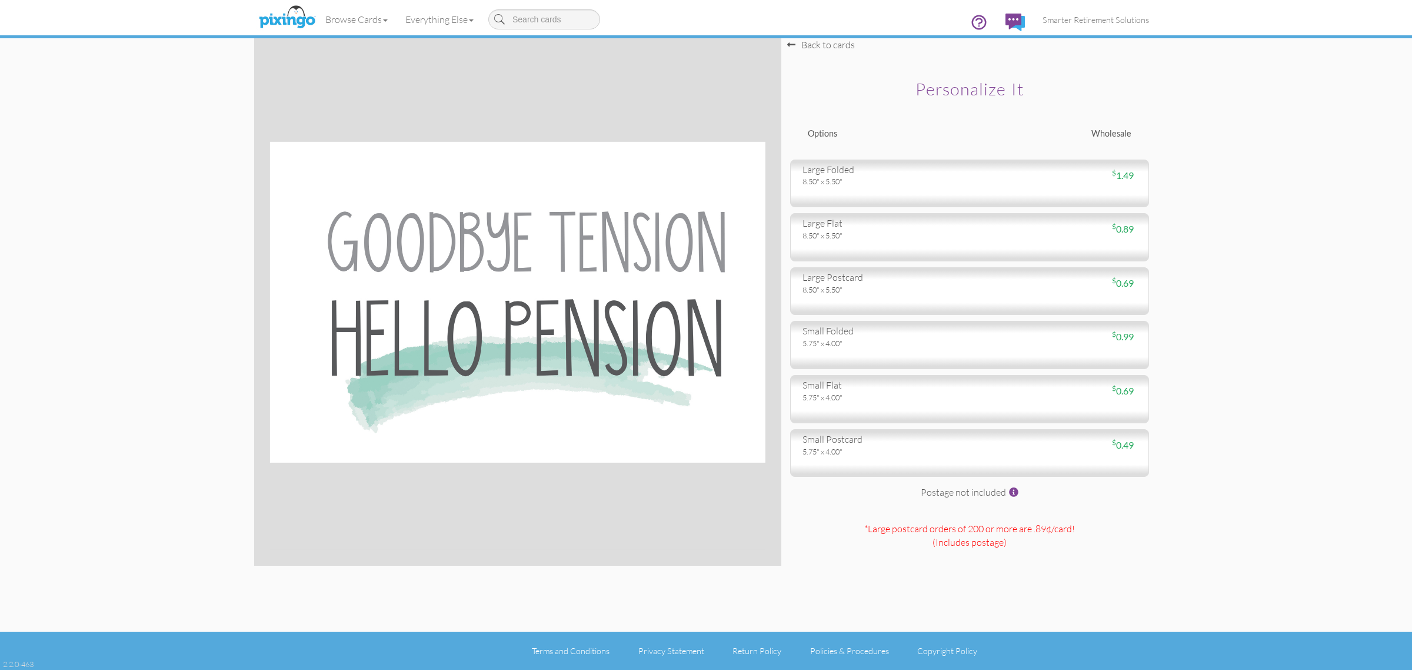
click at [900, 192] on div "large folded 8.50" x 5.50" $ 1.49" at bounding box center [969, 183] width 359 height 48
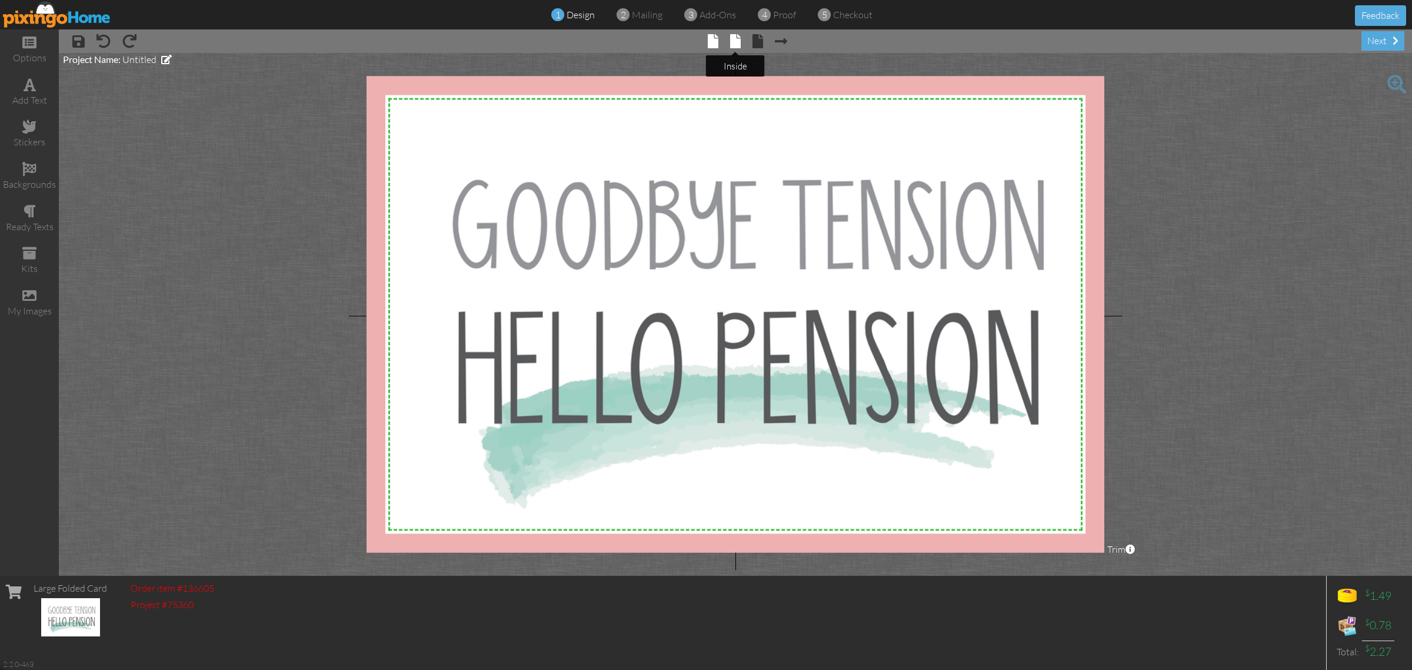
click at [733, 40] on span at bounding box center [735, 41] width 11 height 14
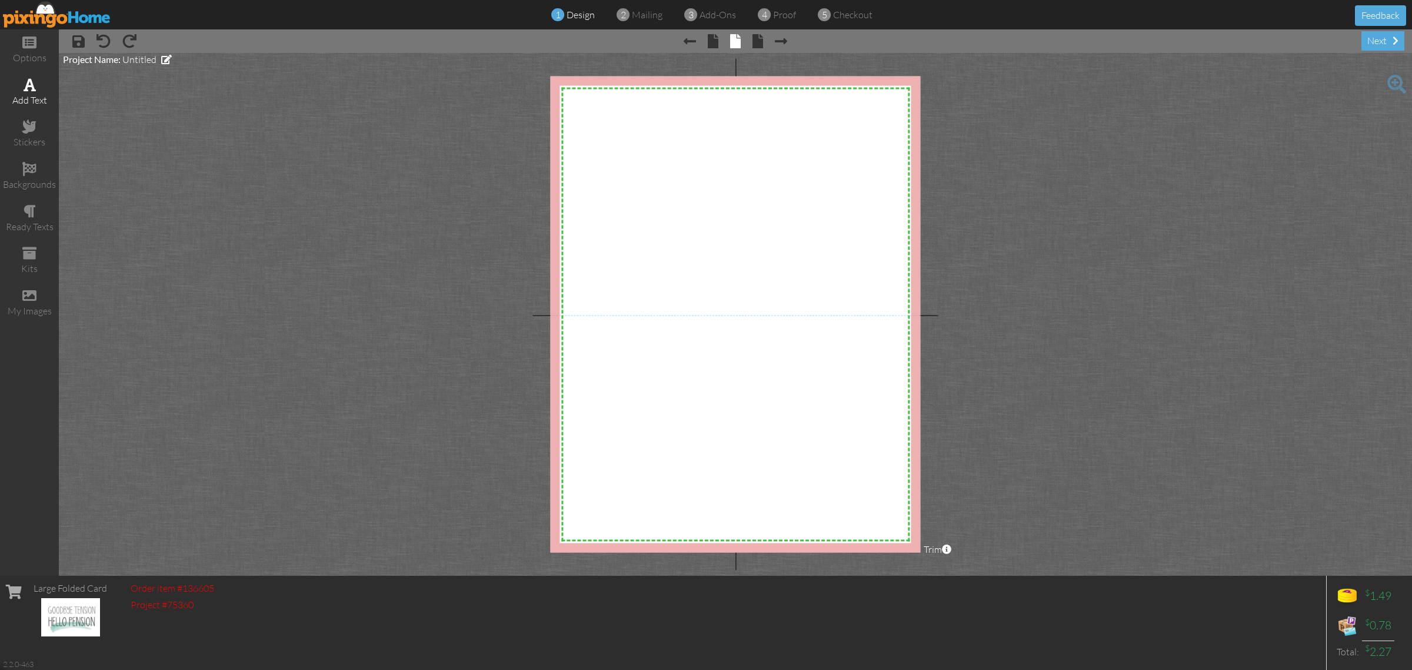
drag, startPoint x: 31, startPoint y: 78, endPoint x: 41, endPoint y: 84, distance: 11.8
click at [30, 78] on span at bounding box center [30, 85] width 12 height 14
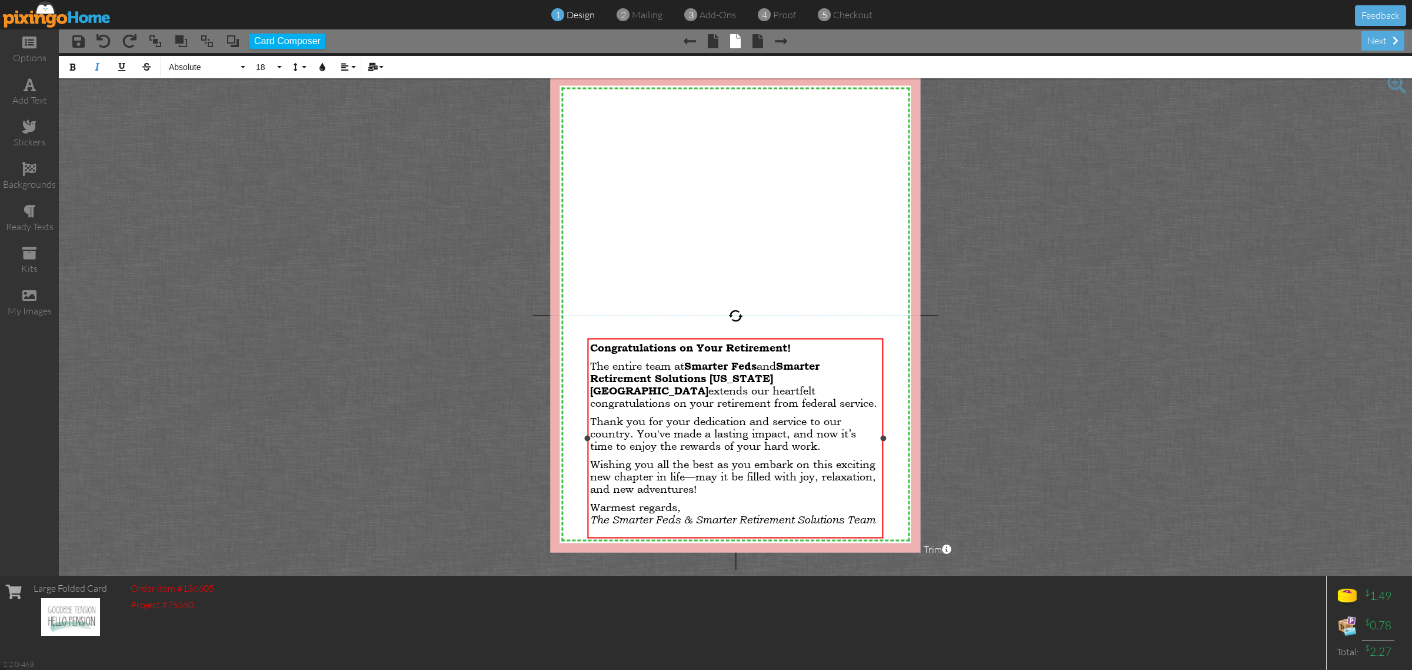
click at [590, 345] on span "Congratulations on Your Retirement!" at bounding box center [690, 347] width 201 height 12
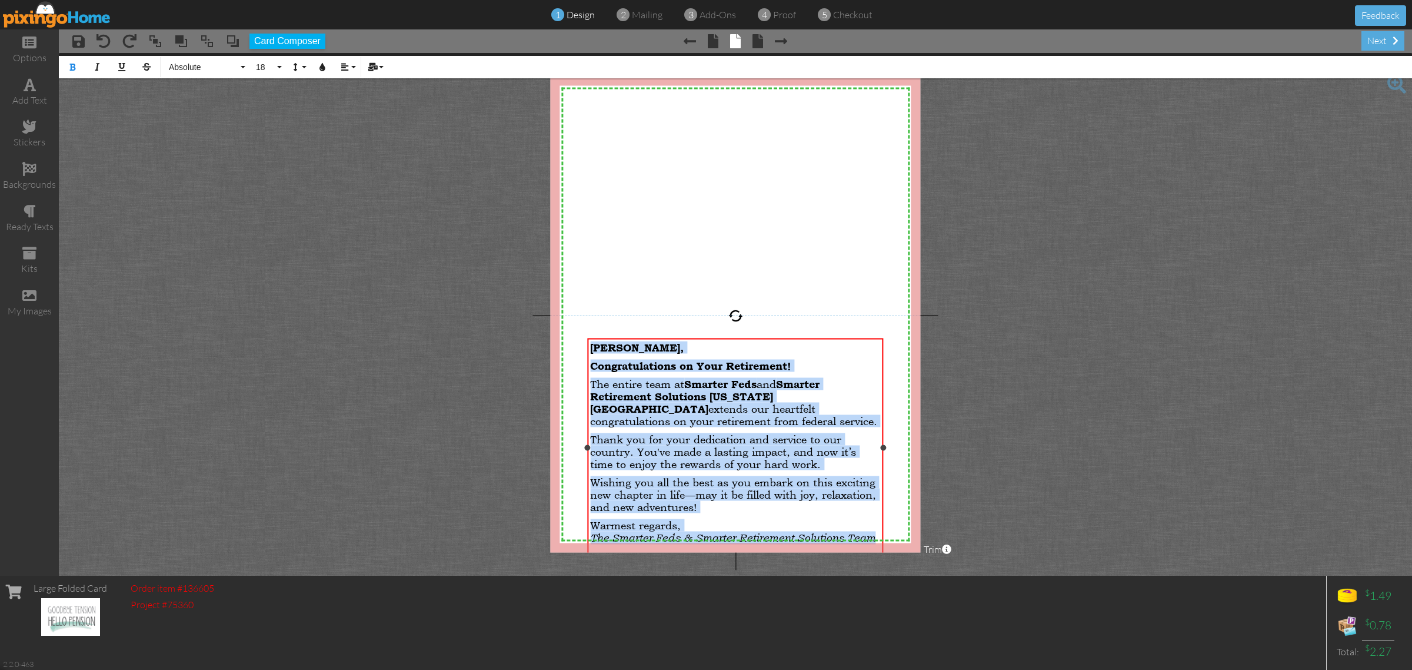
drag, startPoint x: 590, startPoint y: 348, endPoint x: 876, endPoint y: 541, distance: 344.5
click at [876, 541] on div "[PERSON_NAME], Congratulations on Your Retirement! The entire team at Smarter F…" at bounding box center [735, 445] width 290 height 209
click at [240, 66] on button "Absolute" at bounding box center [205, 67] width 85 height 22
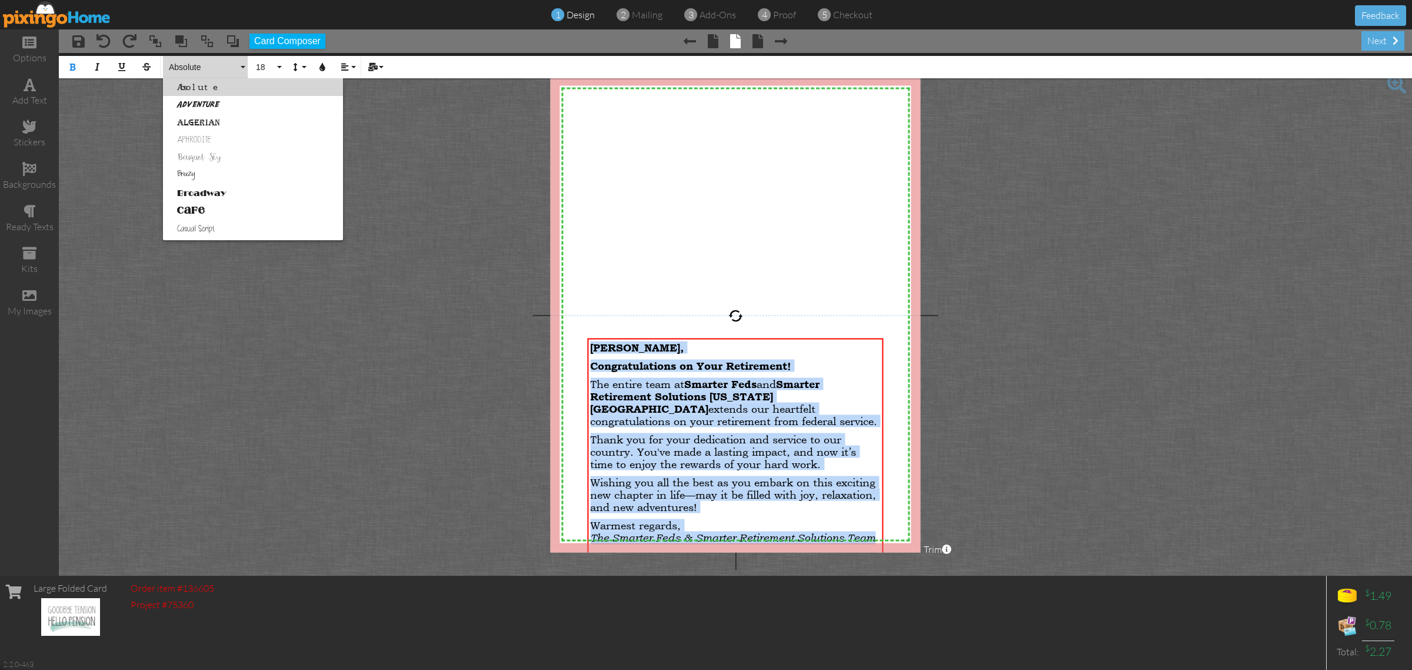
click at [208, 175] on link "Breezy" at bounding box center [253, 176] width 180 height 18
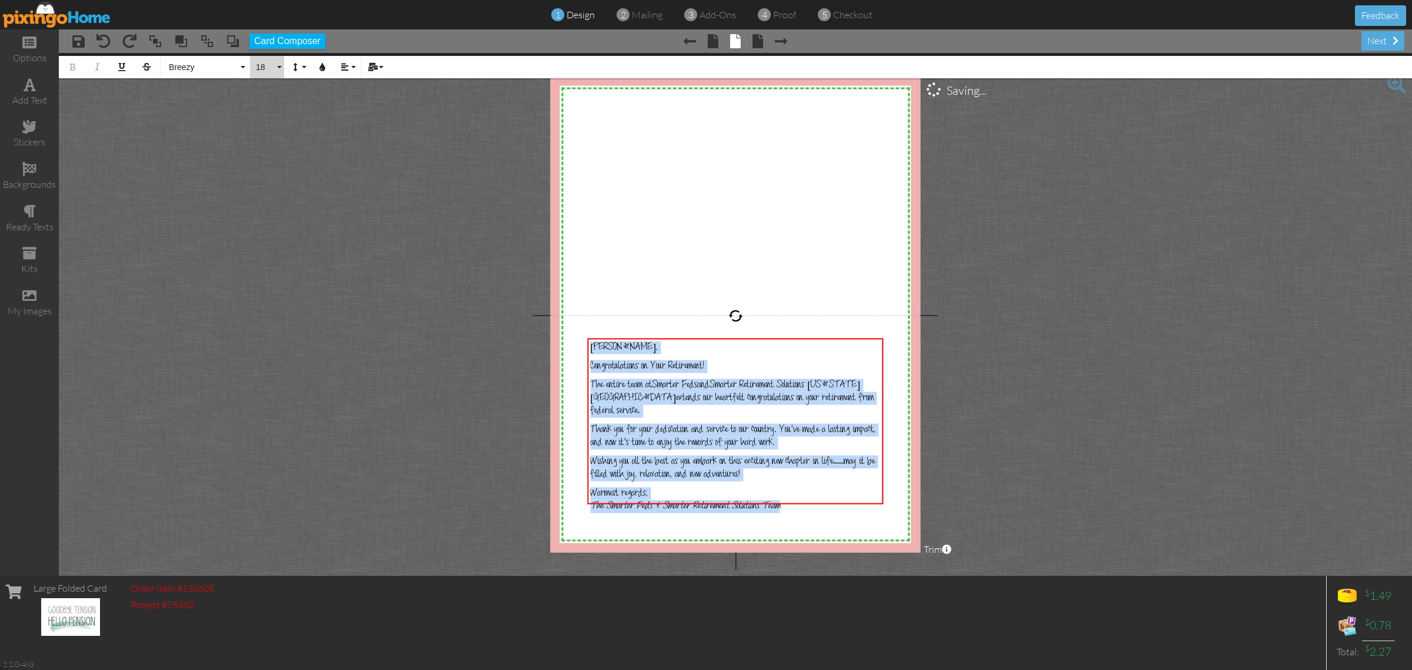
click at [274, 66] on span "18" at bounding box center [265, 67] width 20 height 10
click at [272, 191] on link "22" at bounding box center [269, 195] width 38 height 18
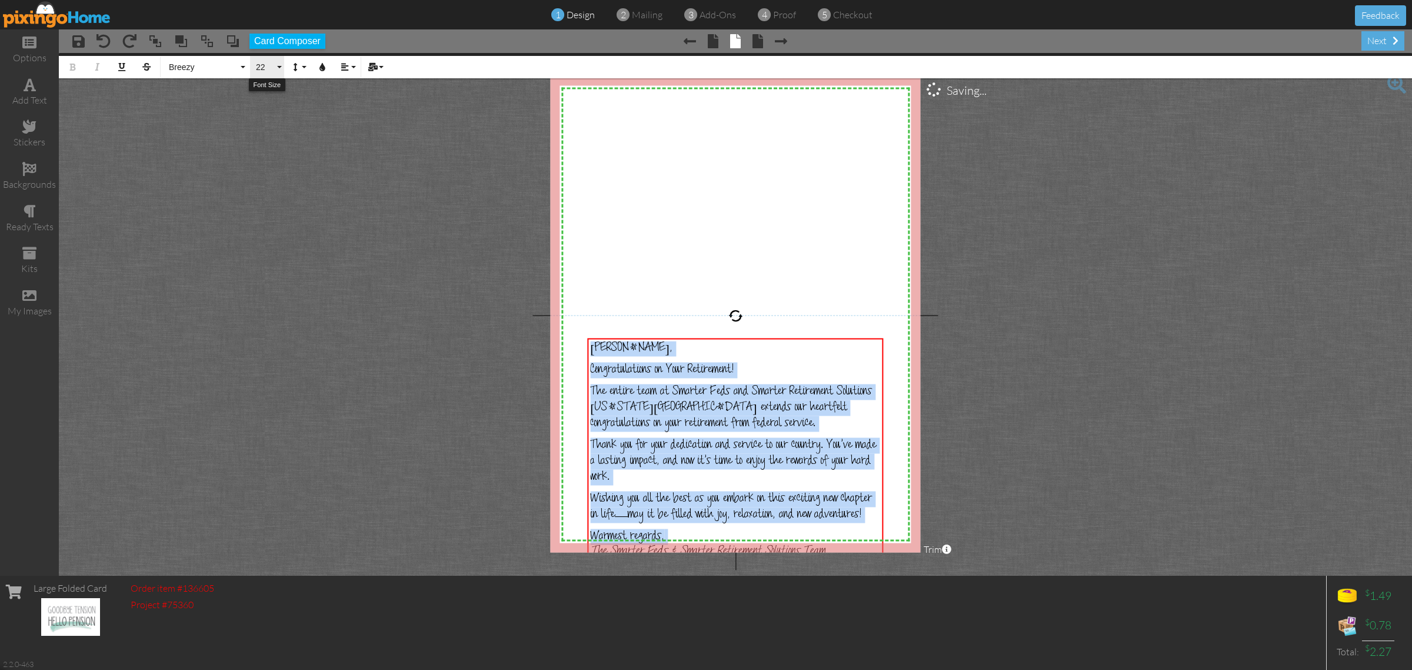
click at [271, 60] on button "22" at bounding box center [267, 67] width 34 height 22
click at [266, 141] on link "20" at bounding box center [269, 142] width 38 height 18
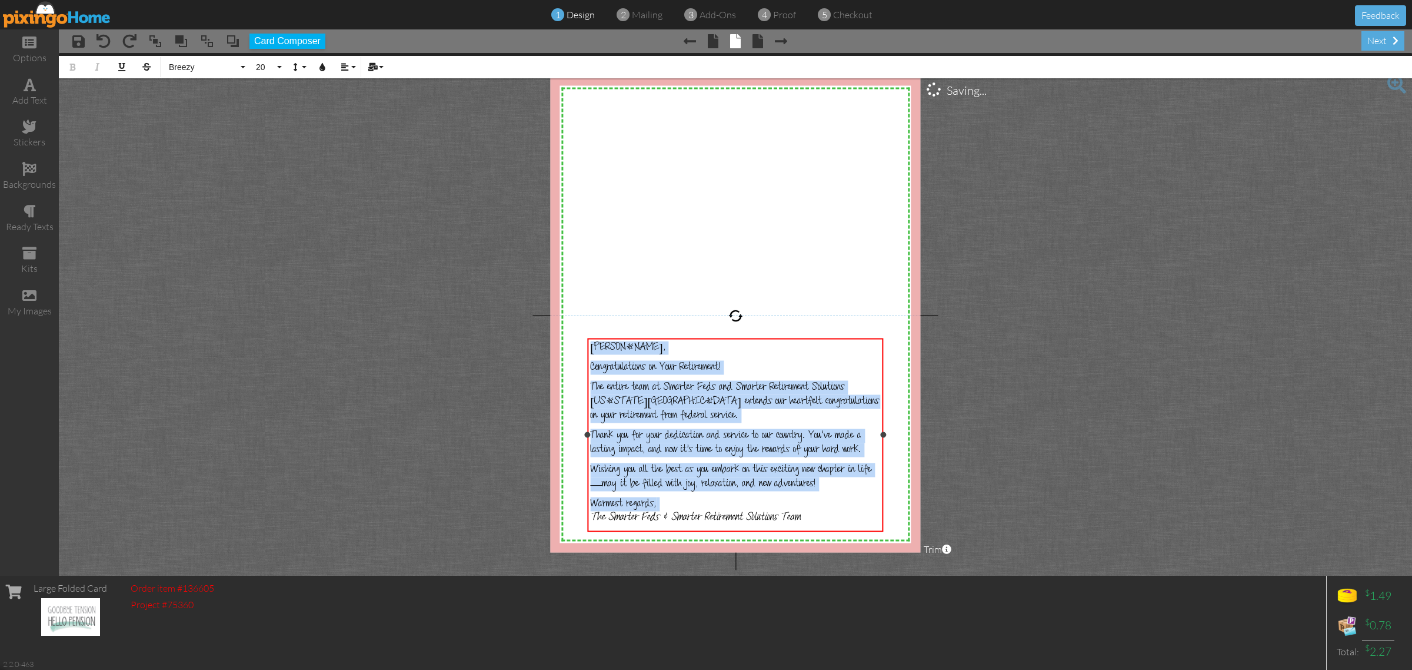
click at [830, 483] on p "Wishing you all the best as you embark on this exciting new chapter in life—may…" at bounding box center [735, 477] width 290 height 28
click at [807, 353] on div "[PERSON_NAME], Congratulations on Your Retirement! The entire team at Smarter F…" at bounding box center [735, 435] width 290 height 189
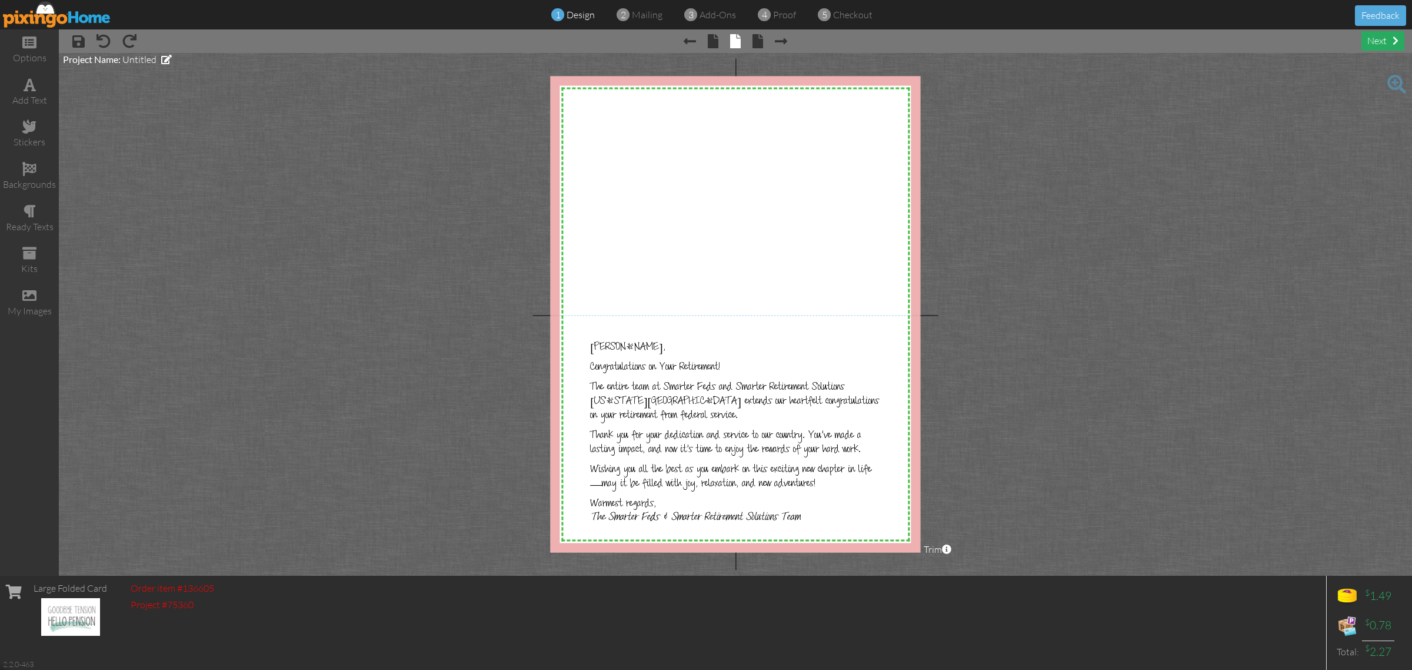
click at [1384, 39] on div "next" at bounding box center [1383, 40] width 43 height 19
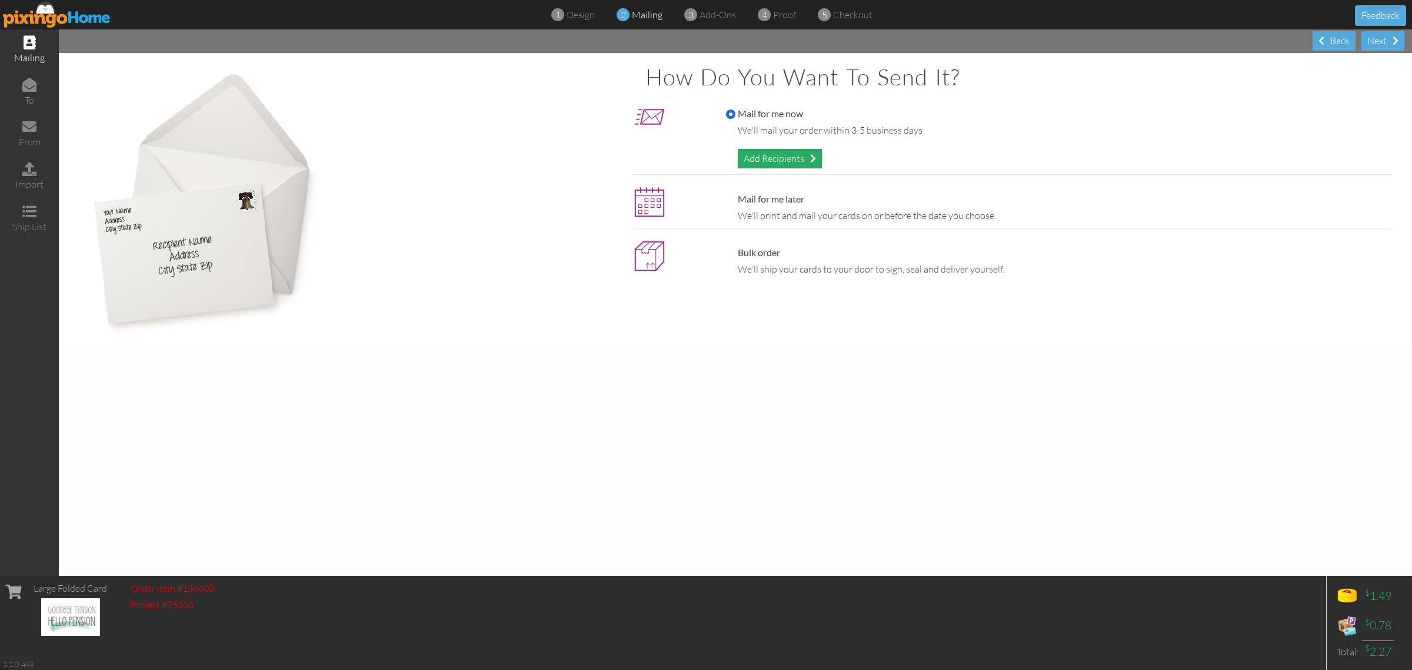
click at [781, 161] on div "Add Recipients" at bounding box center [780, 158] width 84 height 19
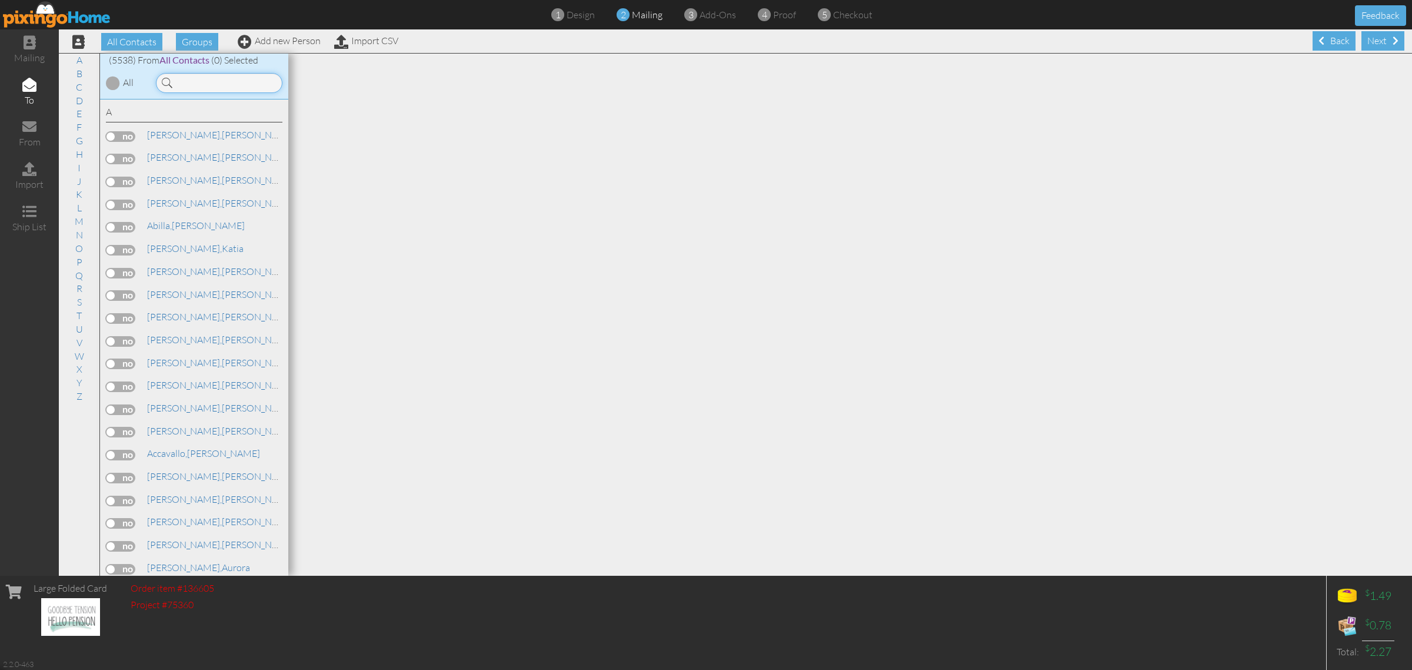
drag, startPoint x: 781, startPoint y: 162, endPoint x: 207, endPoint y: 79, distance: 579.7
click at [212, 81] on input at bounding box center [219, 83] width 127 height 20
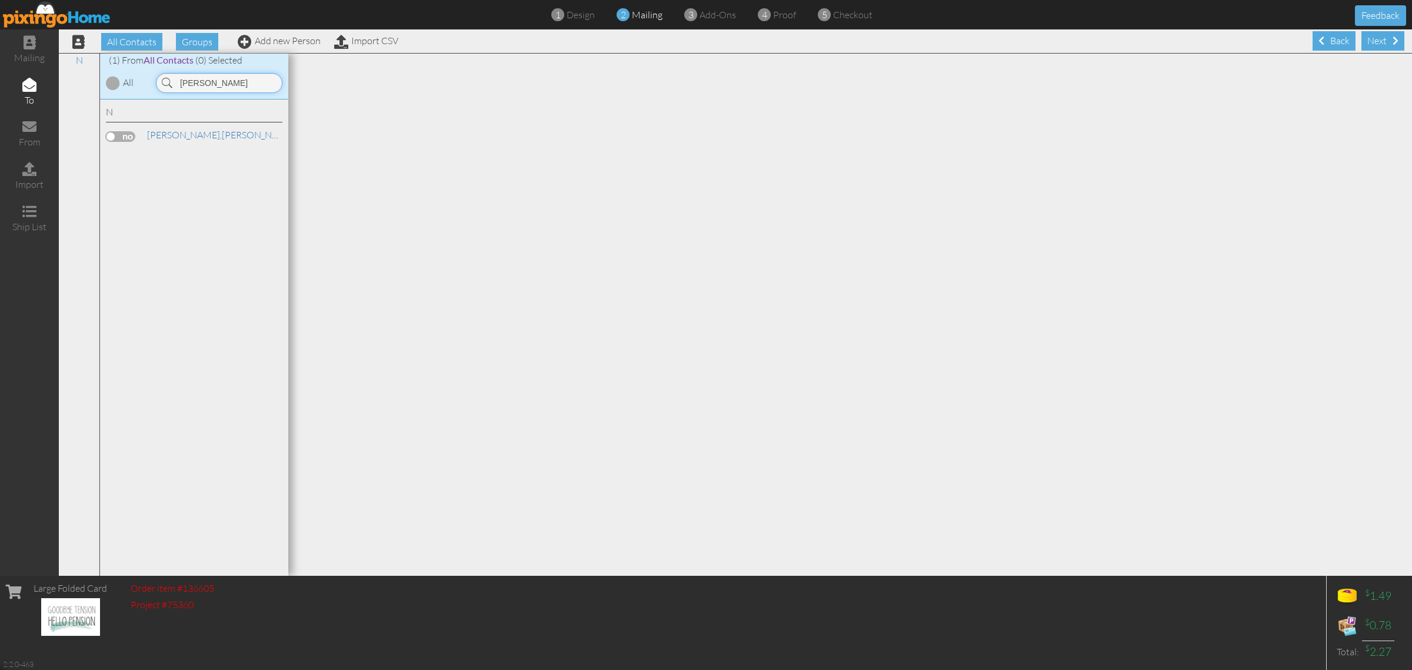
type input "[PERSON_NAME]"
click at [108, 136] on label at bounding box center [120, 136] width 29 height 11
click at [0, 0] on input "checkbox" at bounding box center [0, 0] width 0 height 0
click at [1371, 42] on div "Next" at bounding box center [1383, 40] width 43 height 19
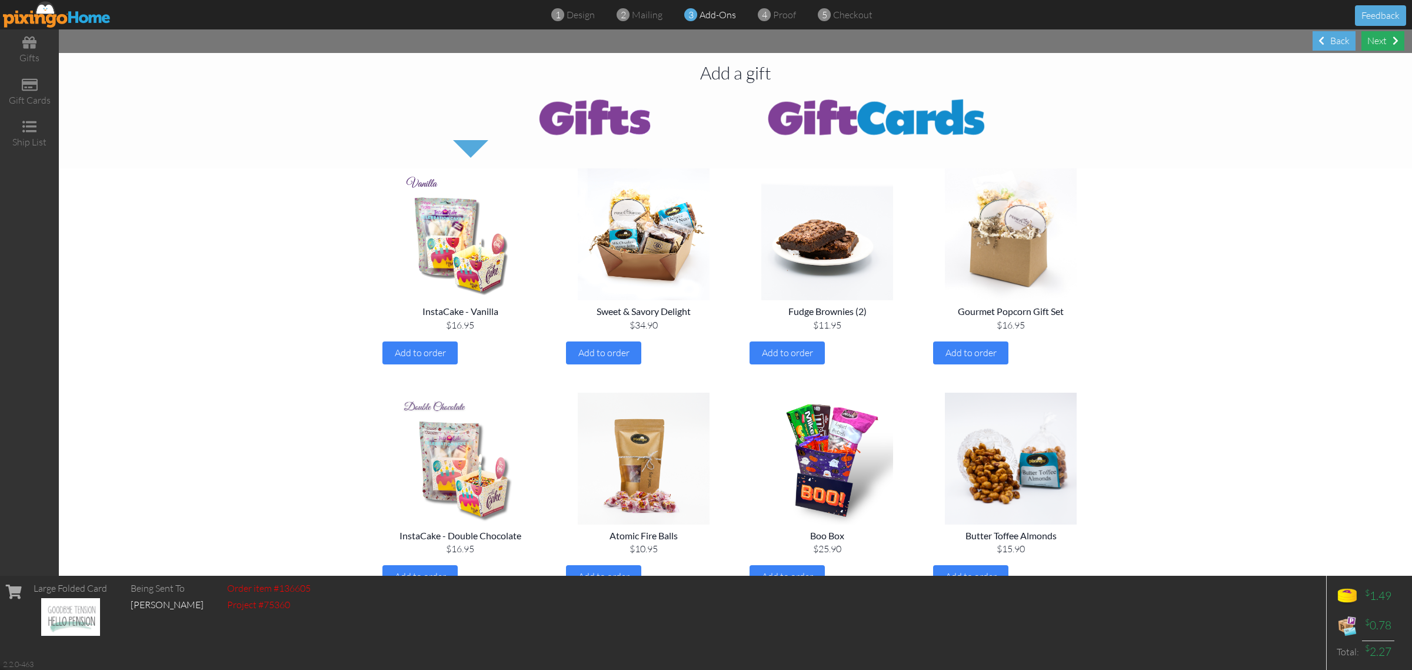
click at [1381, 41] on div "Next" at bounding box center [1383, 40] width 43 height 19
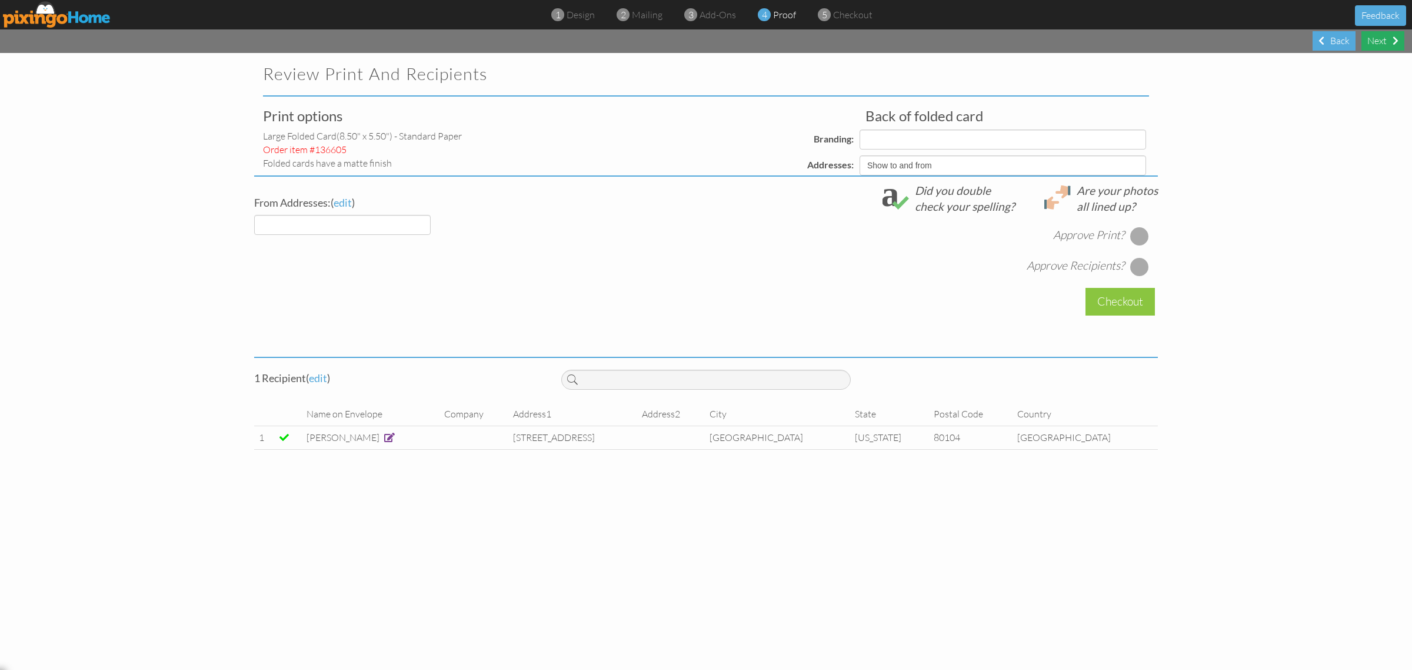
select select "object:18491"
select select "object:18506"
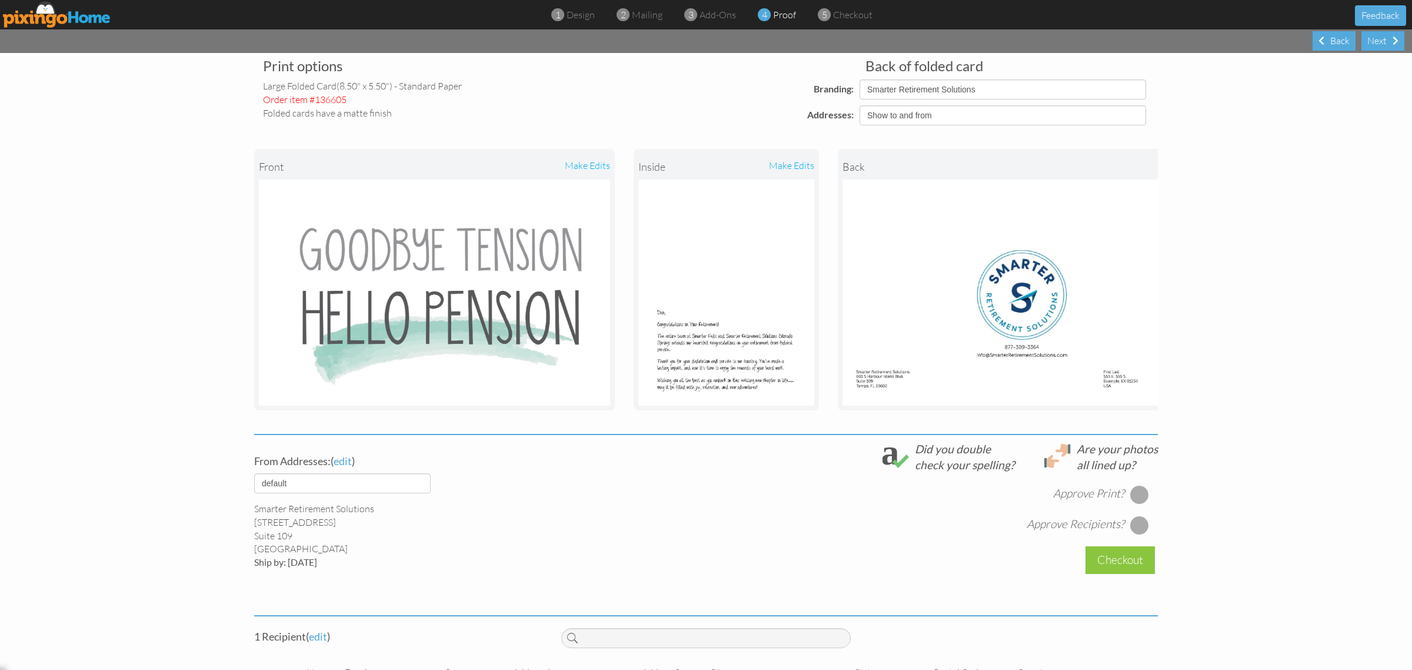
scroll to position [121, 0]
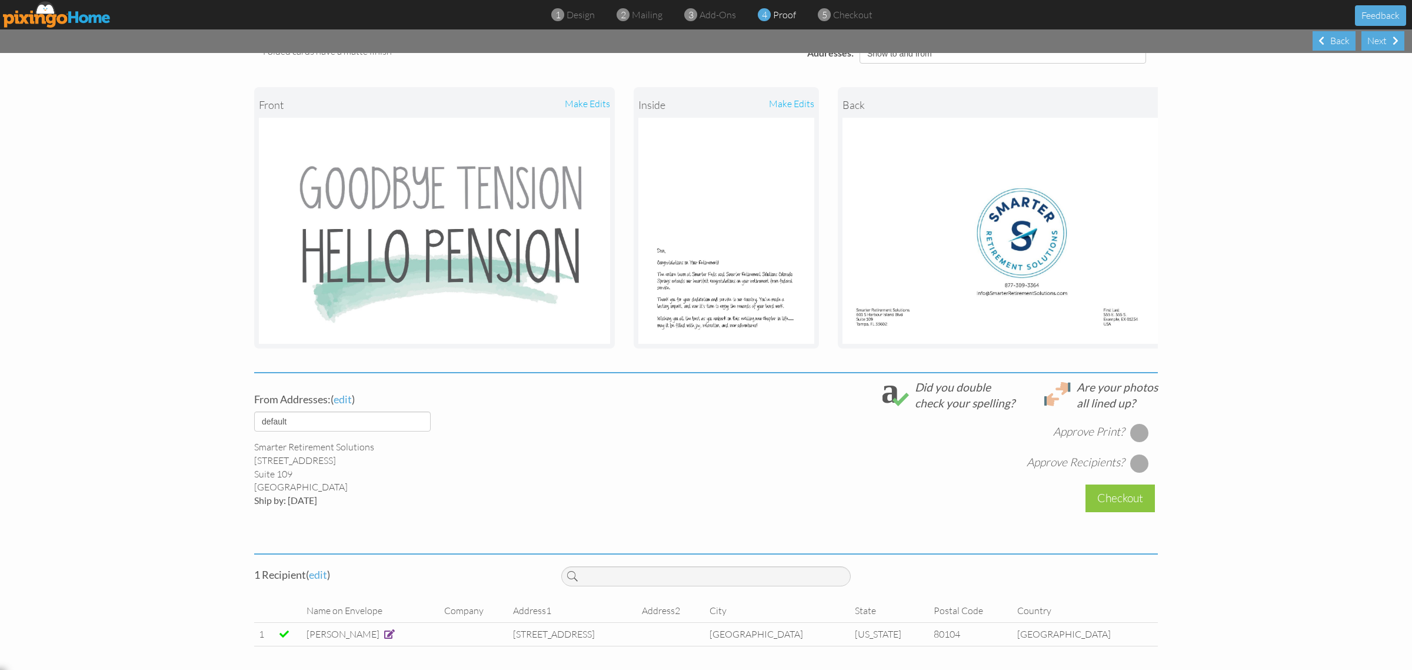
click at [1132, 433] on div at bounding box center [1139, 432] width 19 height 19
click at [1137, 457] on div at bounding box center [1139, 463] width 19 height 19
click at [1125, 498] on div "Checkout" at bounding box center [1120, 498] width 69 height 28
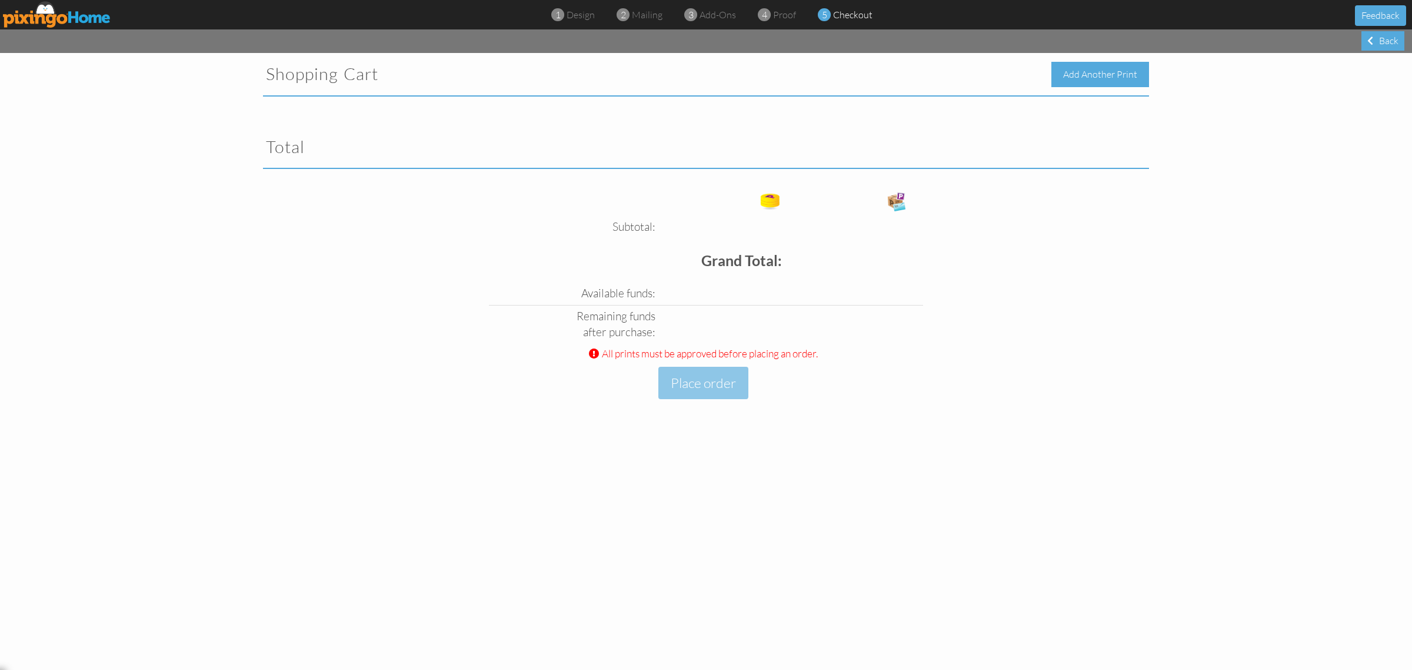
click at [1113, 79] on div "Add Another Print" at bounding box center [1101, 74] width 98 height 25
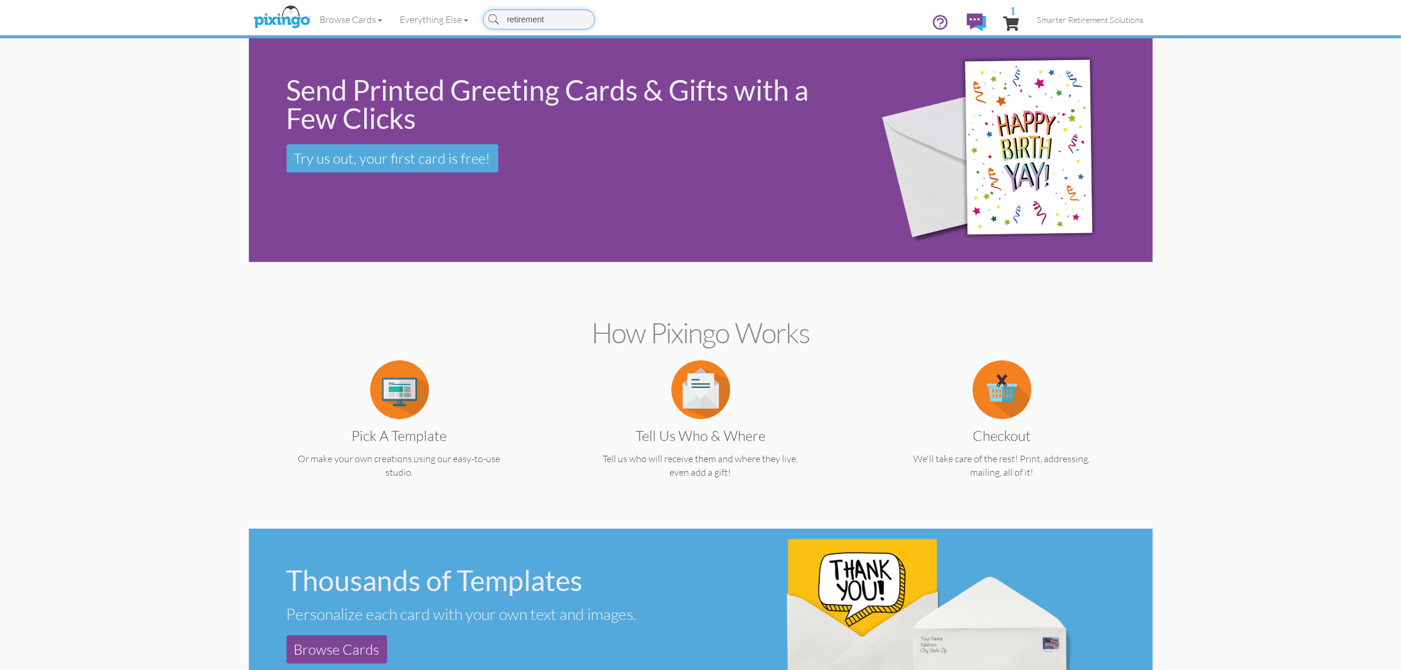
type input "retirement"
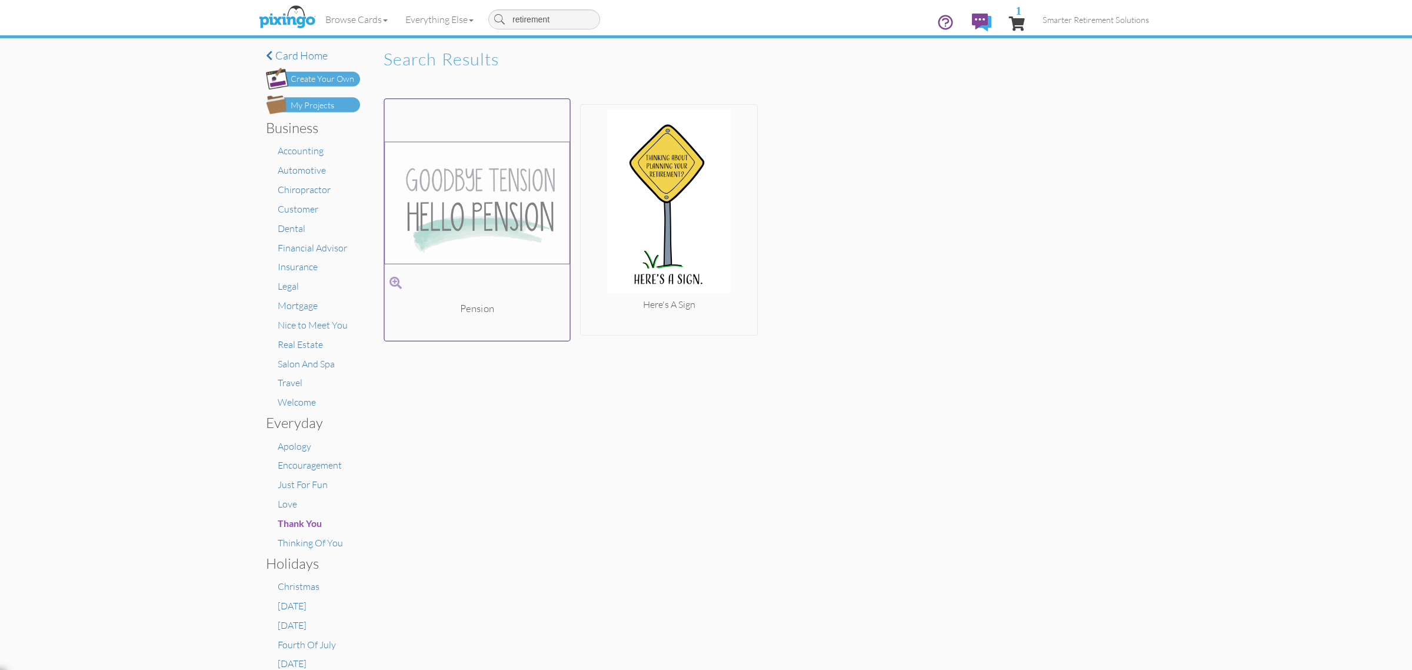
click at [507, 143] on img at bounding box center [477, 203] width 185 height 198
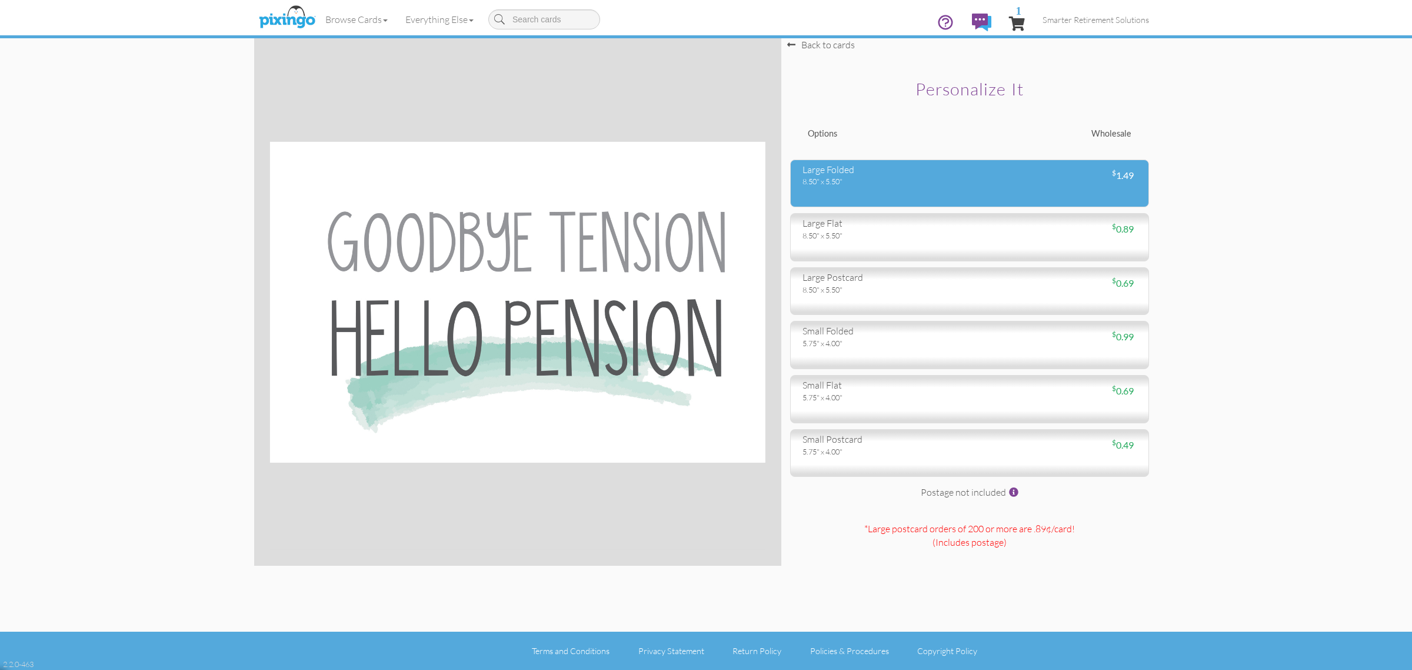
click at [831, 176] on div "8.50" x 5.50"" at bounding box center [882, 181] width 158 height 11
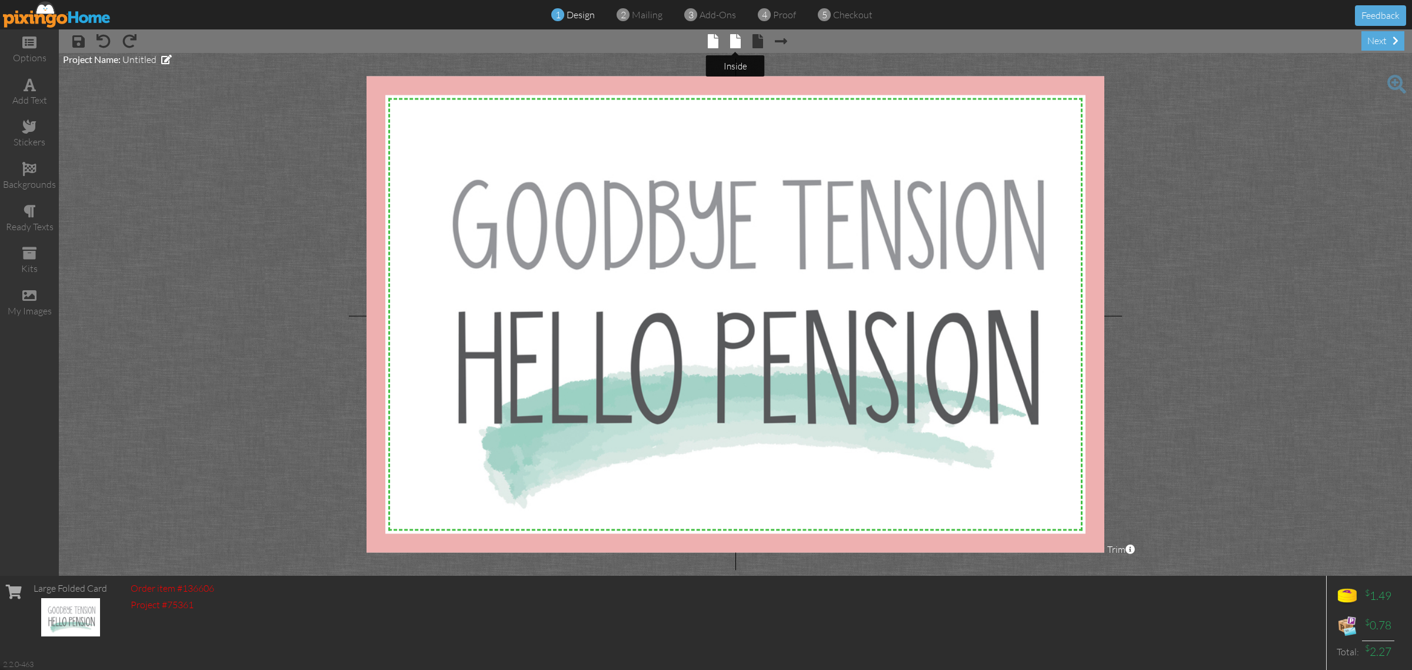
click at [731, 40] on span at bounding box center [735, 41] width 11 height 14
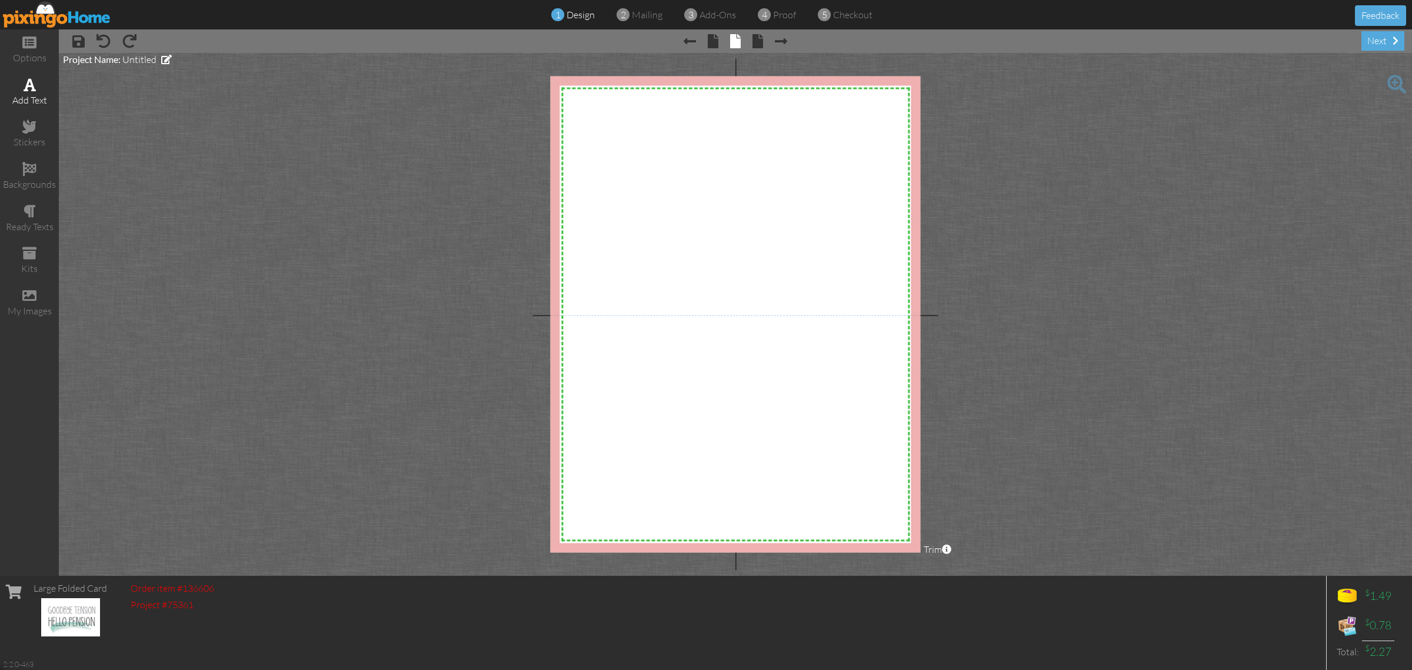
click at [27, 83] on span at bounding box center [30, 85] width 12 height 14
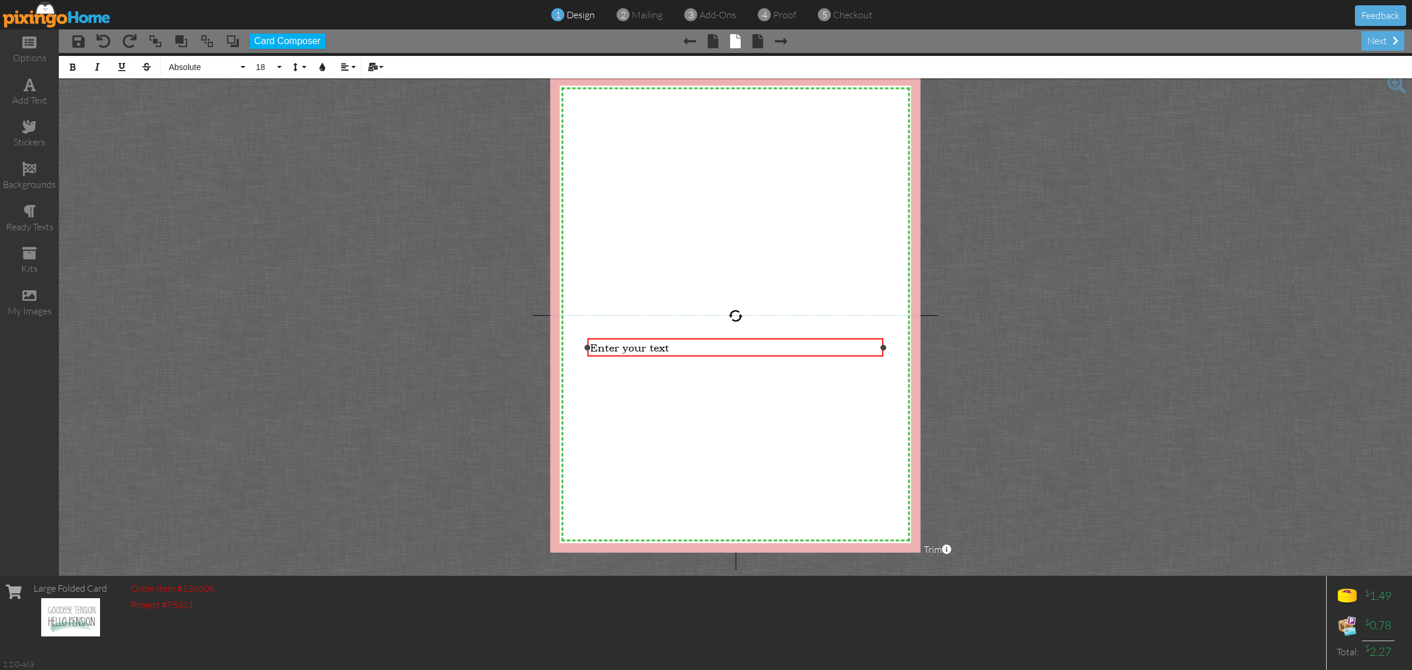
click at [698, 342] on div "Enter your text" at bounding box center [735, 347] width 290 height 12
click at [680, 348] on div "Enter your text" at bounding box center [735, 347] width 290 height 12
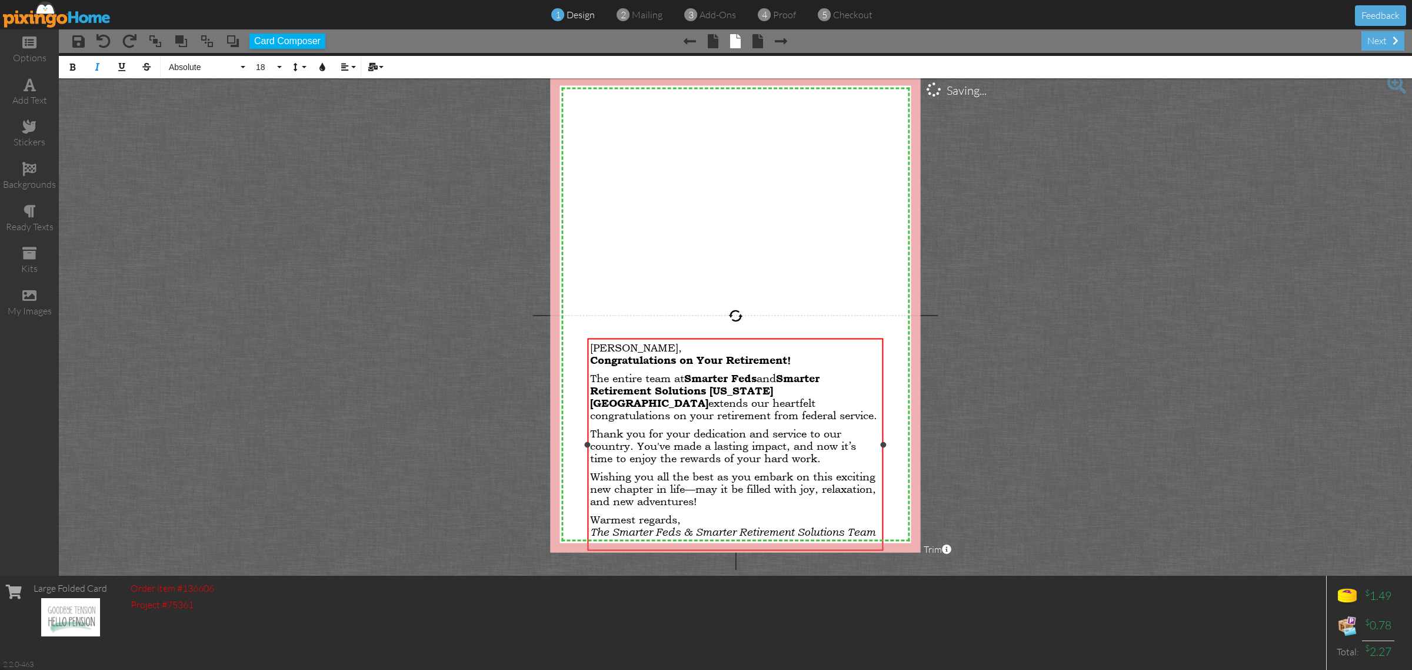
click at [592, 354] on span "Congratulations on Your Retirement!" at bounding box center [690, 359] width 201 height 12
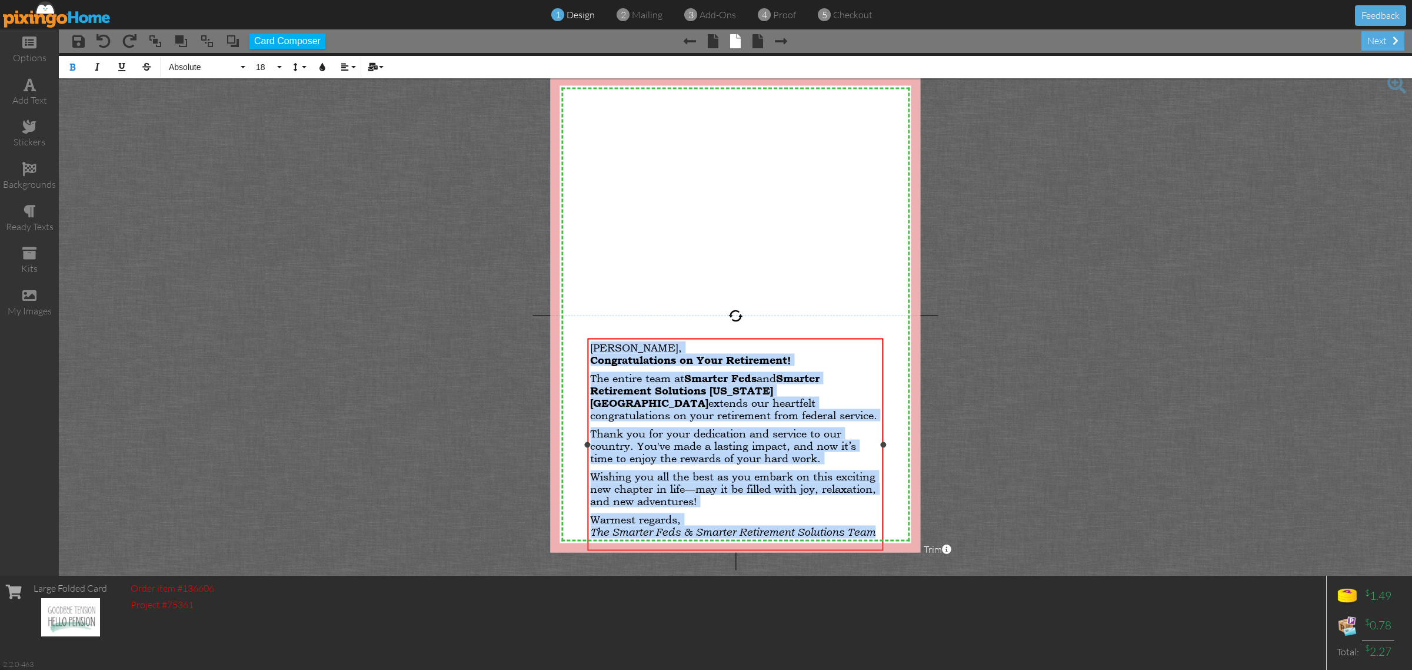
drag, startPoint x: 591, startPoint y: 342, endPoint x: 870, endPoint y: 513, distance: 326.2
click at [877, 541] on div "[PERSON_NAME], Congratulations on Your Retirement! The entire team at Smarter F…" at bounding box center [735, 442] width 290 height 203
click at [840, 366] on div "[PERSON_NAME], Congratulations on Your Retirement! The entire team at Smarter F…" at bounding box center [735, 442] width 290 height 203
click at [836, 362] on p "Congratulations on Your Retirement!" at bounding box center [735, 359] width 290 height 12
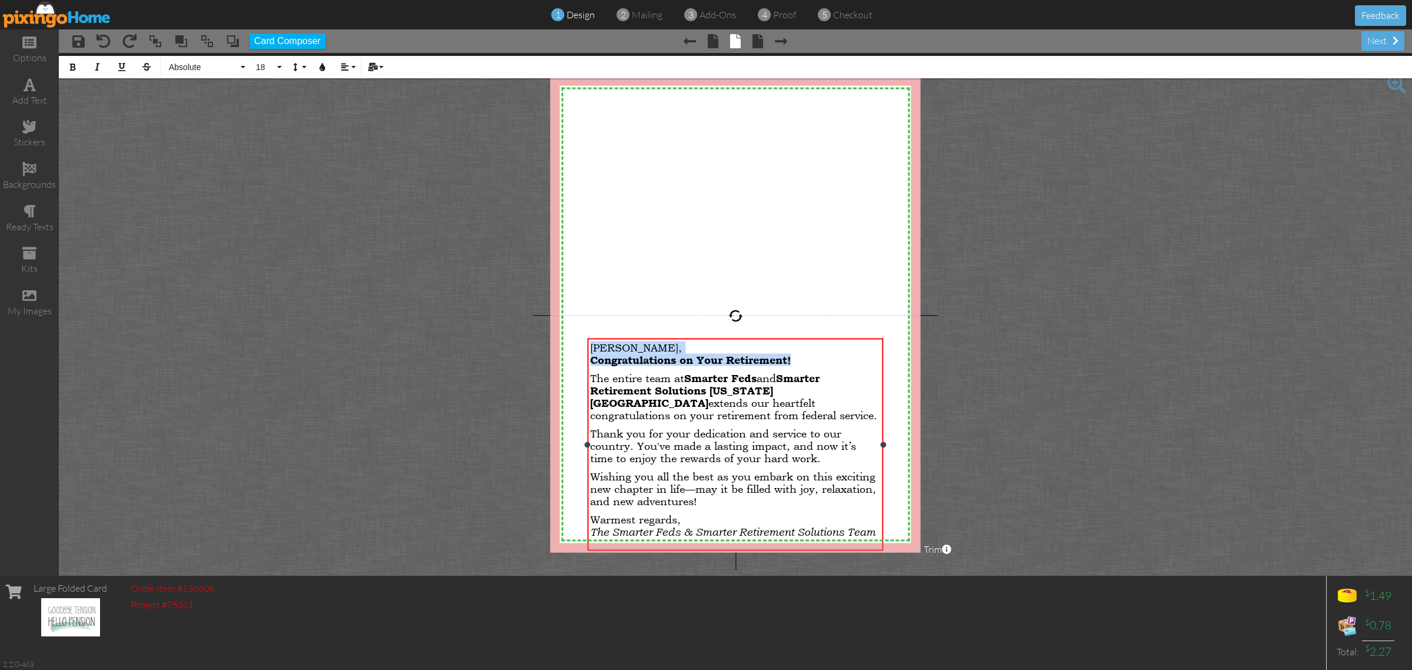
click at [836, 362] on p "Congratulations on Your Retirement!" at bounding box center [735, 359] width 290 height 12
click at [834, 368] on div "[PERSON_NAME], Congratulations on Your Retirement! The entire team at Smarter F…" at bounding box center [735, 442] width 290 height 203
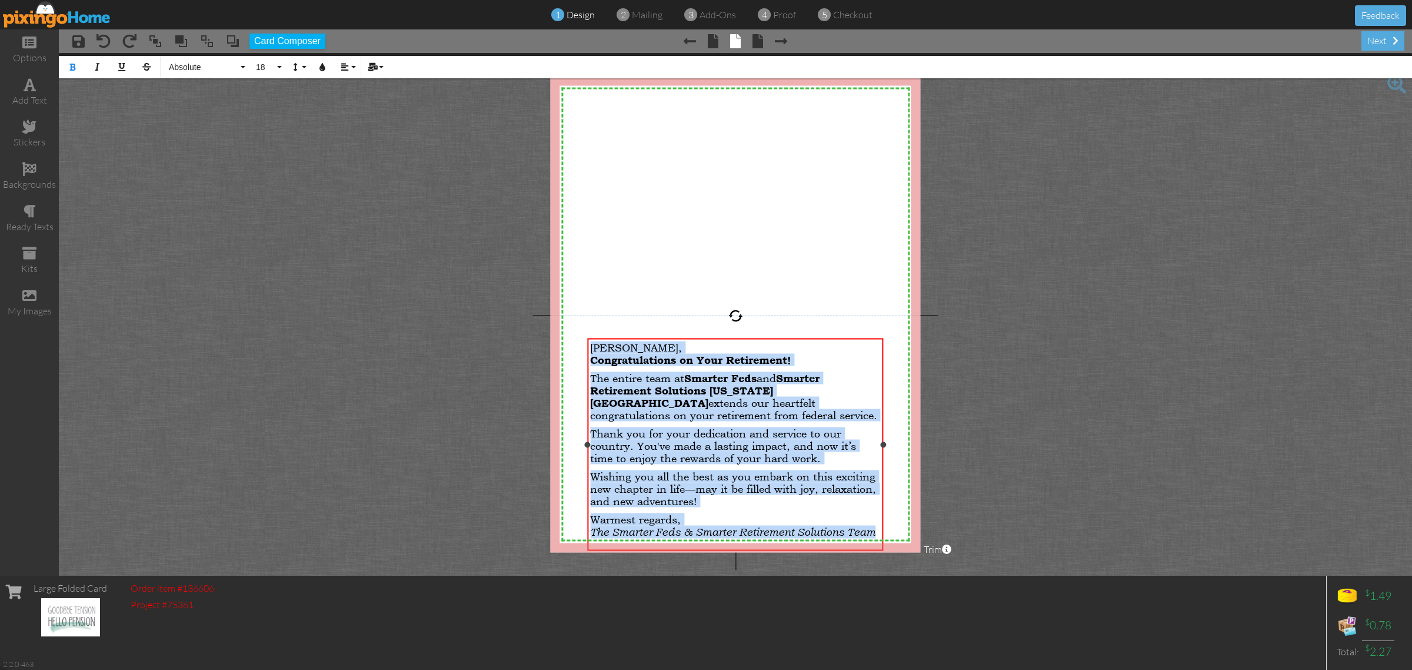
drag, startPoint x: 591, startPoint y: 345, endPoint x: 878, endPoint y: 536, distance: 344.5
click at [873, 535] on div "[PERSON_NAME], Congratulations on Your Retirement! The entire team at Smarter F…" at bounding box center [735, 442] width 290 height 203
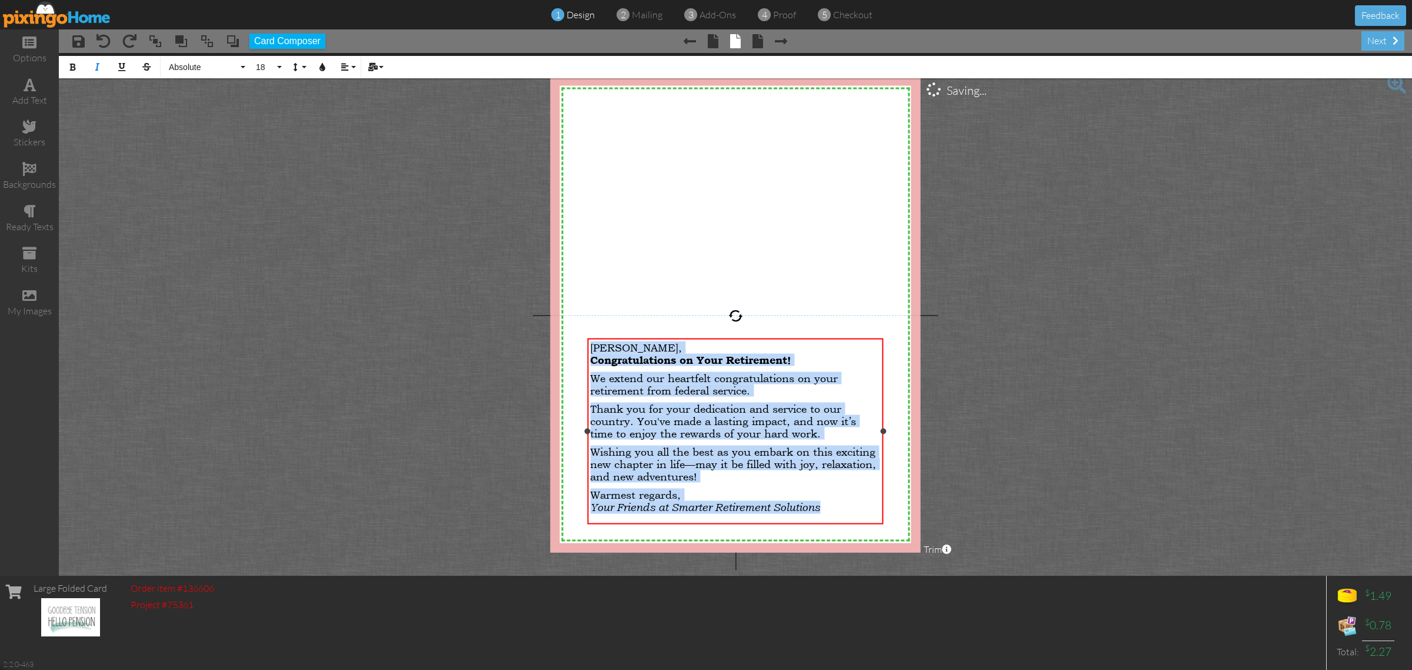
drag, startPoint x: 828, startPoint y: 510, endPoint x: 593, endPoint y: 347, distance: 286.0
click at [593, 347] on div "[PERSON_NAME], Congratulations on Your Retirement! We extend our heartfelt cong…" at bounding box center [735, 430] width 290 height 178
drag, startPoint x: 211, startPoint y: 66, endPoint x: 215, endPoint y: 74, distance: 9.0
click at [211, 65] on span "Absolute" at bounding box center [203, 67] width 71 height 10
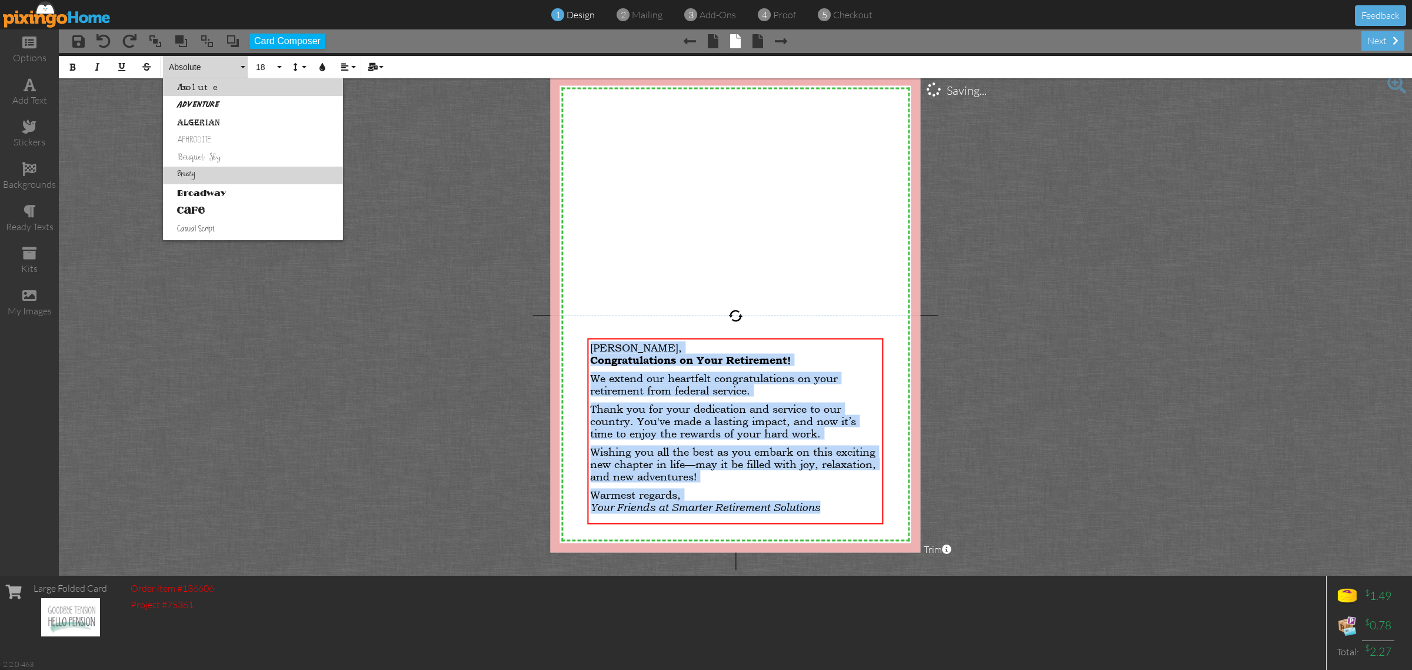
click at [211, 177] on link "Breezy" at bounding box center [253, 176] width 180 height 18
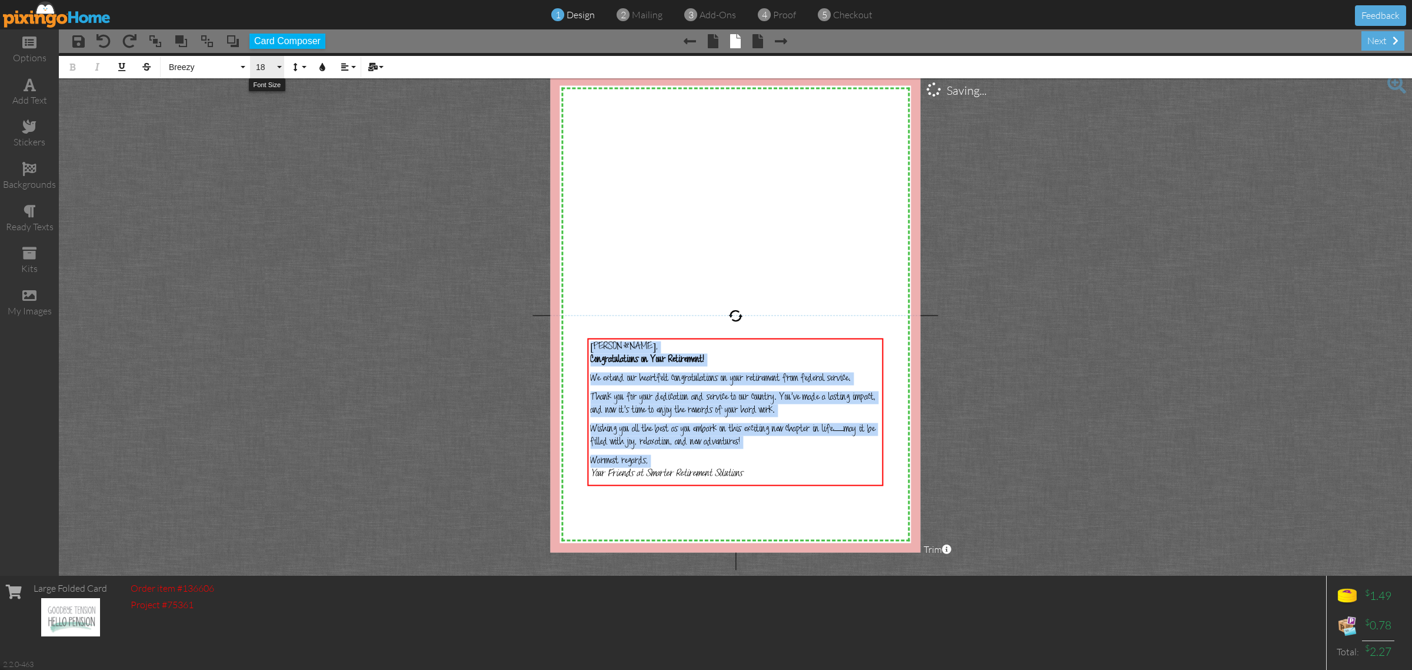
click at [280, 65] on button "18" at bounding box center [267, 67] width 34 height 22
click at [275, 193] on link "22" at bounding box center [269, 195] width 38 height 18
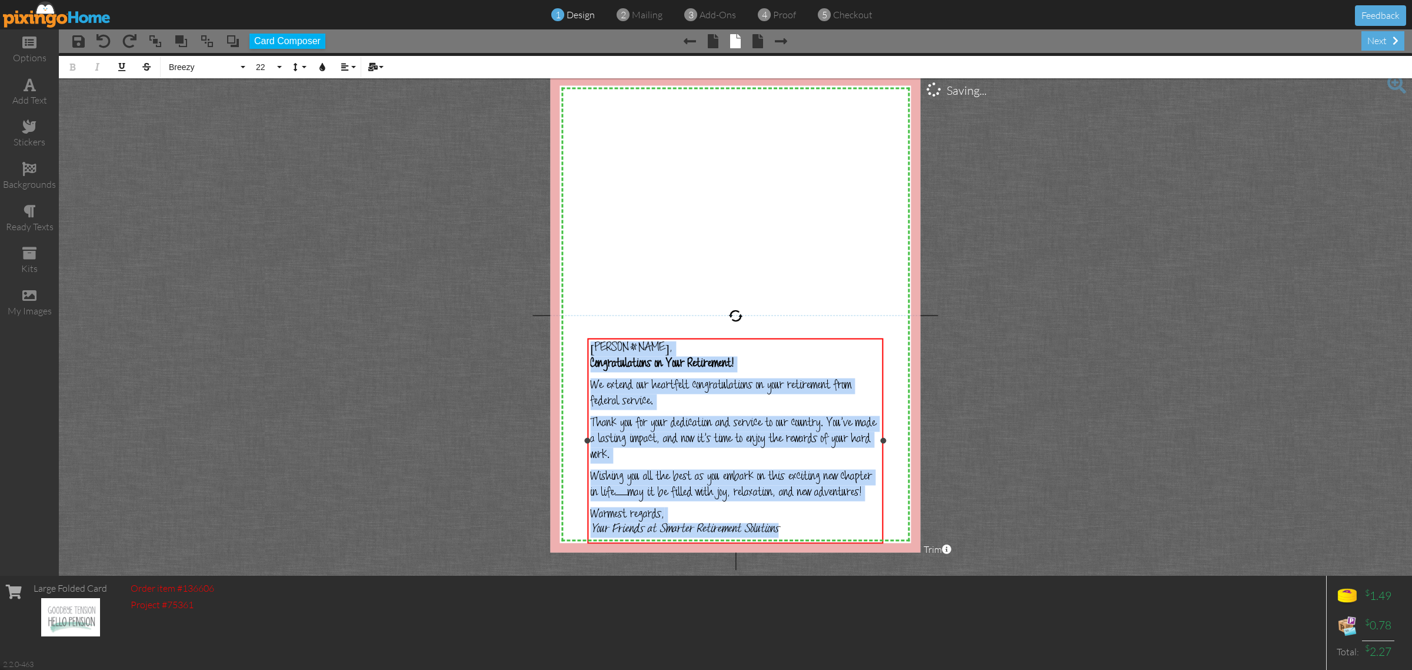
click at [790, 345] on div "[PERSON_NAME]," at bounding box center [735, 348] width 290 height 15
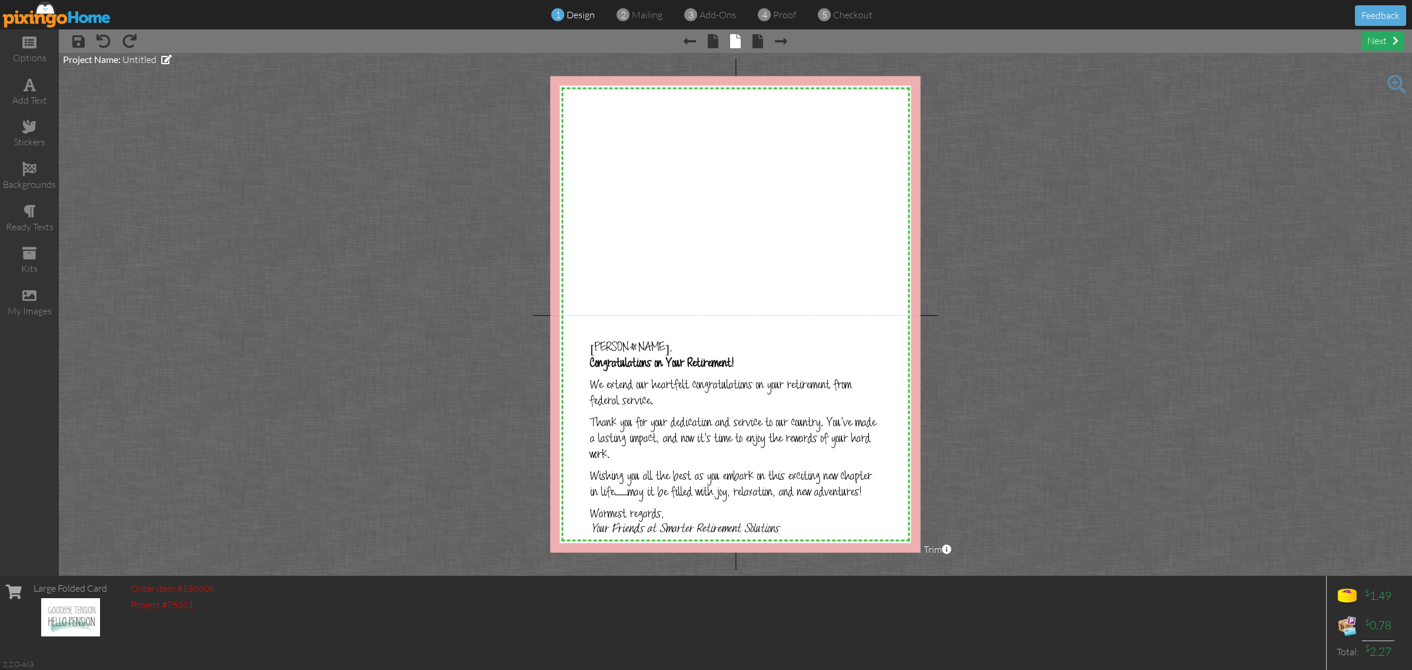
click at [1375, 41] on div "next" at bounding box center [1383, 40] width 43 height 19
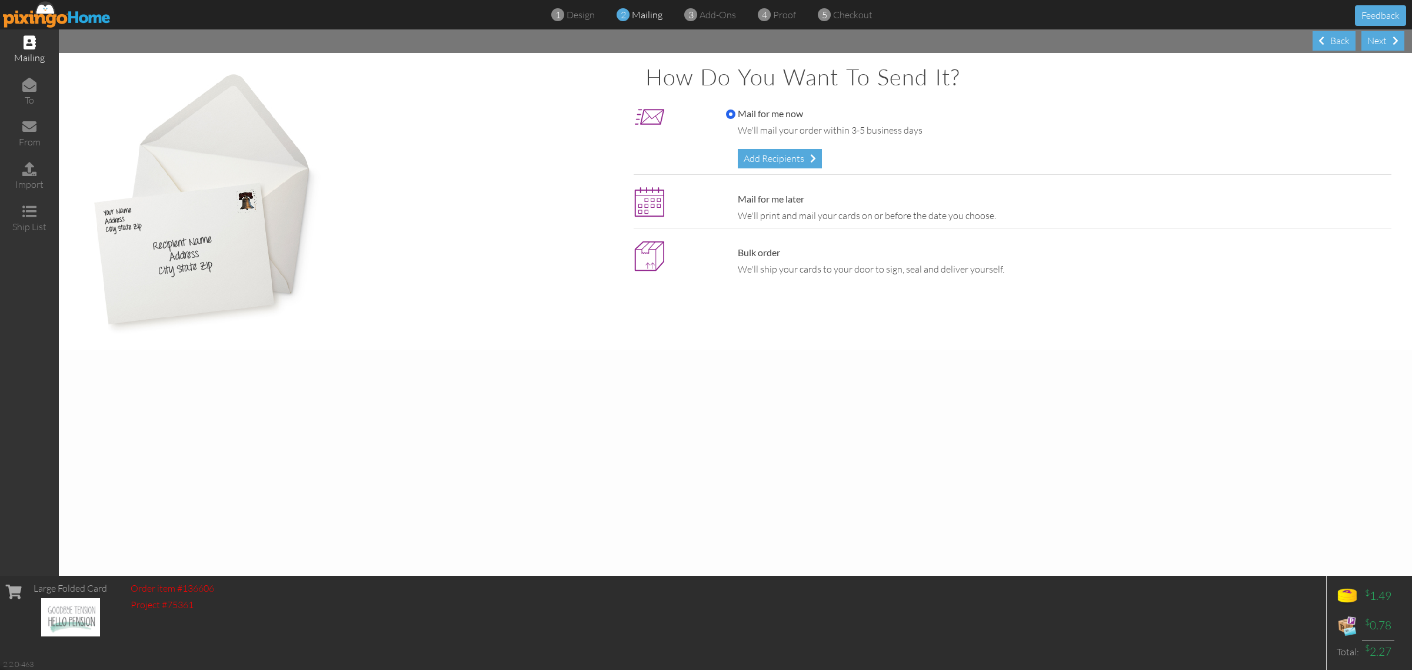
drag, startPoint x: 789, startPoint y: 157, endPoint x: 398, endPoint y: 1, distance: 420.9
click at [789, 157] on div "Add Recipients" at bounding box center [780, 158] width 84 height 19
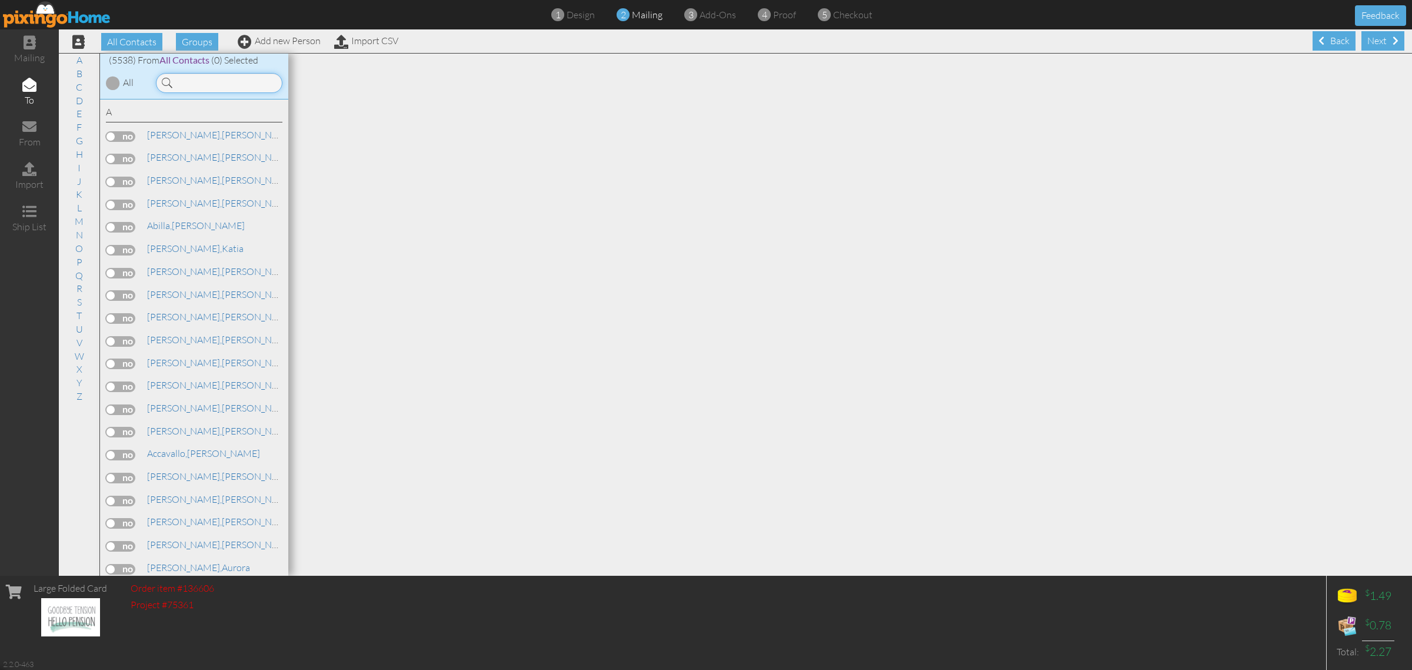
click at [207, 84] on input at bounding box center [219, 83] width 127 height 20
click at [206, 79] on input at bounding box center [219, 83] width 127 height 20
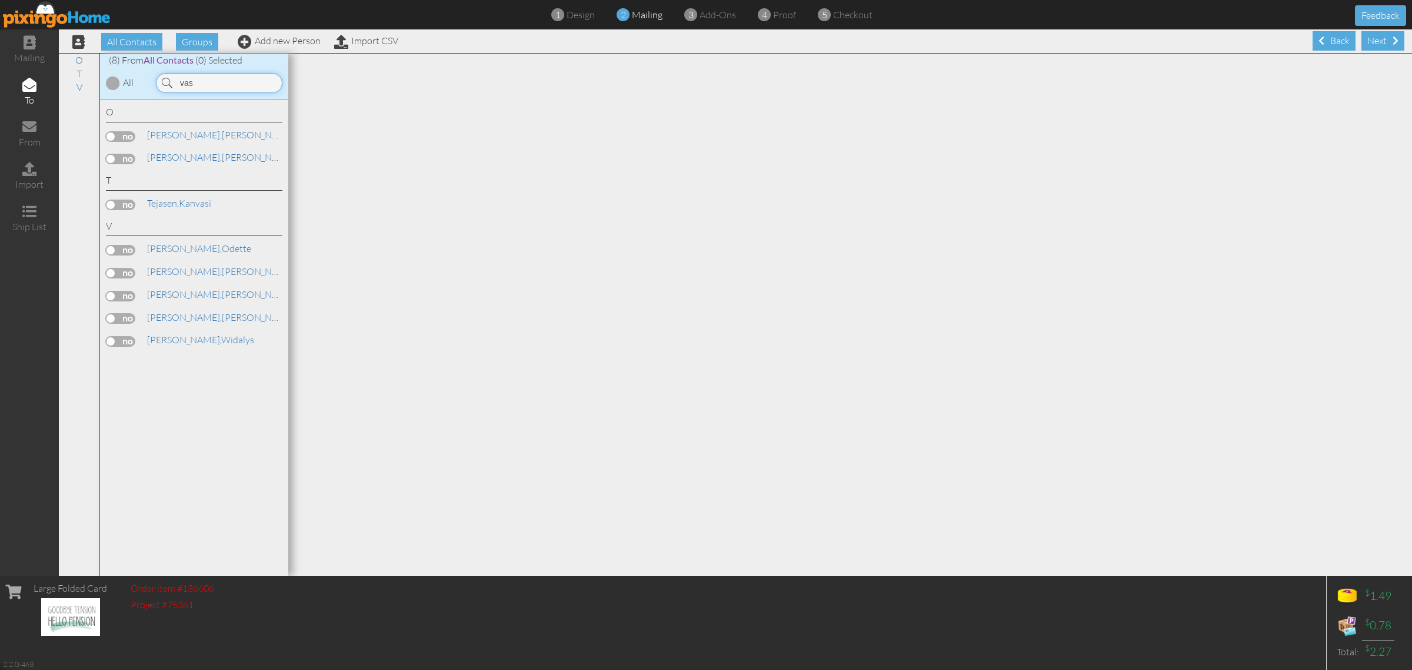
type input "vas"
click at [118, 295] on label at bounding box center [120, 296] width 29 height 11
click at [0, 0] on input "checkbox" at bounding box center [0, 0] width 0 height 0
click at [1364, 37] on div "Next" at bounding box center [1383, 40] width 43 height 19
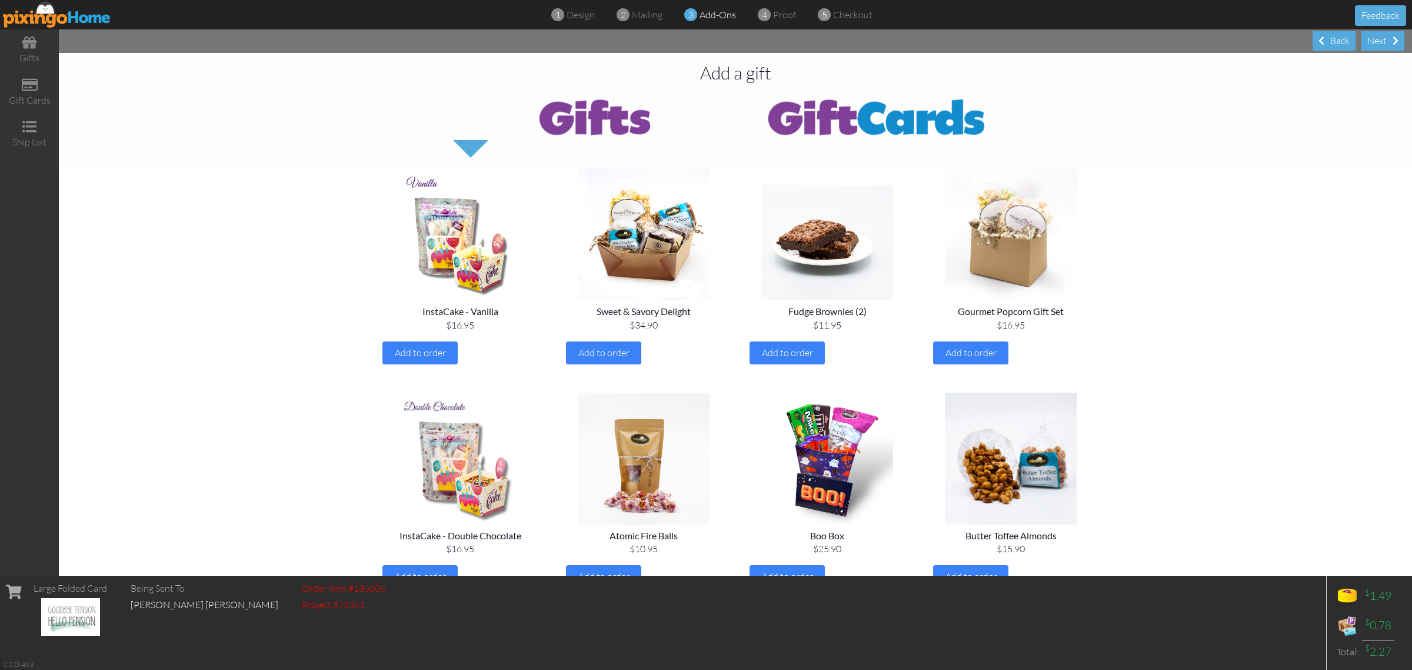
click at [818, 119] on img at bounding box center [877, 116] width 282 height 47
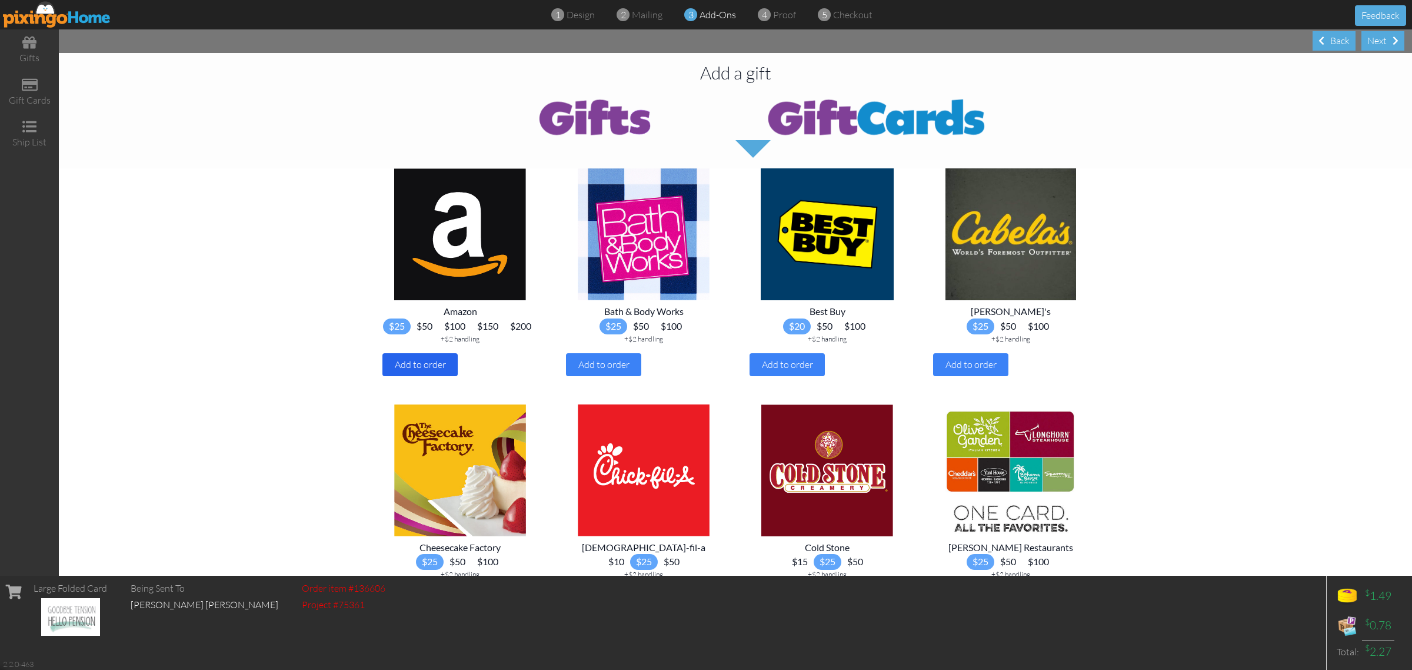
click at [418, 370] on span "Add to order" at bounding box center [420, 364] width 51 height 12
click at [412, 370] on span "Remove" at bounding box center [420, 364] width 33 height 12
click at [420, 372] on div "Add to order" at bounding box center [419, 364] width 75 height 23
click at [1376, 39] on div "Next" at bounding box center [1383, 40] width 43 height 19
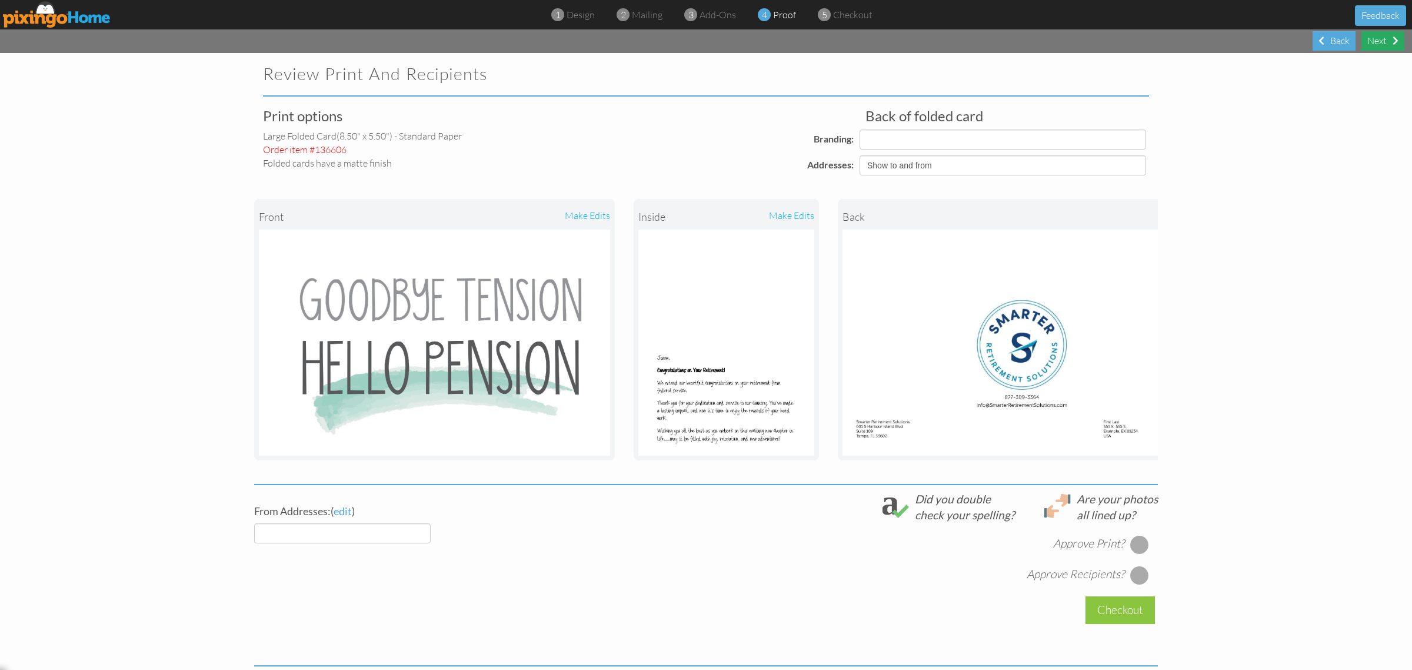
select select "object:31683"
select select "object:31697"
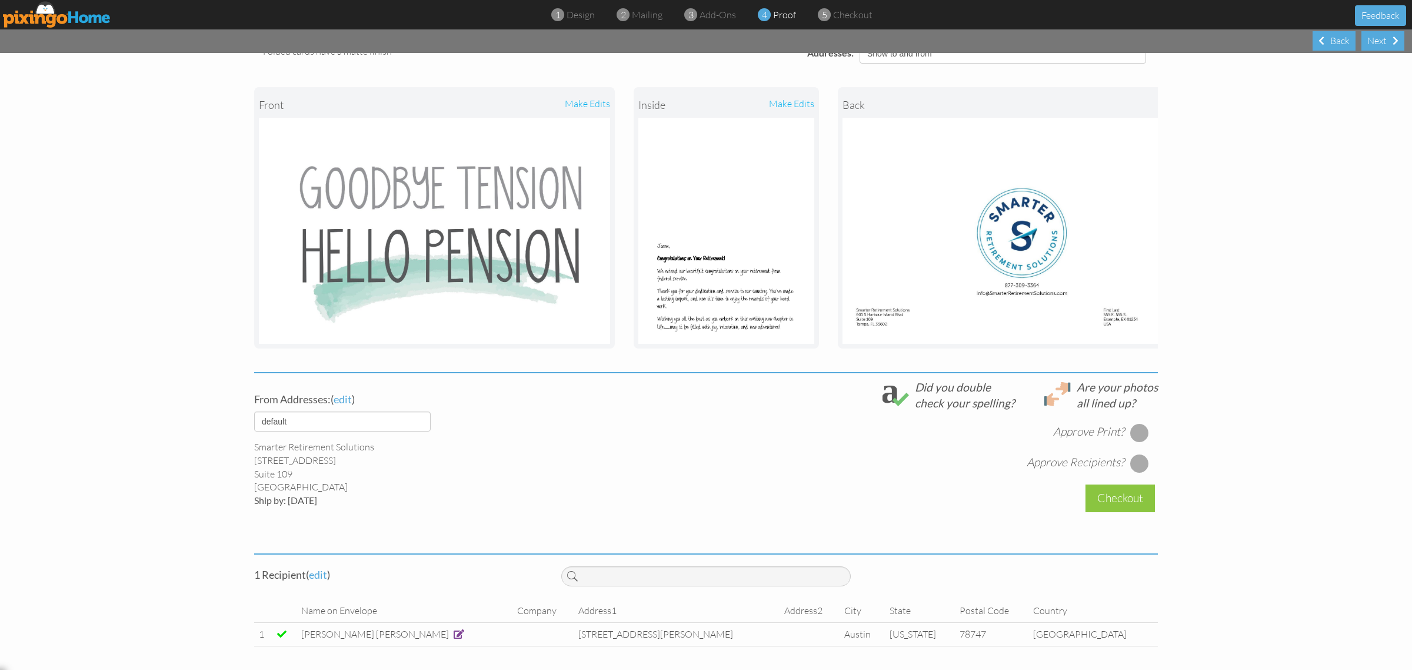
scroll to position [121, 0]
click at [1130, 430] on div at bounding box center [1139, 432] width 19 height 19
click at [1135, 455] on div at bounding box center [1139, 463] width 19 height 19
click at [1131, 495] on div "Checkout" at bounding box center [1120, 498] width 69 height 28
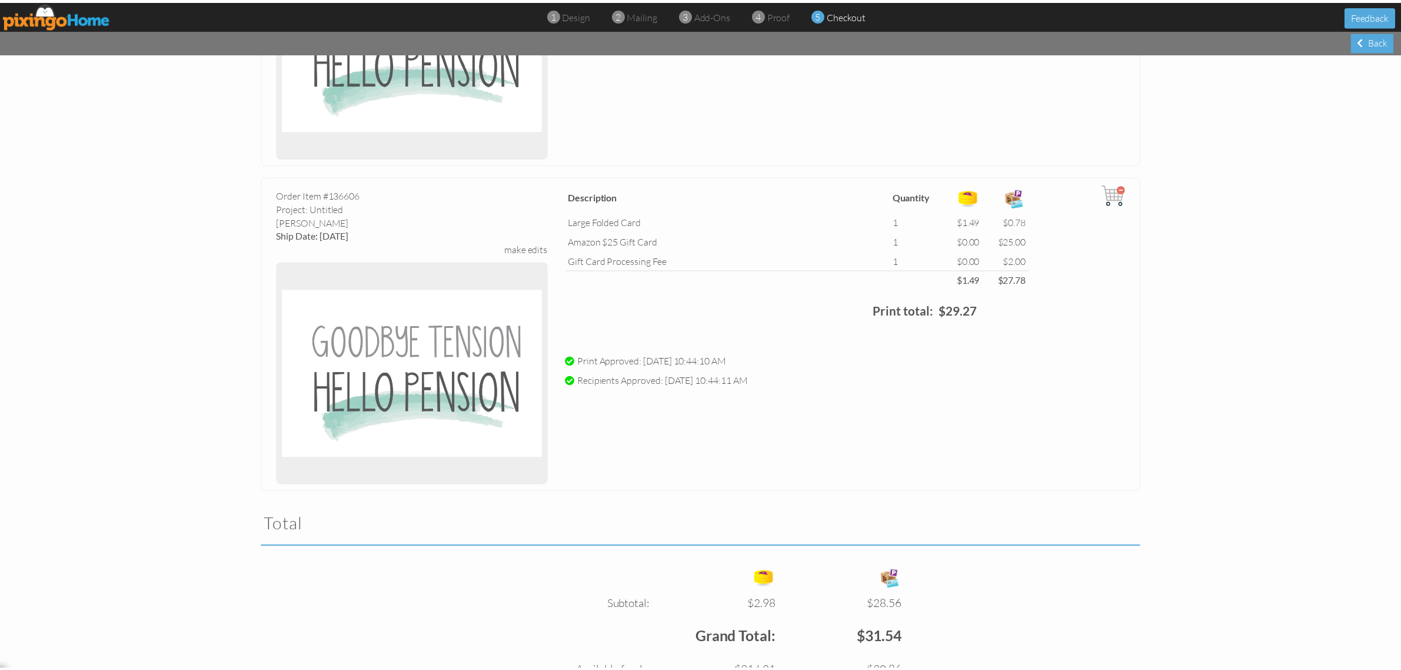
scroll to position [404, 0]
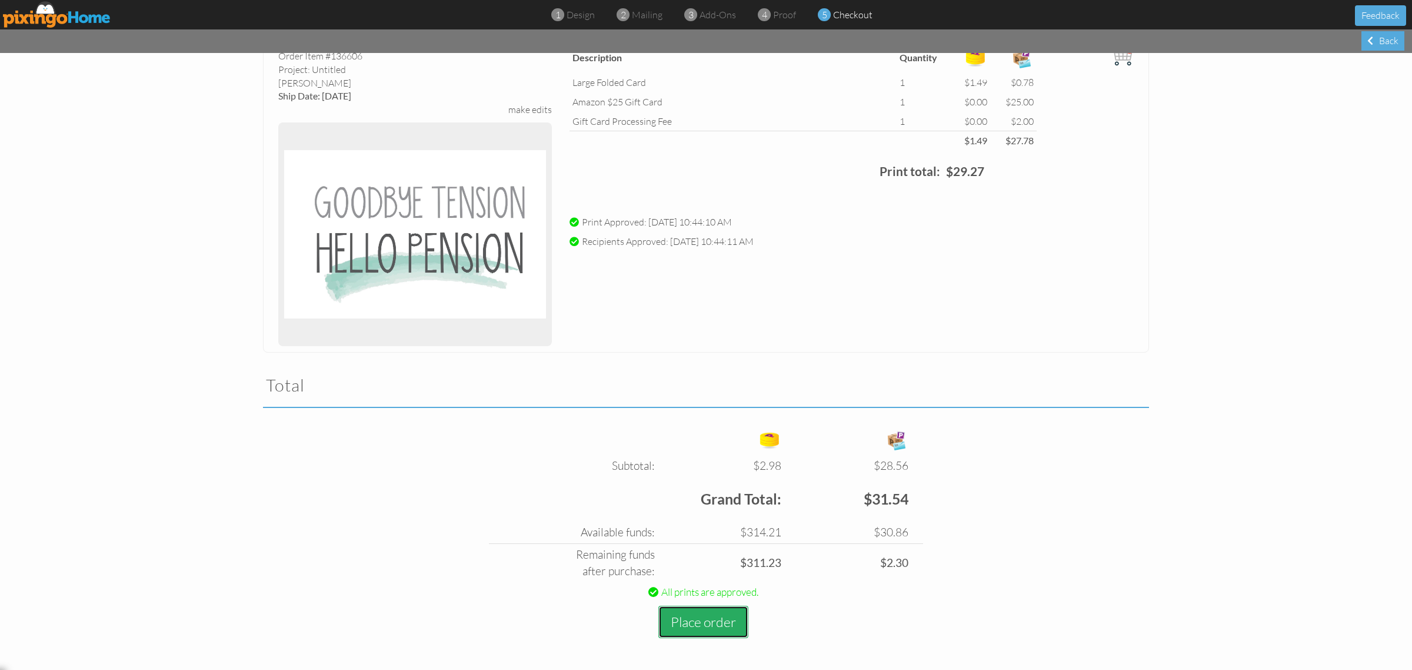
click at [713, 624] on button "Place order" at bounding box center [703, 622] width 90 height 32
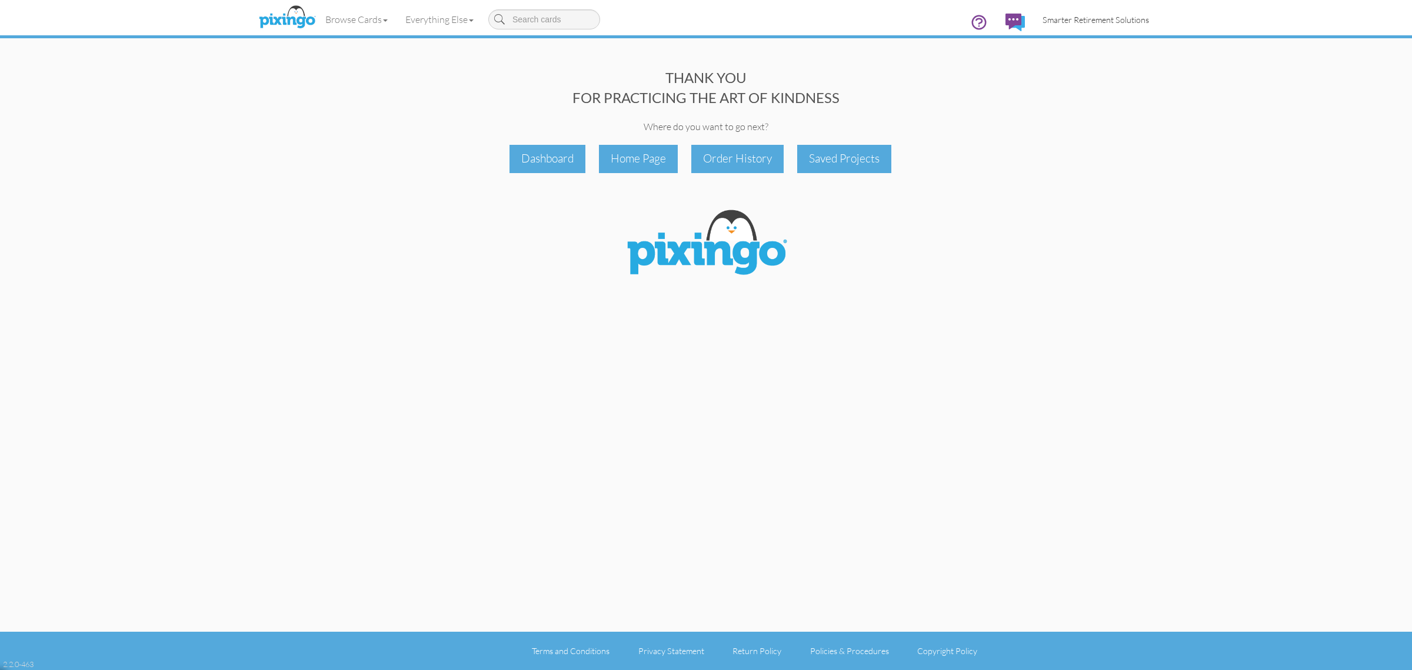
click at [1078, 19] on span "Smarter Retirement Solutions" at bounding box center [1096, 20] width 107 height 10
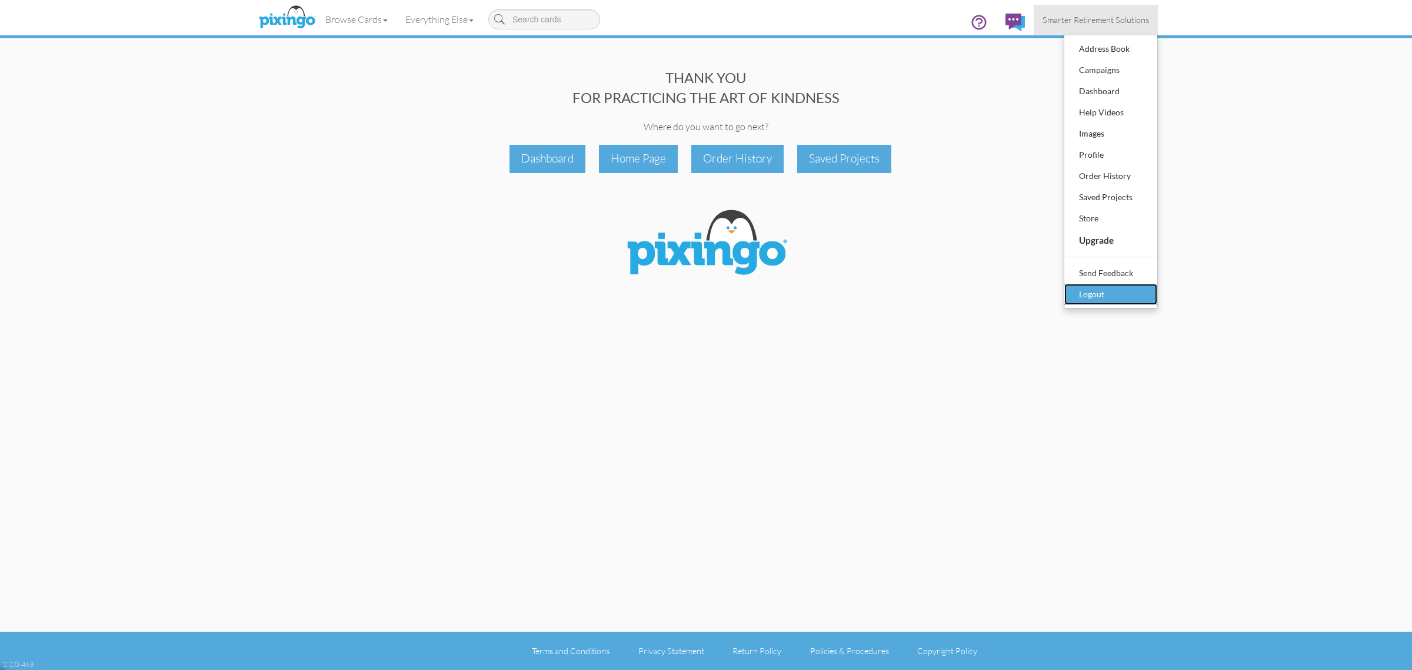
click at [1113, 288] on div "Logout" at bounding box center [1110, 294] width 69 height 18
